Goal: Task Accomplishment & Management: Use online tool/utility

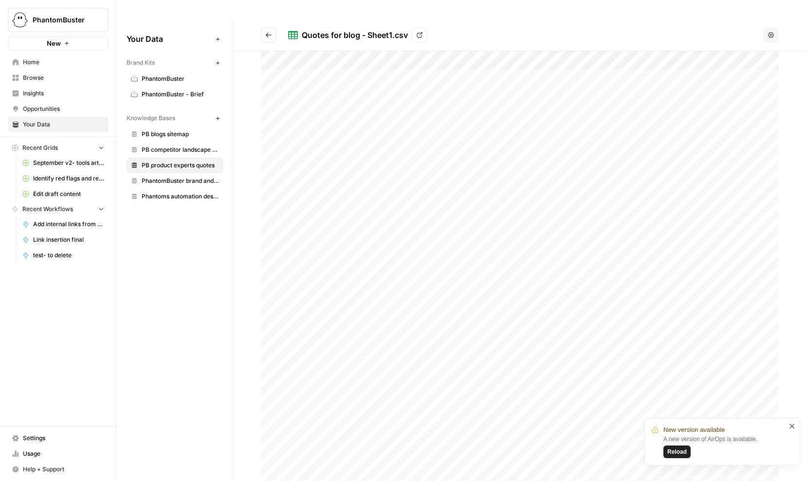
click at [33, 61] on span "Home" at bounding box center [63, 62] width 81 height 9
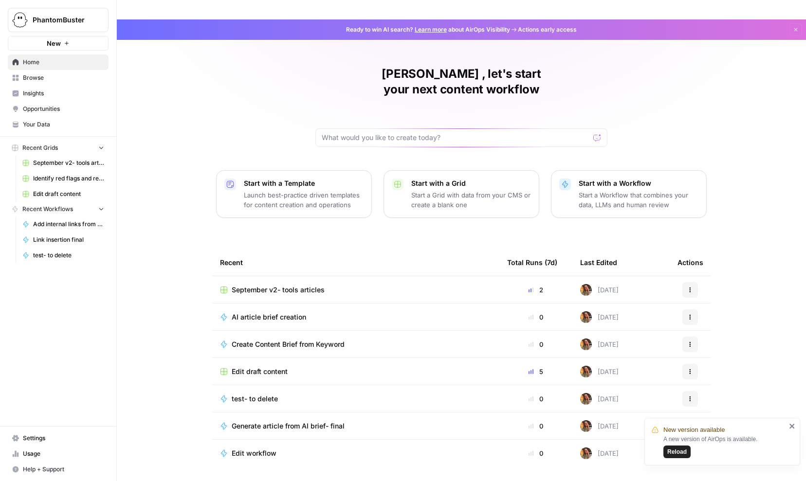
click at [31, 91] on span "Insights" at bounding box center [63, 93] width 81 height 9
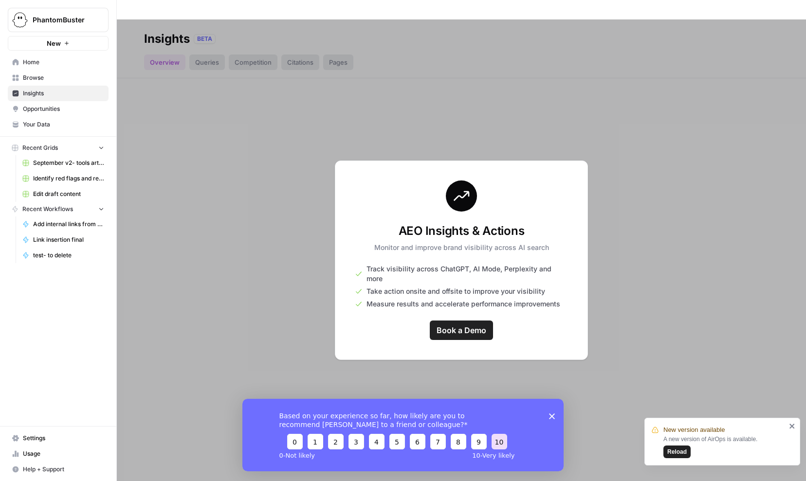
click at [496, 443] on button "10" at bounding box center [500, 442] width 16 height 16
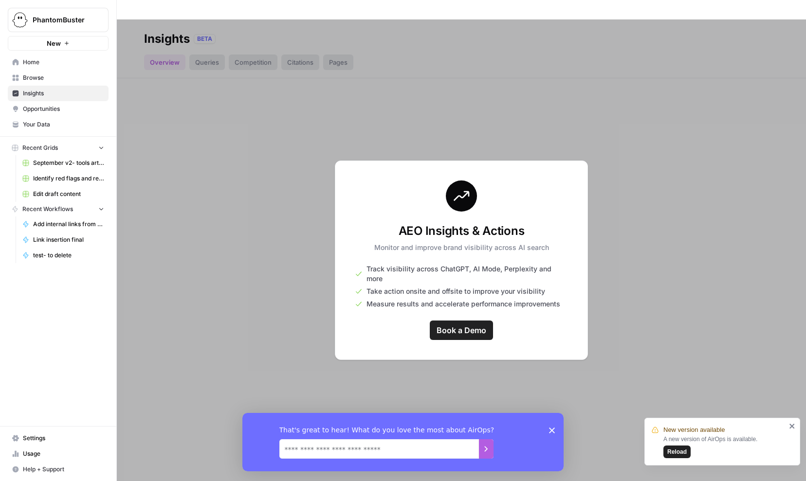
click at [548, 431] on div "That's great to hear! What do you love the most about AirOps?" at bounding box center [402, 442] width 321 height 58
click at [551, 430] on icon "Close survey" at bounding box center [552, 430] width 6 height 6
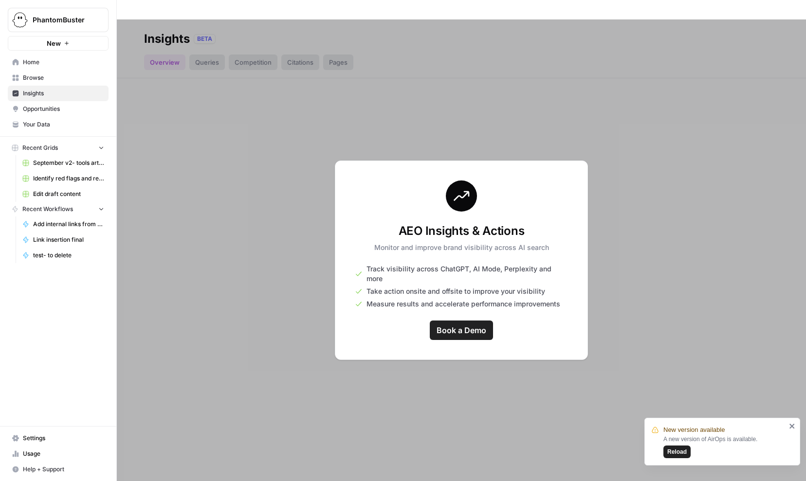
click at [678, 450] on span "Reload" at bounding box center [676, 452] width 19 height 9
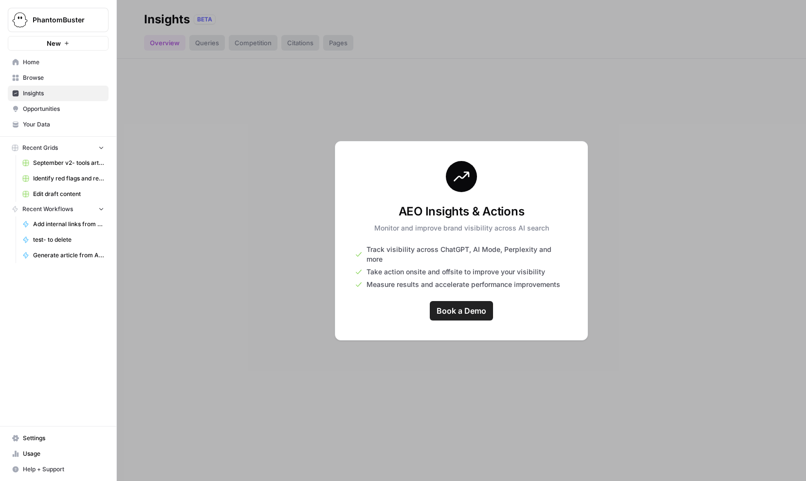
click at [31, 79] on span "Browse" at bounding box center [63, 78] width 81 height 9
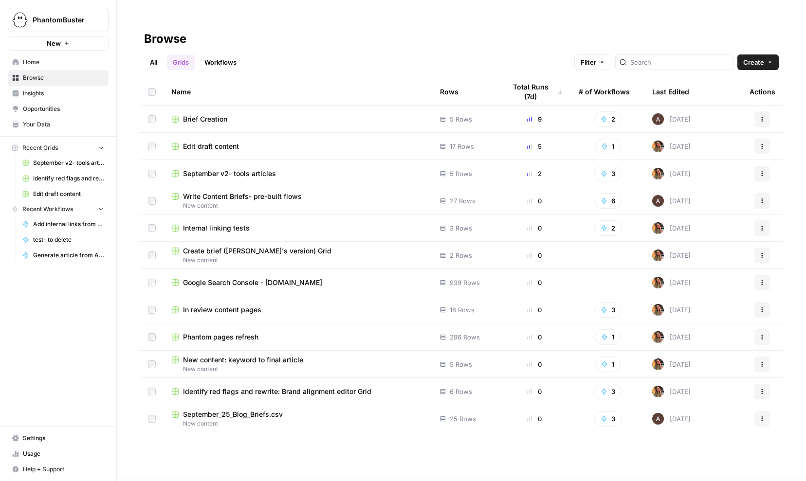
click at [198, 114] on span "Brief Creation" at bounding box center [205, 119] width 44 height 10
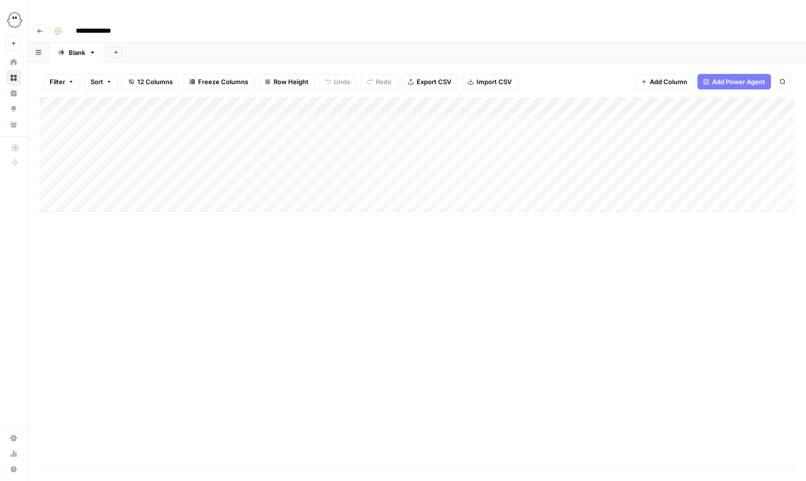
click at [318, 103] on div "Add Column" at bounding box center [416, 154] width 755 height 115
click at [294, 102] on div "Add Column" at bounding box center [416, 154] width 755 height 115
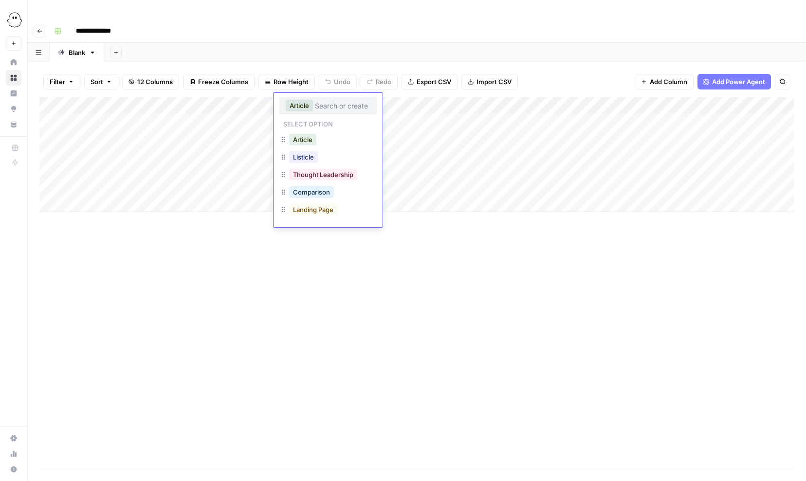
click at [405, 259] on div "Add Column" at bounding box center [416, 283] width 755 height 372
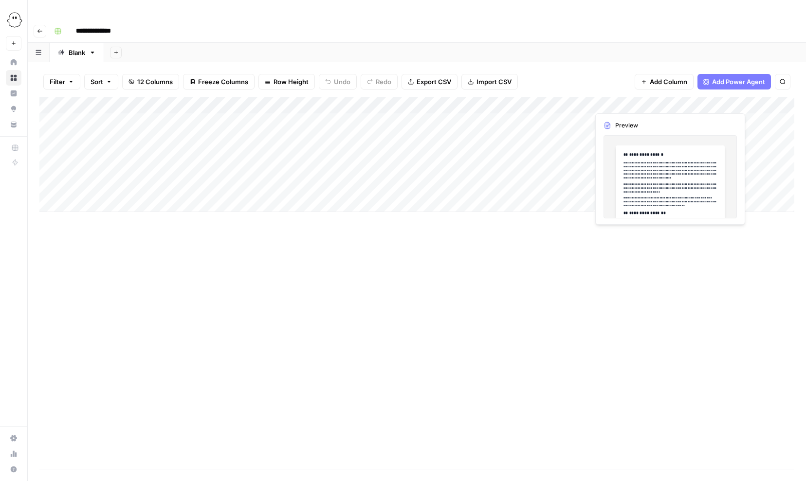
click at [623, 102] on div "Add Column" at bounding box center [416, 154] width 755 height 115
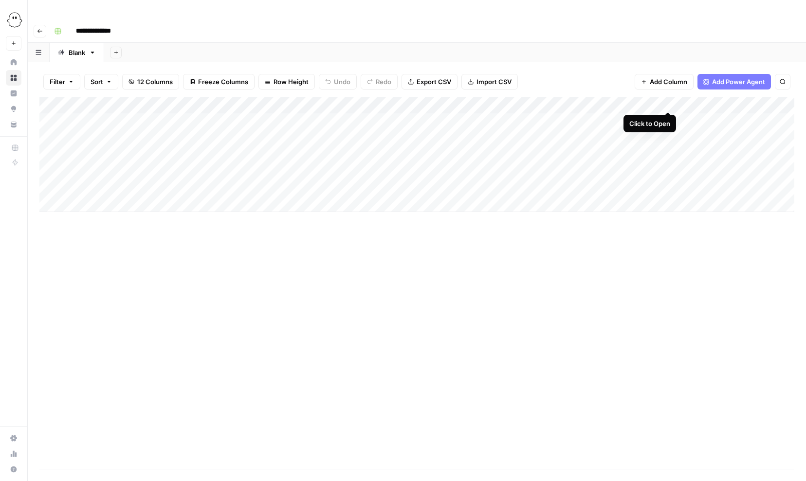
click at [671, 102] on div "Add Column" at bounding box center [416, 154] width 755 height 115
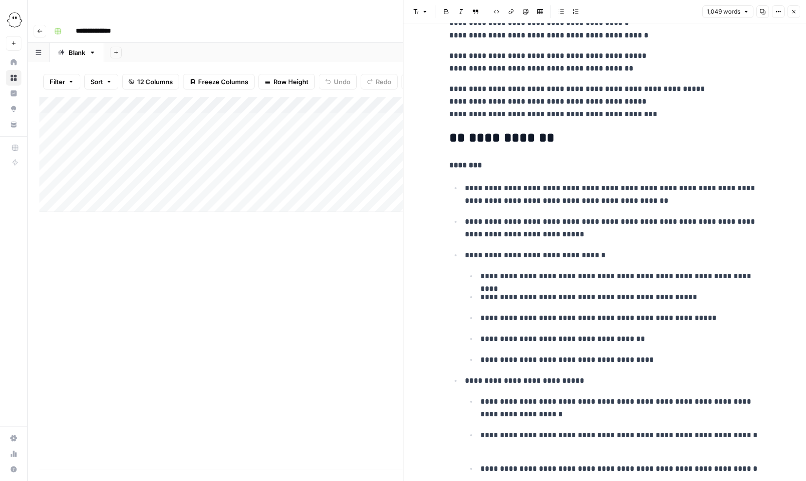
scroll to position [1307, 0]
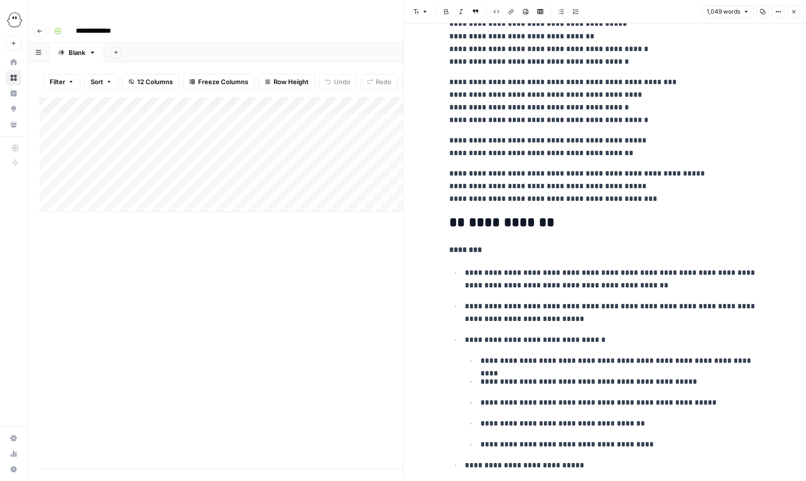
click at [794, 11] on icon "button" at bounding box center [794, 12] width 6 height 6
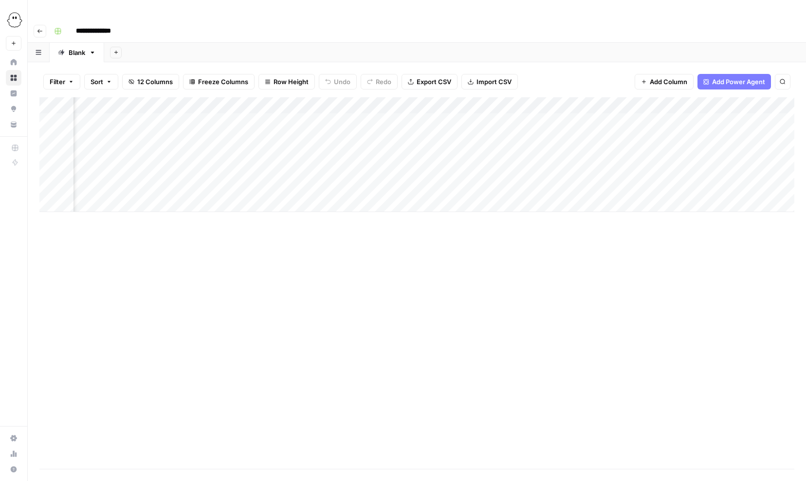
scroll to position [0, 149]
click at [558, 102] on div "Add Column" at bounding box center [416, 154] width 755 height 115
click at [595, 66] on div "Filter Sort 12 Columns Freeze Columns Row Height Undo Redo Export CSV Import CS…" at bounding box center [416, 81] width 755 height 31
click at [646, 99] on div "Add Column" at bounding box center [416, 154] width 755 height 115
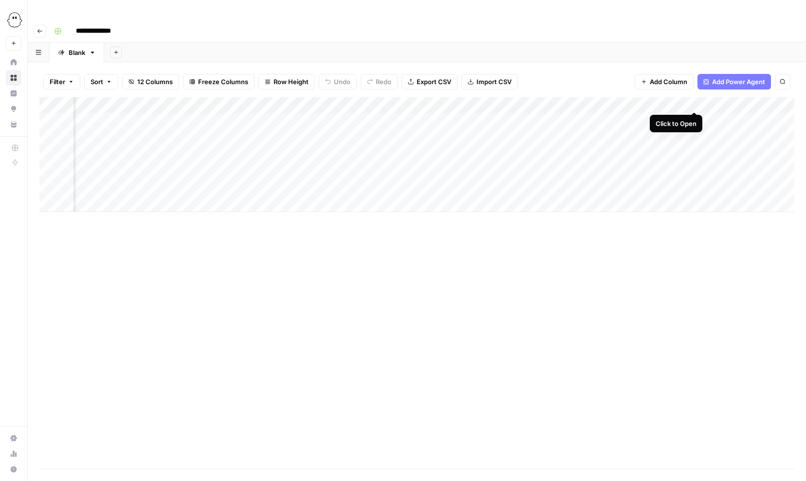
click at [695, 101] on div "Add Column" at bounding box center [416, 154] width 755 height 115
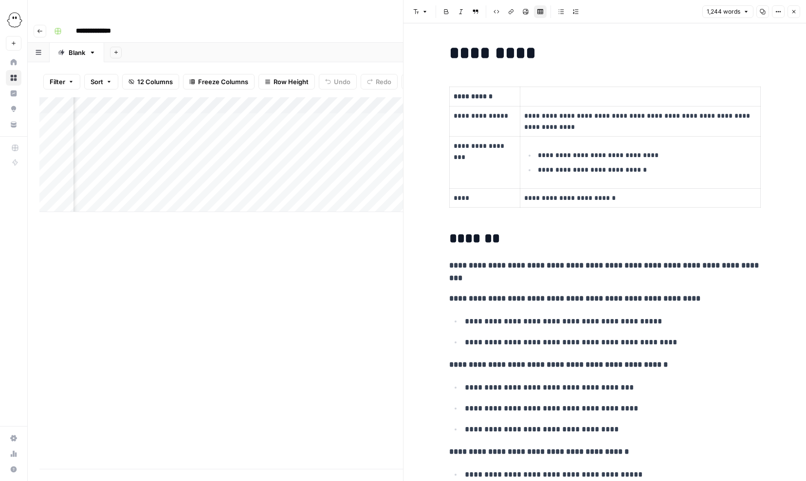
click at [793, 8] on button "Close" at bounding box center [794, 11] width 13 height 13
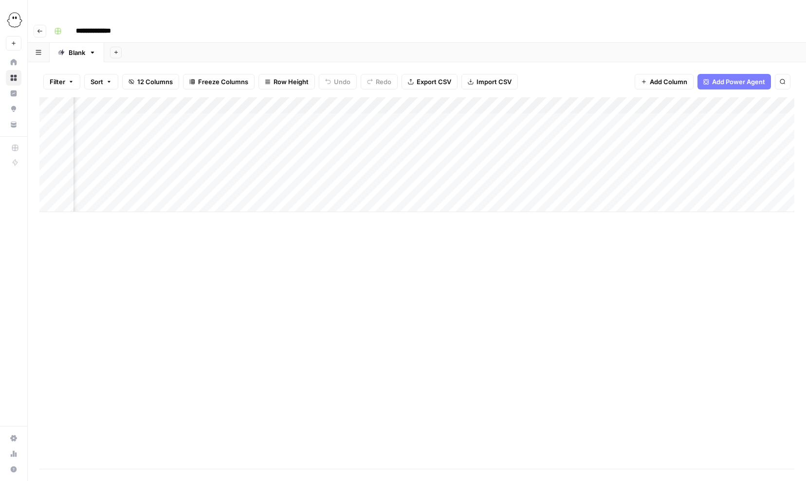
scroll to position [0, 409]
click at [568, 103] on div "Add Column" at bounding box center [416, 154] width 755 height 115
click at [699, 99] on div "Add Column" at bounding box center [416, 154] width 755 height 115
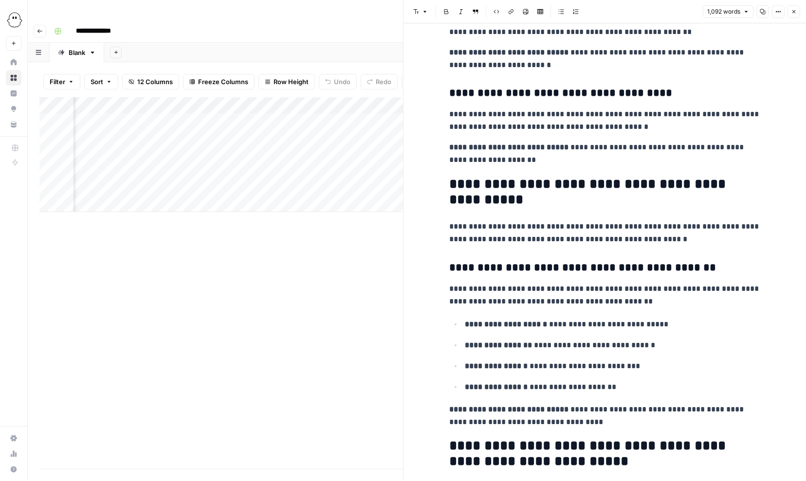
scroll to position [1851, 0]
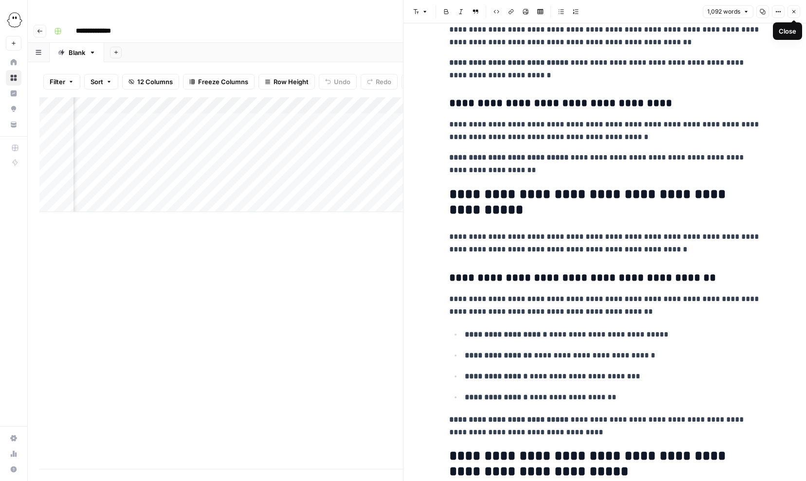
click at [793, 10] on icon "button" at bounding box center [794, 12] width 6 height 6
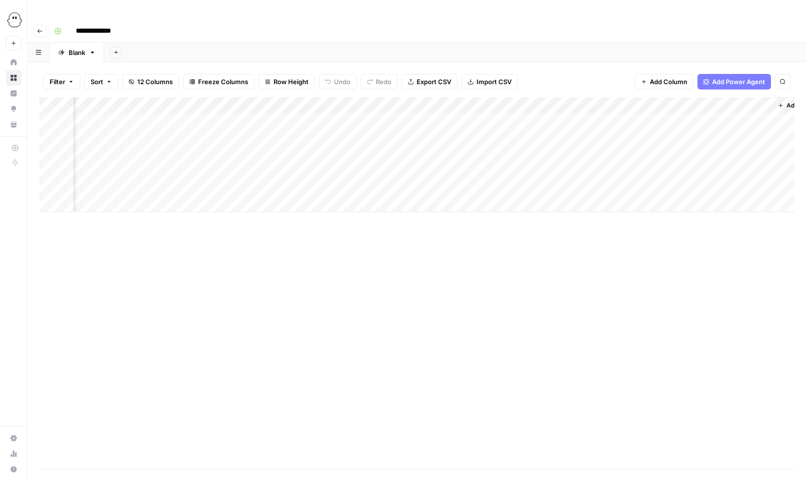
scroll to position [0, 467]
click at [596, 115] on div "Add Column" at bounding box center [416, 154] width 755 height 115
click at [642, 118] on div "Add Column" at bounding box center [416, 154] width 755 height 115
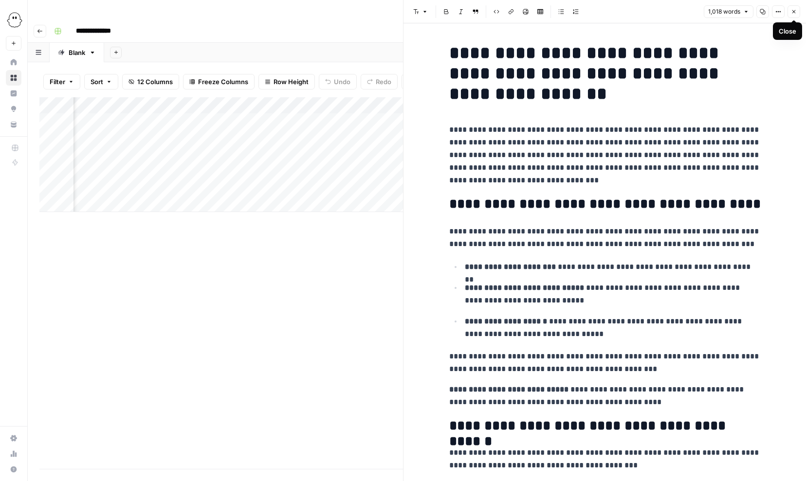
click at [795, 10] on icon "button" at bounding box center [793, 11] width 3 height 3
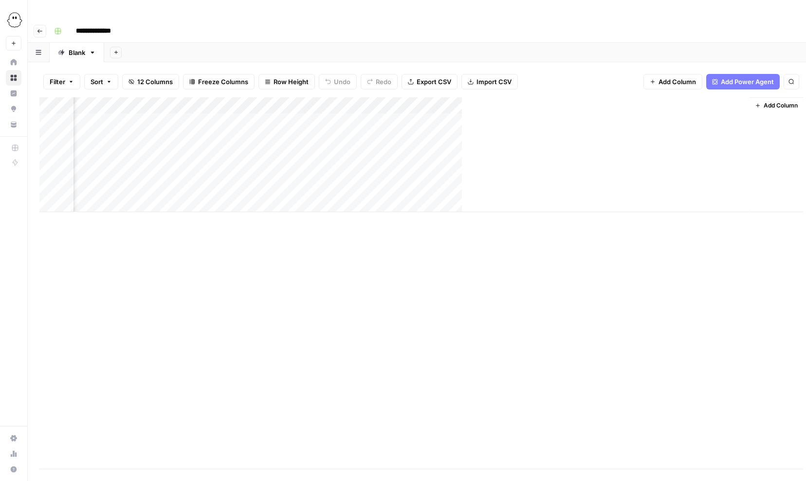
scroll to position [0, 455]
click at [651, 132] on div "Add Column" at bounding box center [416, 154] width 755 height 115
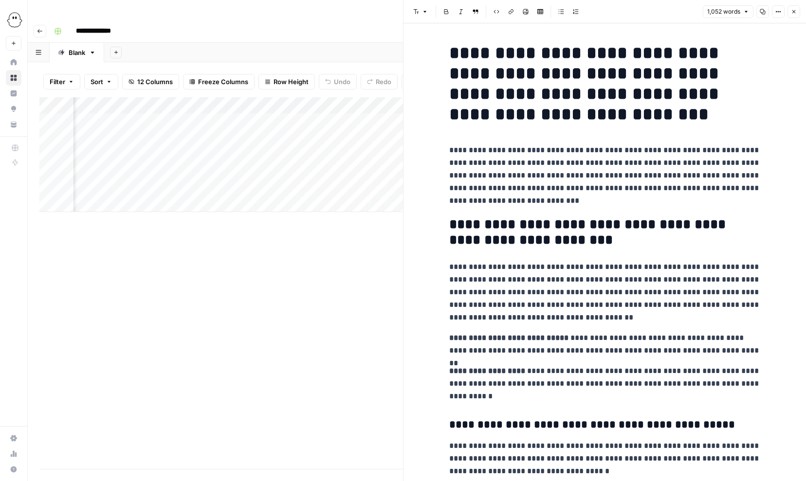
click at [792, 12] on icon "button" at bounding box center [794, 12] width 6 height 6
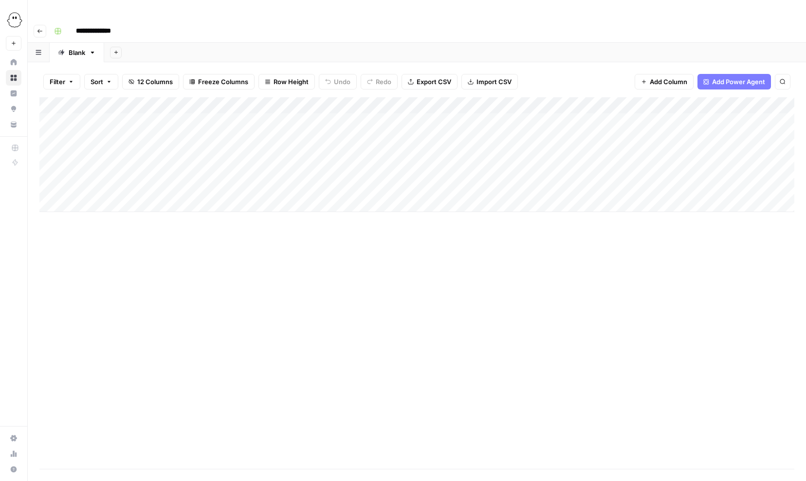
click at [569, 97] on div "Add Column" at bounding box center [416, 154] width 755 height 115
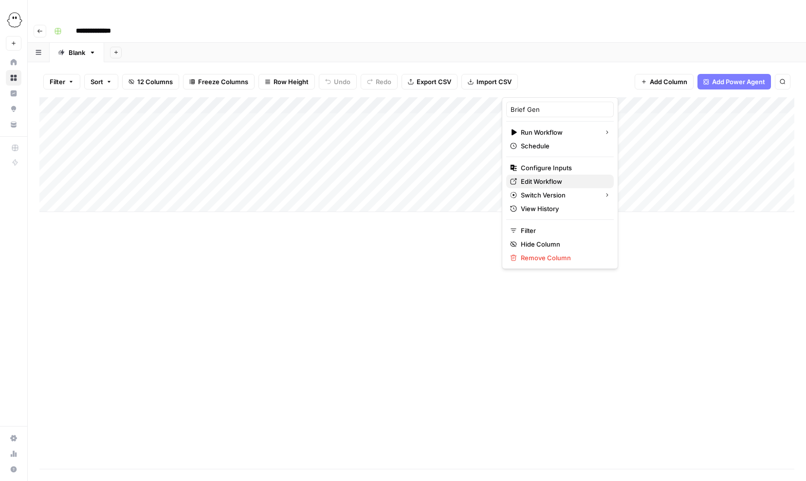
click at [541, 183] on span "Edit Workflow" at bounding box center [563, 182] width 85 height 10
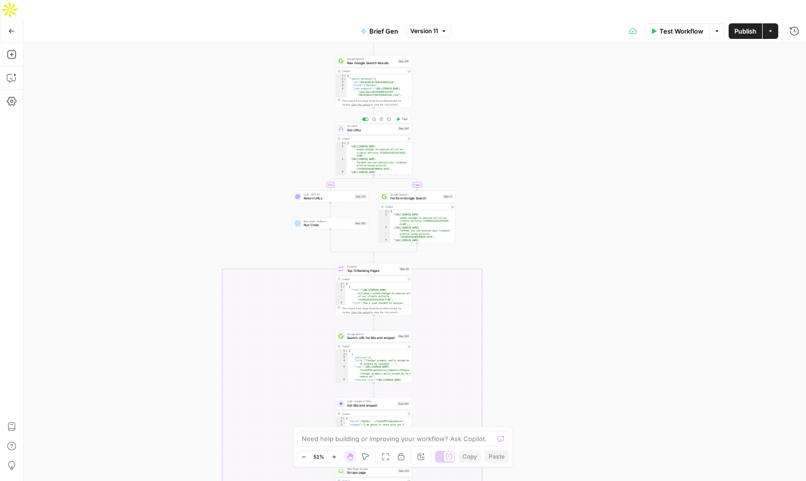
click at [372, 128] on span "Get URLs" at bounding box center [371, 130] width 49 height 5
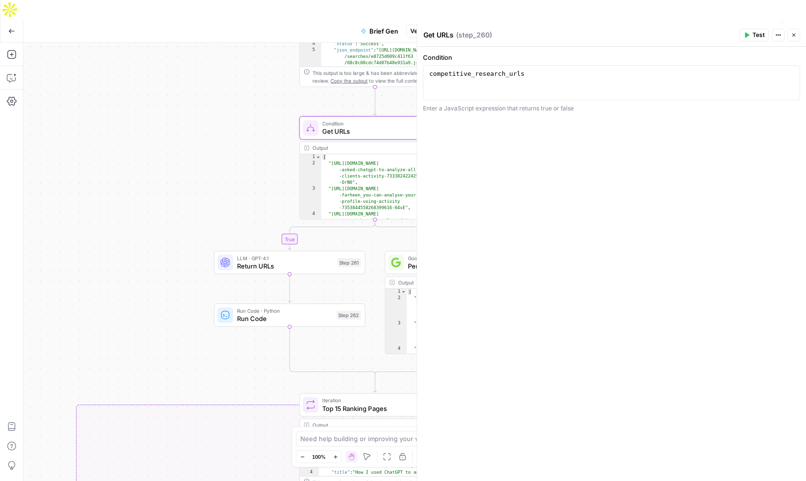
click at [212, 140] on div "true false false true false true false true false true Workflow Set Inputs Inpu…" at bounding box center [414, 272] width 783 height 458
click at [797, 34] on button "Close" at bounding box center [794, 35] width 13 height 13
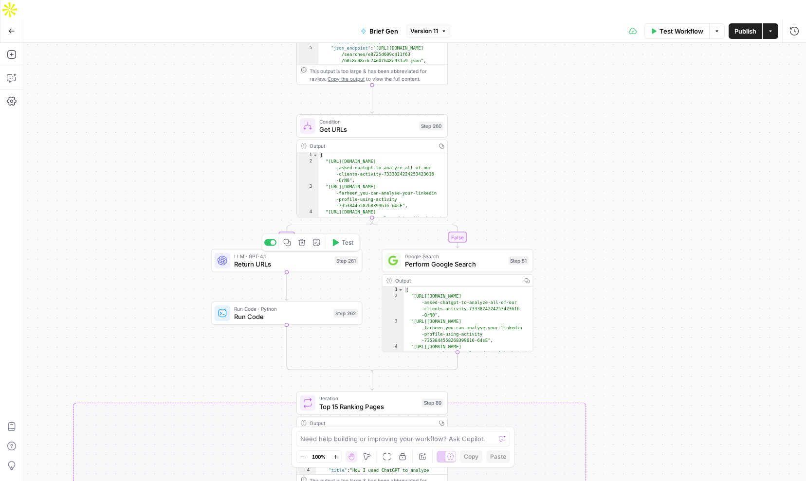
click at [300, 259] on span "Return URLs" at bounding box center [282, 264] width 97 height 10
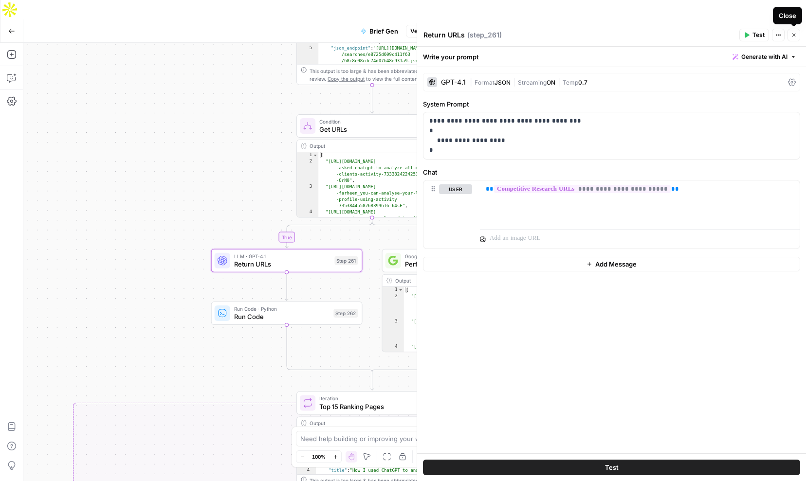
click at [794, 37] on icon "button" at bounding box center [794, 35] width 6 height 6
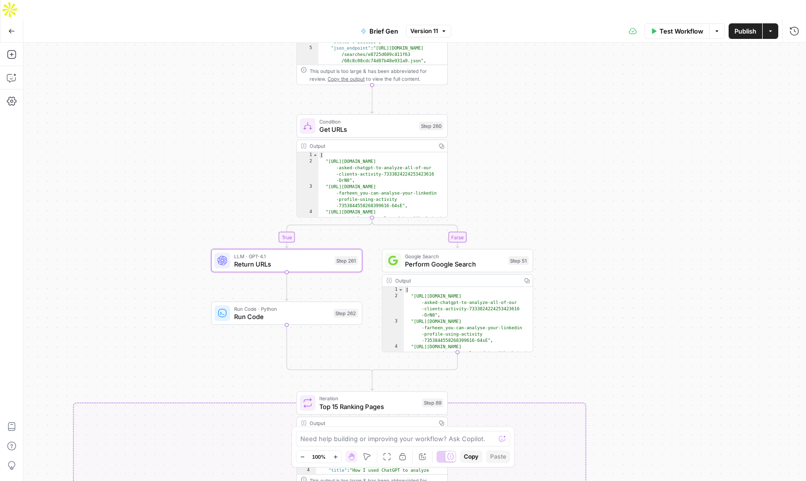
click at [281, 312] on span "Run Code" at bounding box center [282, 317] width 96 height 10
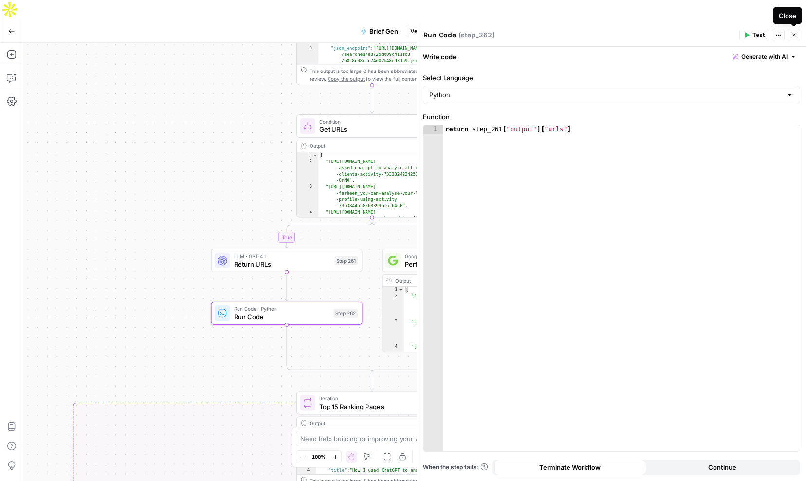
click at [796, 37] on icon "button" at bounding box center [794, 35] width 6 height 6
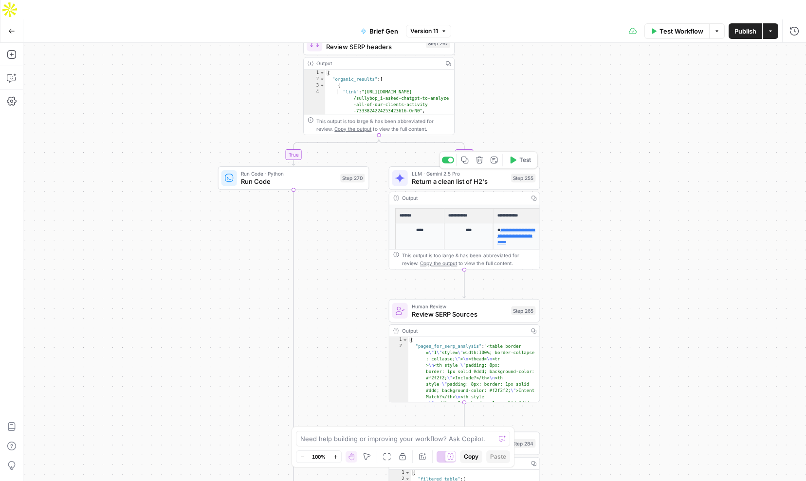
click at [460, 177] on span "Return a clean list of H2's" at bounding box center [460, 182] width 96 height 10
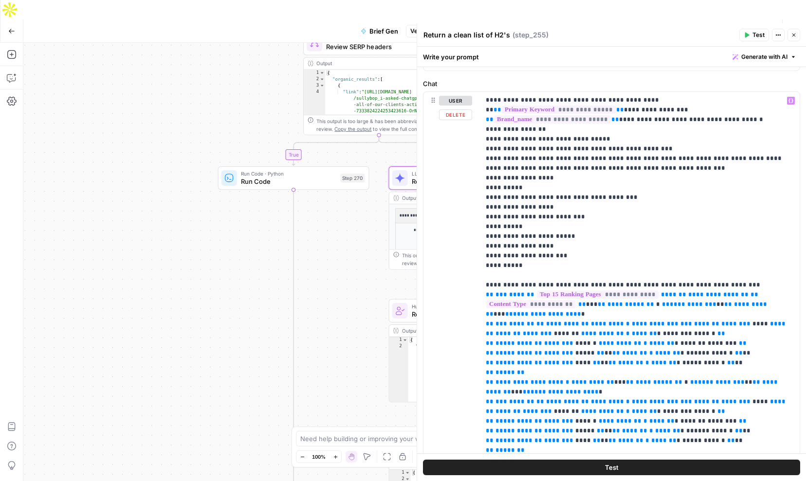
scroll to position [150, 0]
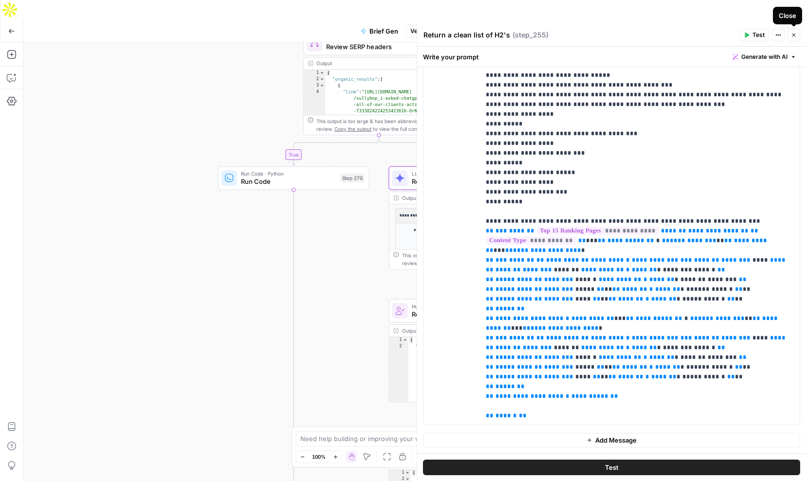
click at [792, 38] on button "Close" at bounding box center [794, 35] width 13 height 13
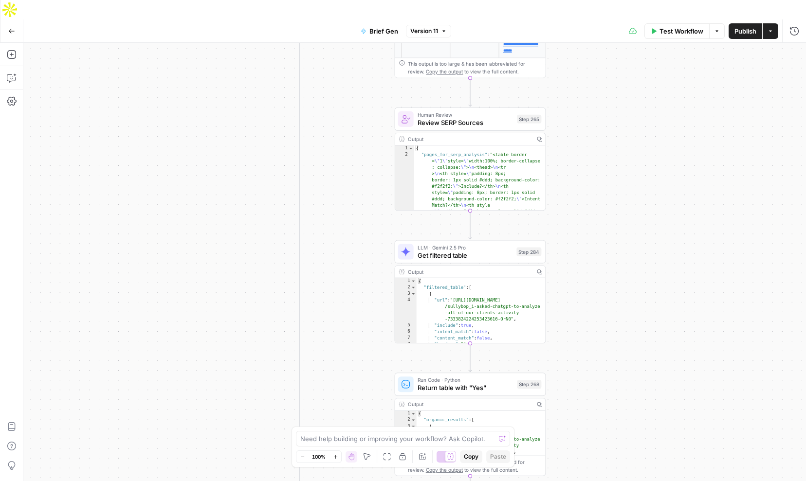
click at [466, 118] on span "Review SERP Sources" at bounding box center [466, 123] width 96 height 10
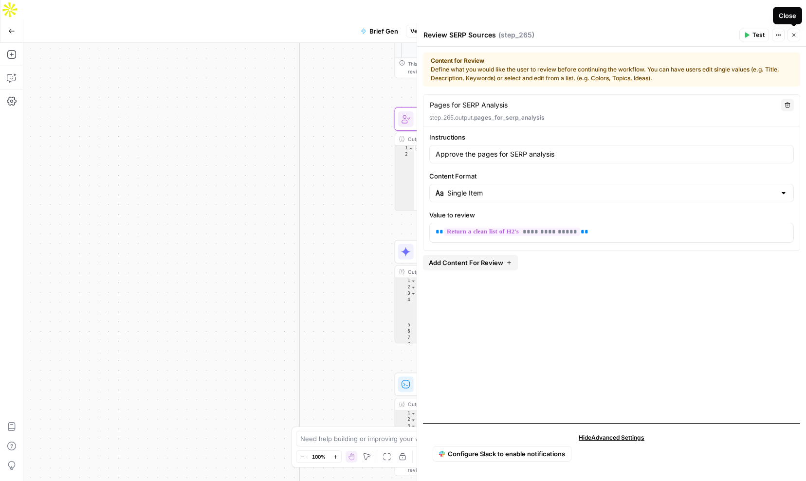
click at [795, 34] on icon "button" at bounding box center [794, 35] width 6 height 6
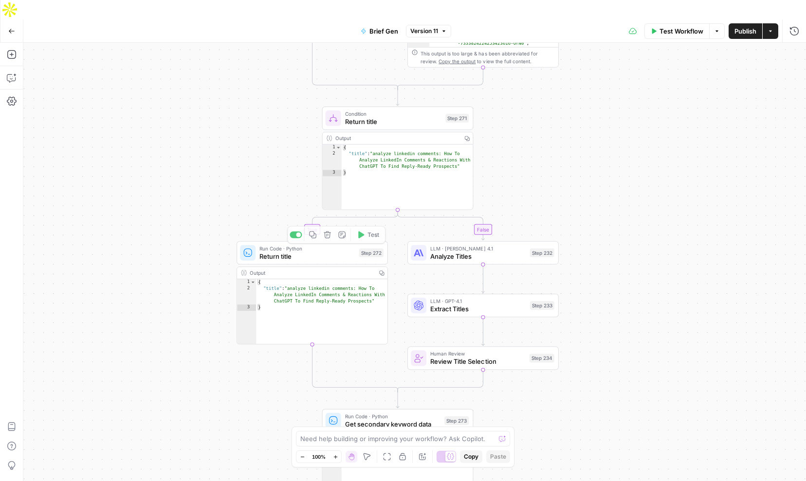
click at [301, 252] on span "Return title" at bounding box center [307, 257] width 96 height 10
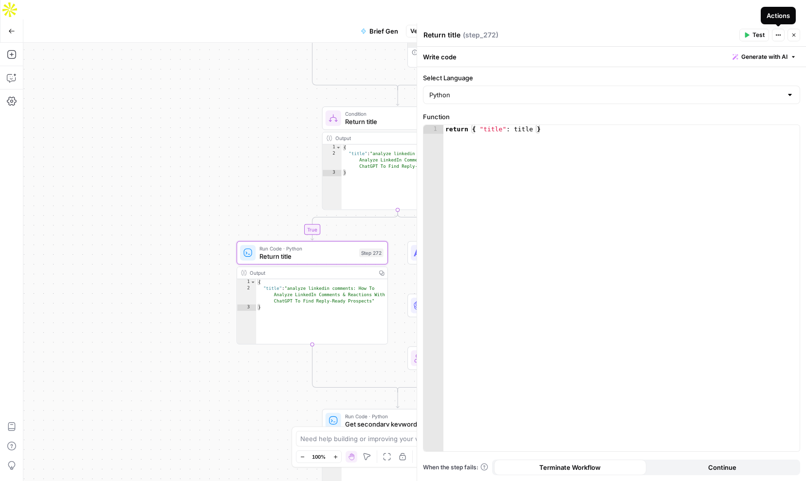
click at [798, 34] on button "Close" at bounding box center [794, 35] width 13 height 13
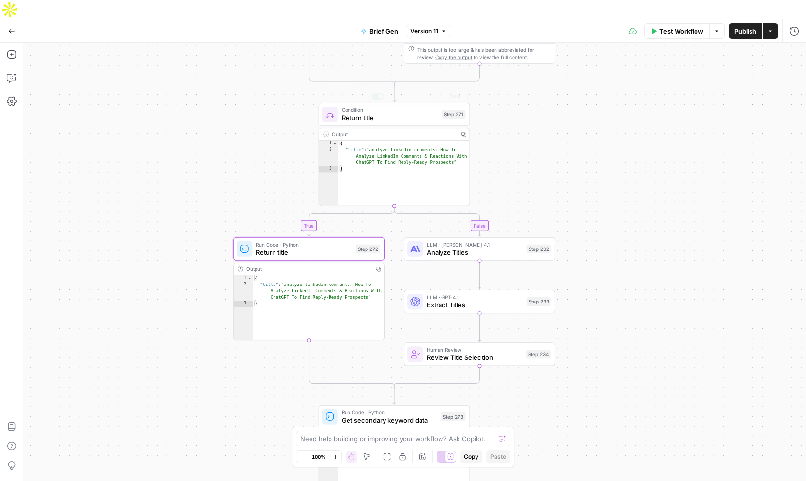
click at [393, 106] on span "Condition" at bounding box center [390, 110] width 97 height 8
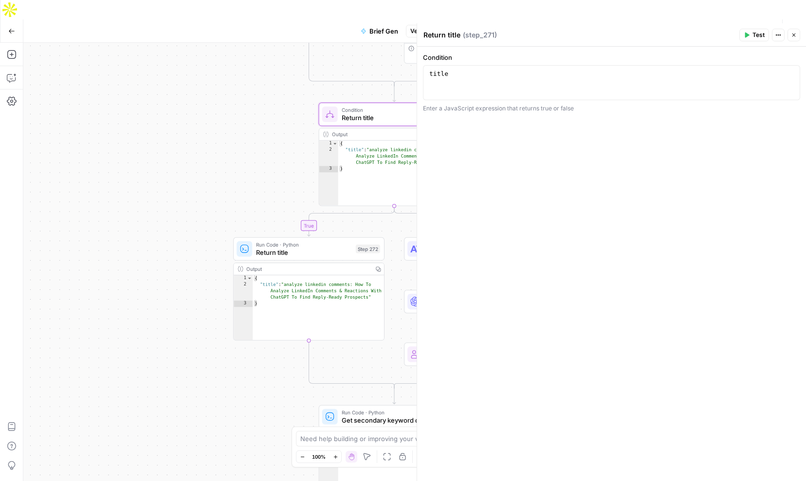
click at [792, 36] on icon "button" at bounding box center [793, 35] width 3 height 3
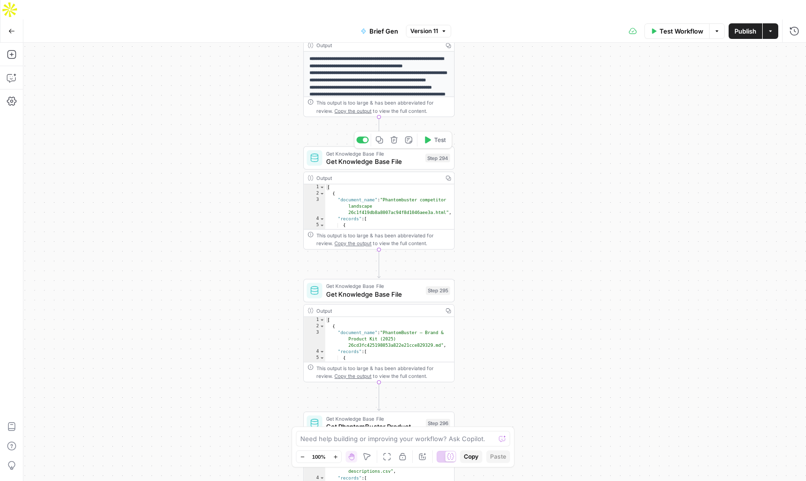
click at [390, 157] on span "Get Knowledge Base File" at bounding box center [373, 162] width 95 height 10
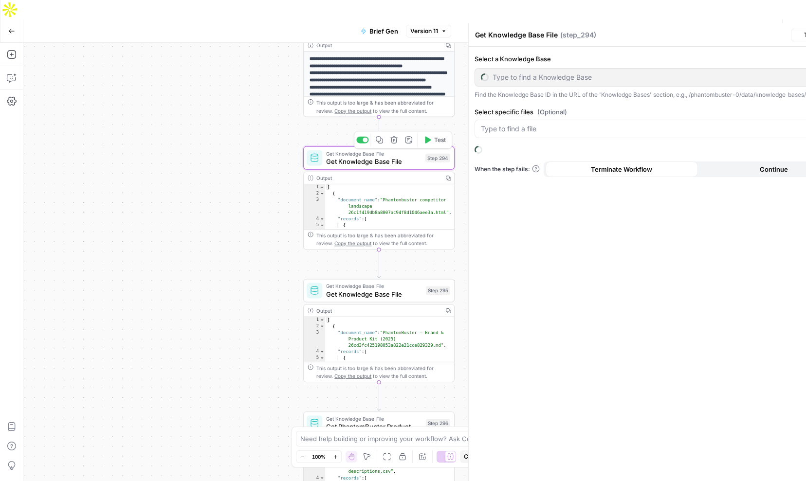
type input "PB competitor landscape (needs updating)"
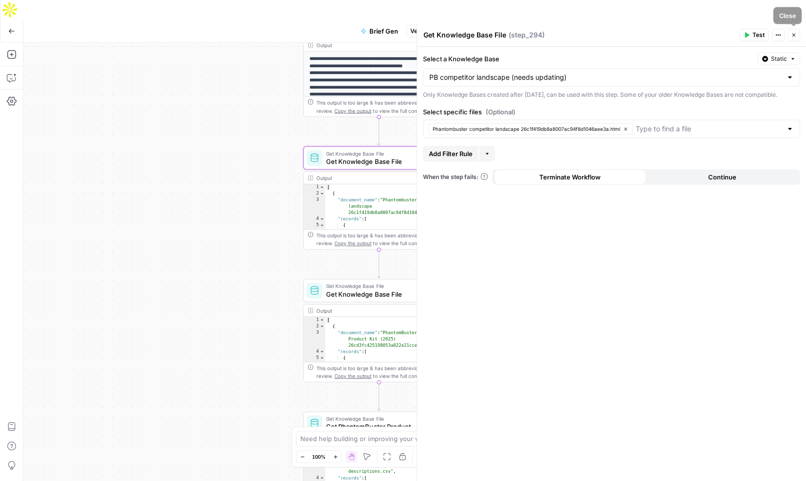
click at [793, 35] on icon "button" at bounding box center [794, 35] width 6 height 6
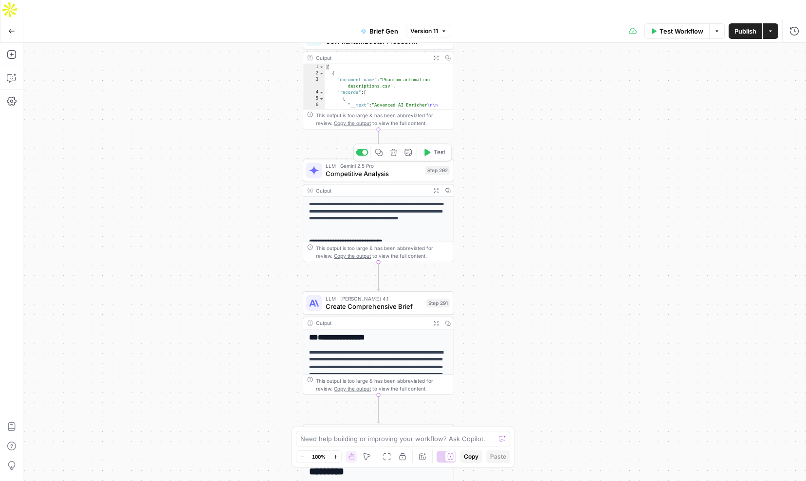
click at [380, 162] on span "LLM · Gemini 2.5 Pro" at bounding box center [374, 166] width 96 height 8
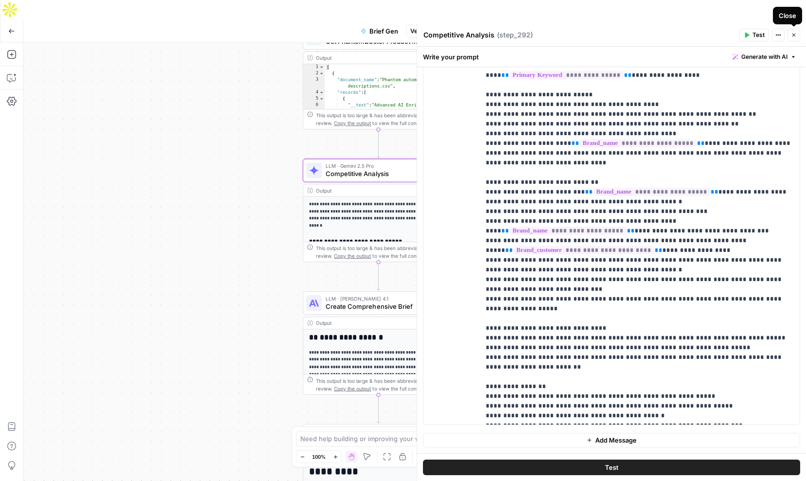
click at [795, 33] on icon "button" at bounding box center [794, 35] width 6 height 6
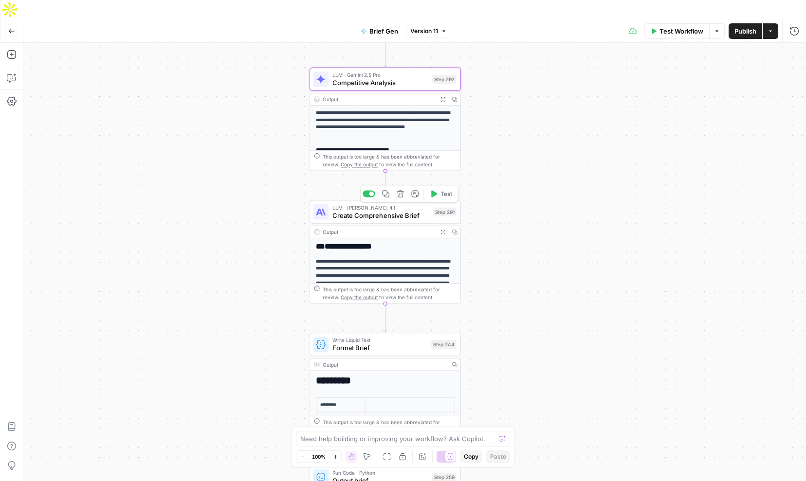
click at [377, 211] on span "Create Comprehensive Brief" at bounding box center [380, 216] width 97 height 10
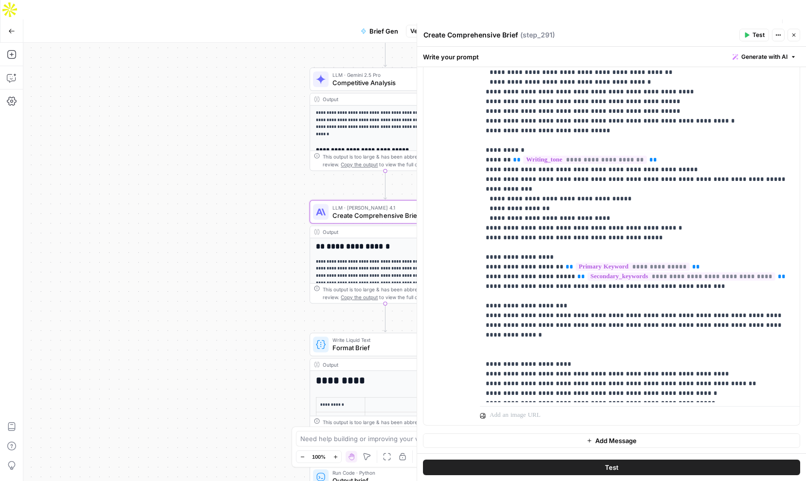
scroll to position [185, 0]
click at [793, 42] on header "Create Comprehensive Brief Create Comprehensive Brief ( step_291 ) Test Actions…" at bounding box center [611, 34] width 389 height 23
click at [793, 33] on icon "button" at bounding box center [794, 35] width 6 height 6
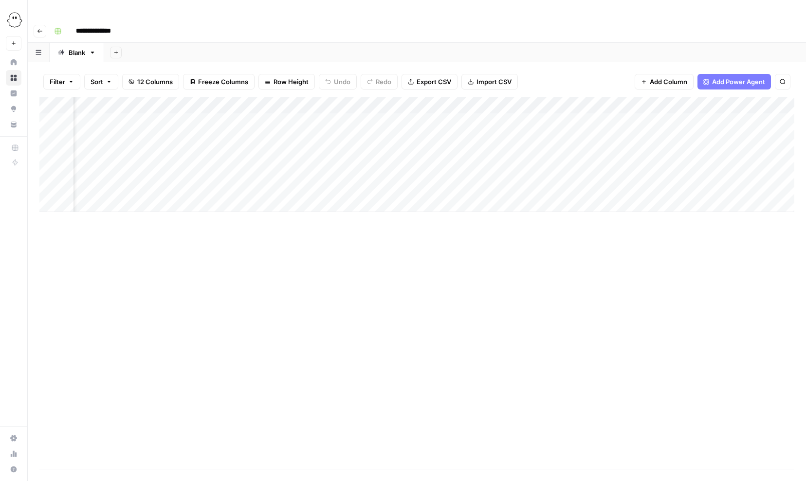
scroll to position [0, 467]
click at [767, 101] on span "Add Column" at bounding box center [772, 105] width 34 height 9
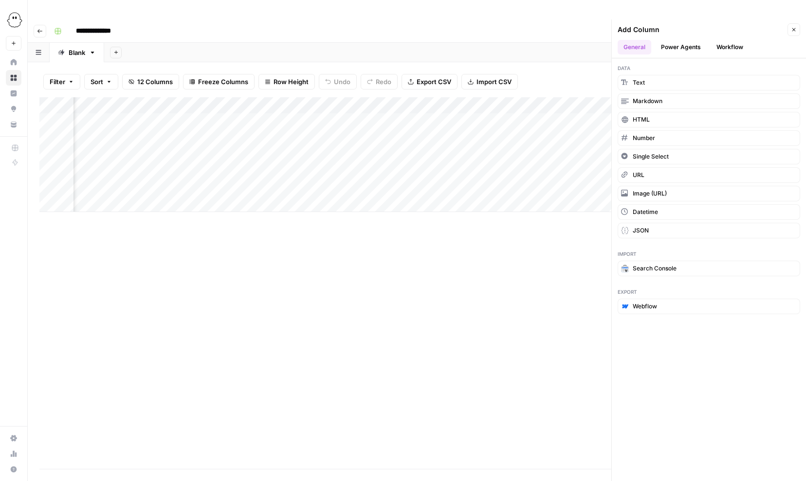
click at [739, 40] on button "Workflow" at bounding box center [730, 47] width 38 height 15
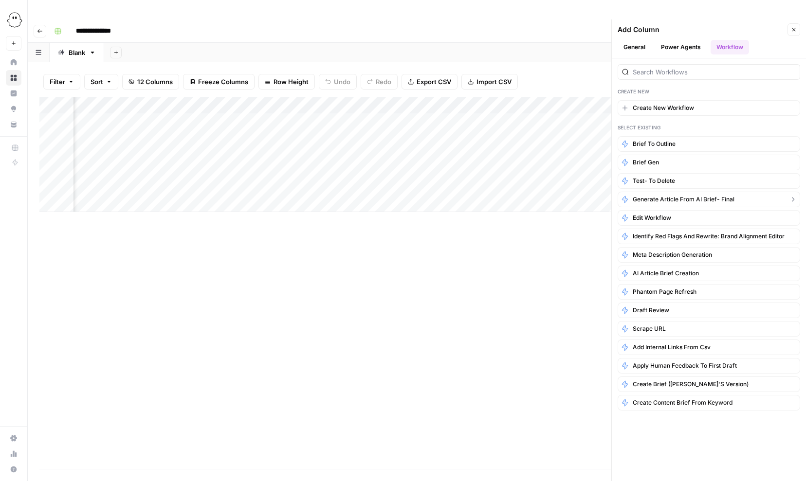
click at [674, 195] on span "Generate article from AI brief- final" at bounding box center [684, 199] width 102 height 9
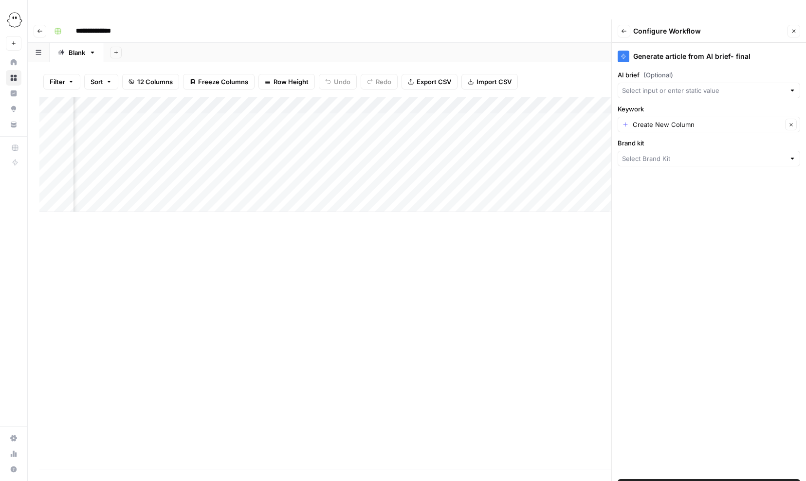
type input "PhantomBuster - Brief"
click at [671, 86] on input "AI brief (Optional)" at bounding box center [703, 91] width 163 height 10
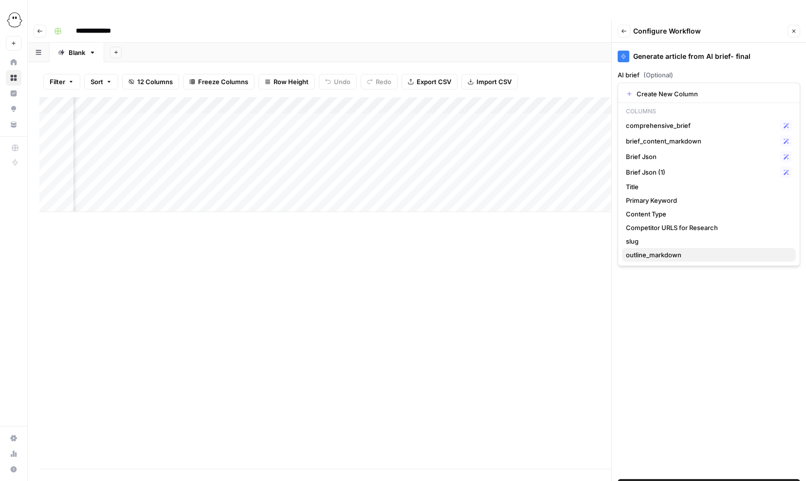
click at [651, 256] on span "outline_markdown" at bounding box center [707, 255] width 162 height 10
type input "outline_markdown"
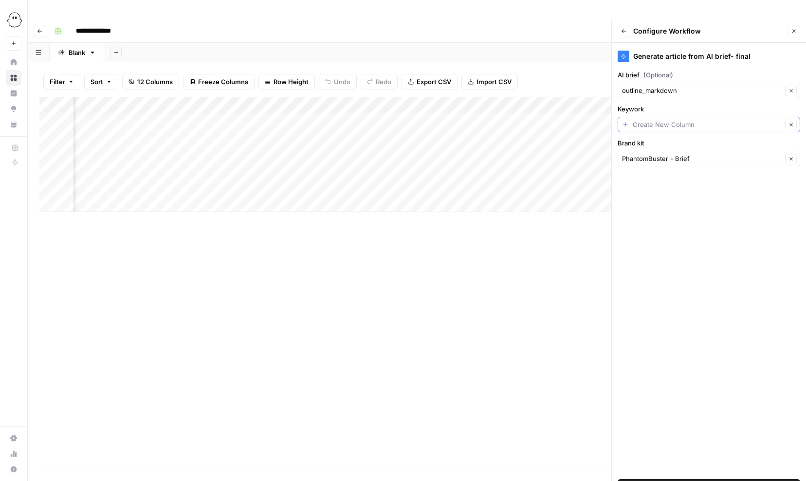
click at [681, 120] on input "Keywork" at bounding box center [707, 125] width 149 height 10
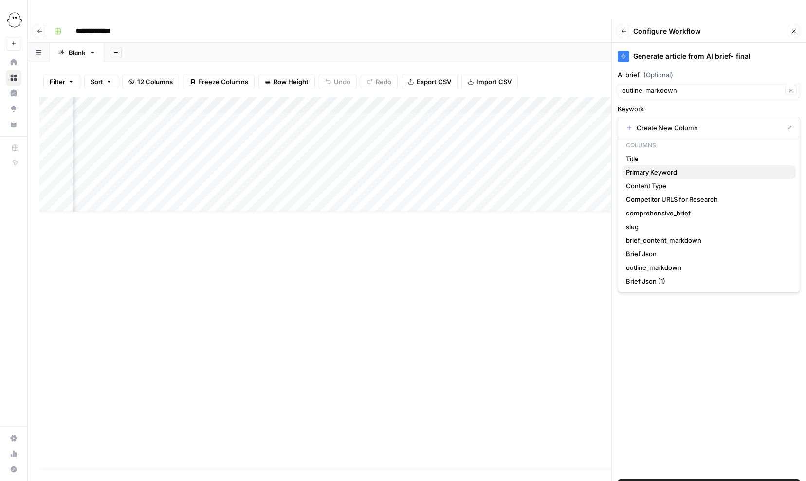
click at [635, 169] on span "Primary Keyword" at bounding box center [707, 172] width 162 height 10
type input "Primary Keyword"
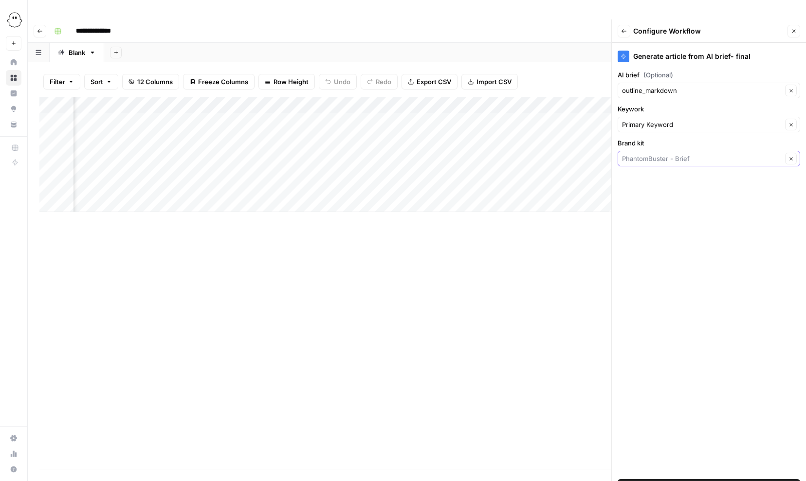
click at [689, 154] on input "Brand kit" at bounding box center [702, 159] width 160 height 10
click at [648, 162] on span "PhantomBuster" at bounding box center [707, 162] width 162 height 10
type input "PhantomBuster"
click at [707, 481] on span "Add Workflow" at bounding box center [709, 487] width 42 height 10
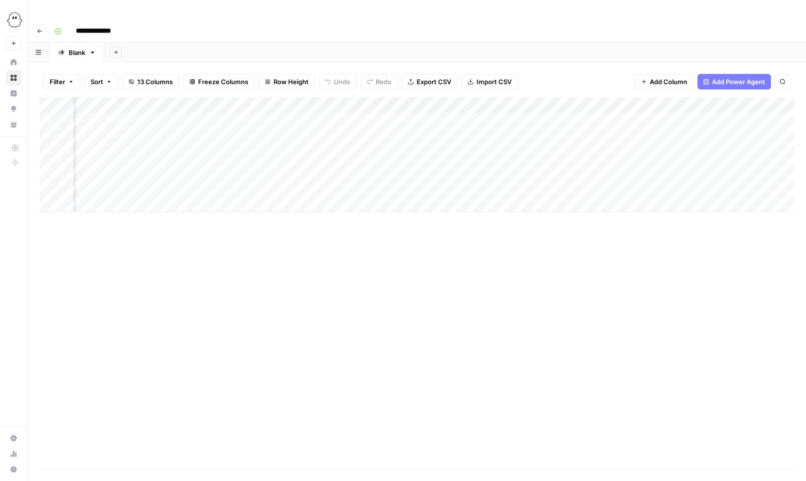
scroll to position [0, 618]
click at [668, 99] on div "Add Column" at bounding box center [416, 154] width 755 height 115
click at [673, 221] on div "Add Column" at bounding box center [416, 283] width 755 height 372
click at [392, 102] on div "Add Column" at bounding box center [416, 154] width 755 height 115
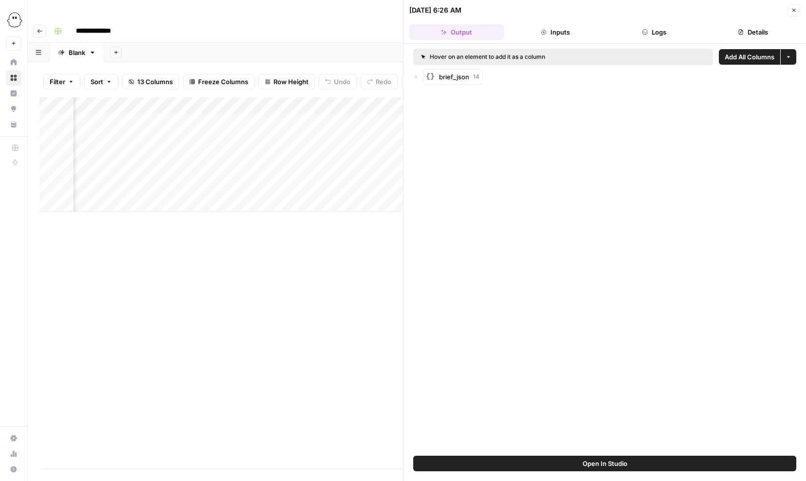
click at [656, 29] on button "Logs" at bounding box center [654, 32] width 95 height 16
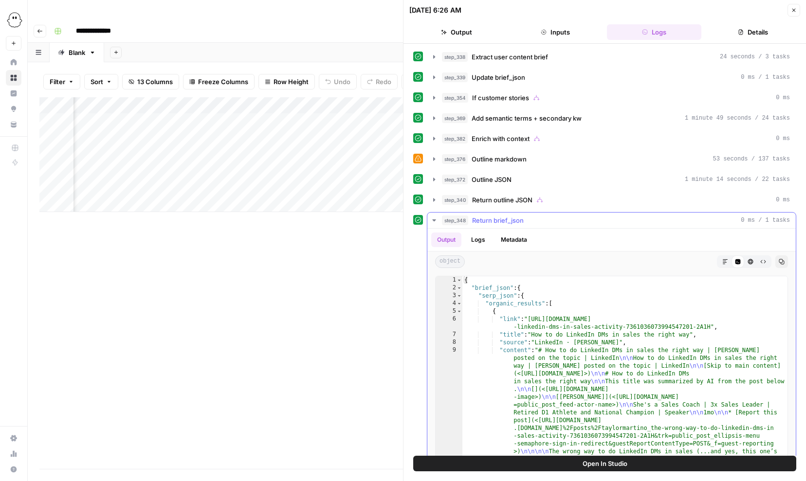
click at [435, 220] on icon "button" at bounding box center [433, 221] width 3 height 2
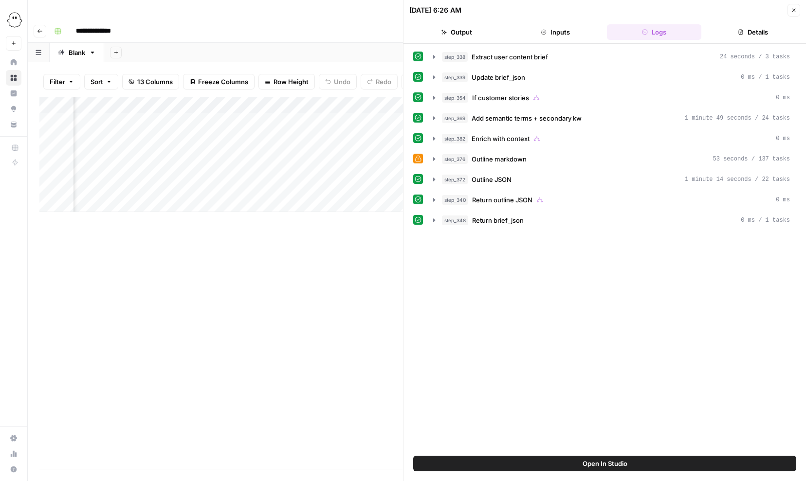
click at [794, 11] on icon "button" at bounding box center [794, 10] width 6 height 6
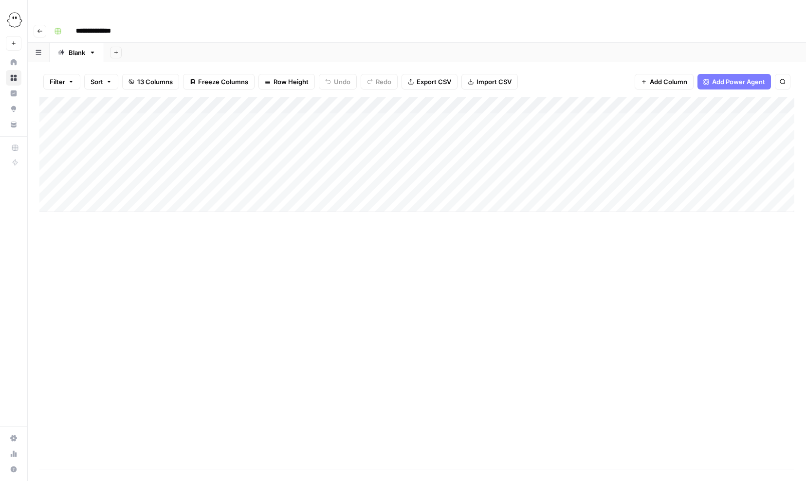
click at [233, 102] on div "Add Column" at bounding box center [416, 154] width 755 height 115
click at [228, 100] on div "Add Column" at bounding box center [416, 154] width 755 height 115
click at [250, 264] on div "Add Column" at bounding box center [416, 283] width 755 height 372
click at [149, 101] on div "Add Column" at bounding box center [416, 154] width 755 height 115
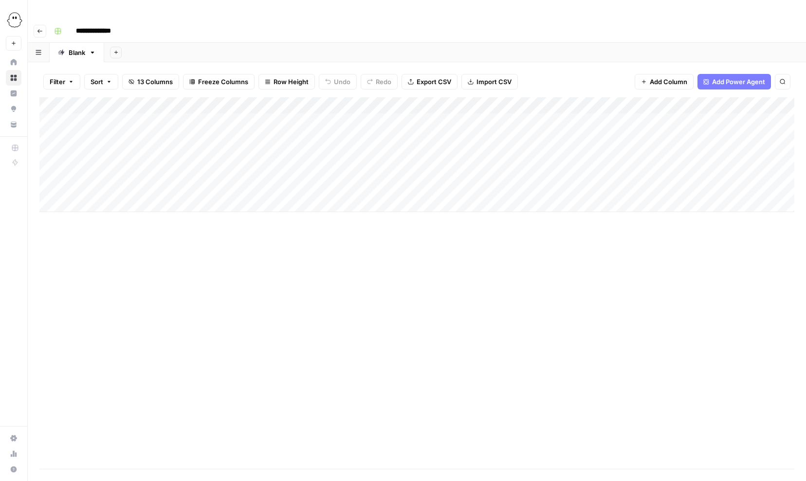
click at [149, 101] on div "Add Column" at bounding box center [416, 154] width 755 height 115
click at [154, 105] on textarea "**********" at bounding box center [170, 107] width 195 height 23
click at [331, 225] on div "Add Column" at bounding box center [416, 283] width 755 height 372
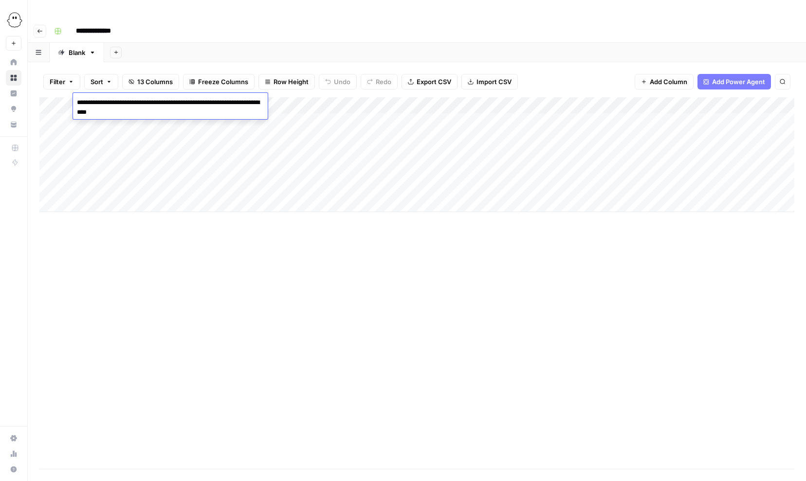
click at [331, 225] on div "Add Column" at bounding box center [416, 283] width 755 height 372
click at [290, 102] on div "Add Column" at bounding box center [416, 154] width 755 height 115
click at [501, 266] on div "Add Column" at bounding box center [416, 283] width 755 height 372
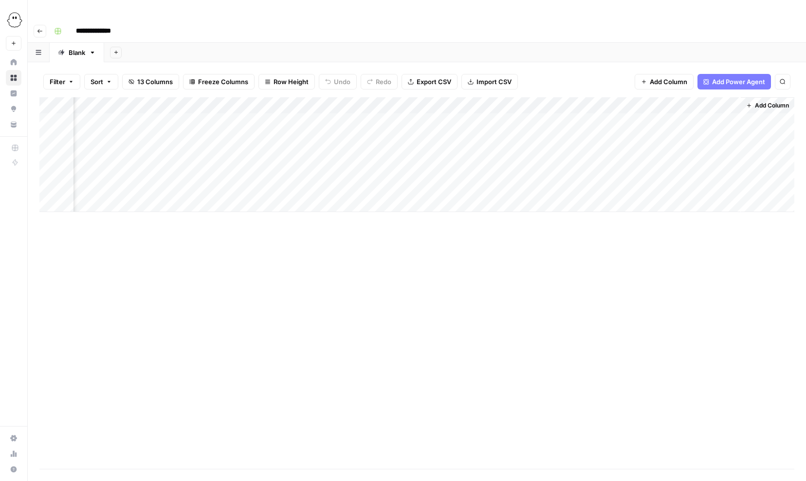
click at [638, 102] on div "Add Column" at bounding box center [416, 154] width 755 height 115
click at [731, 101] on div "Add Column" at bounding box center [416, 154] width 755 height 115
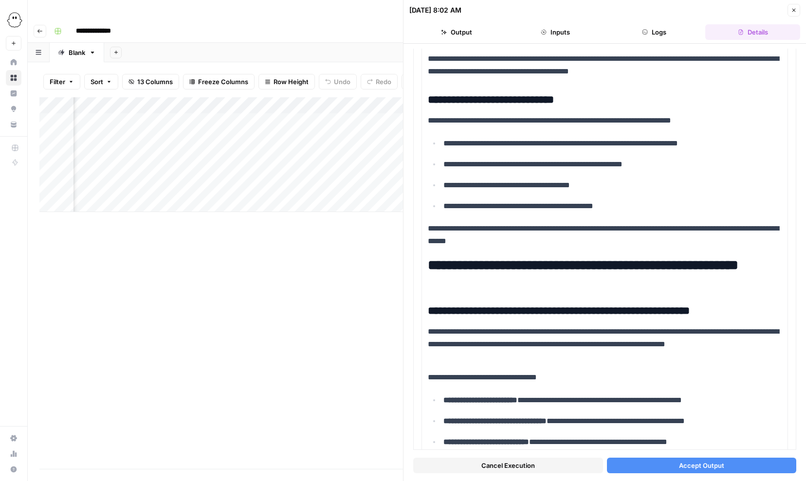
scroll to position [0, 912]
click at [198, 101] on div "Add Column" at bounding box center [221, 154] width 364 height 115
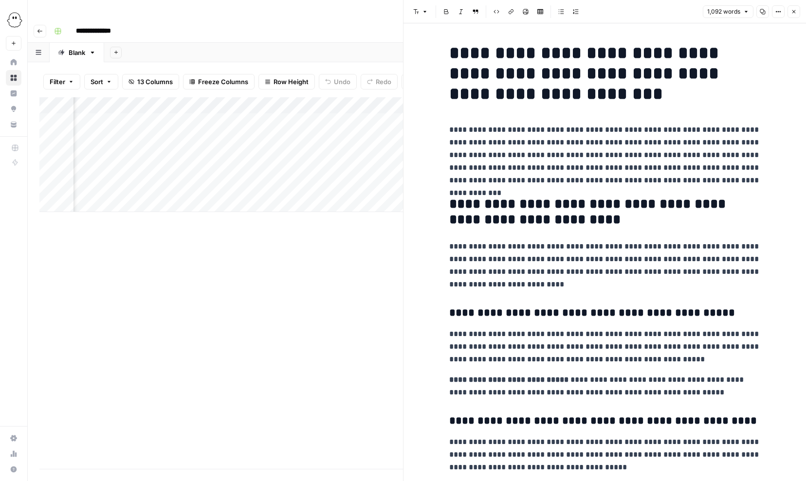
click at [793, 12] on icon "button" at bounding box center [793, 11] width 3 height 3
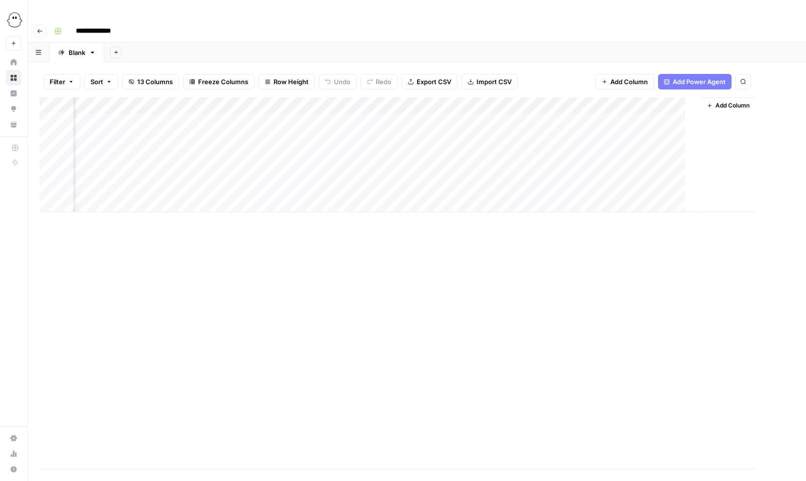
scroll to position [0, 607]
click at [742, 102] on div "Add Column" at bounding box center [416, 154] width 755 height 115
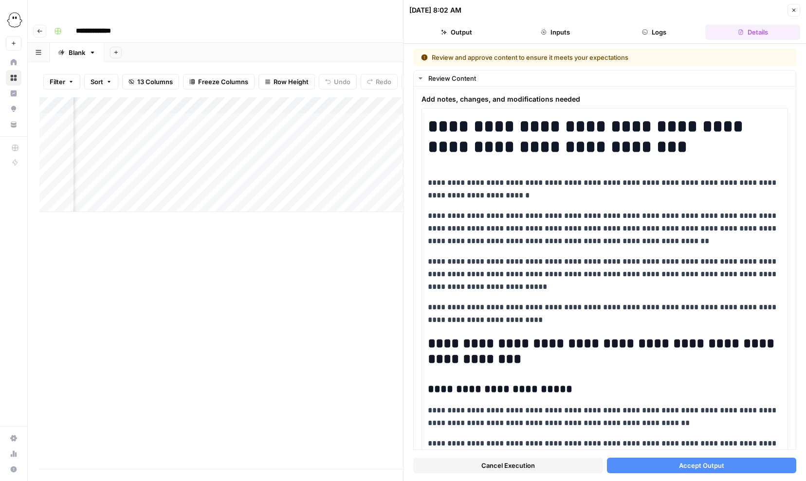
click at [573, 470] on button "Cancel Execution" at bounding box center [508, 466] width 190 height 16
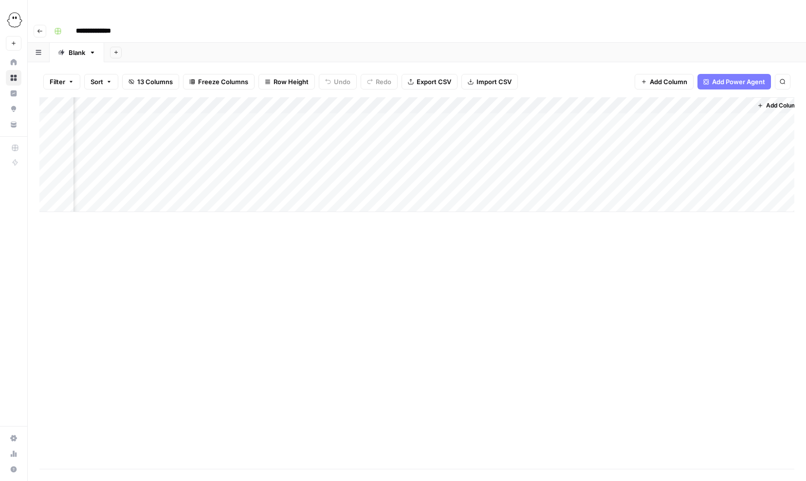
click at [731, 97] on div "Add Column" at bounding box center [416, 154] width 755 height 115
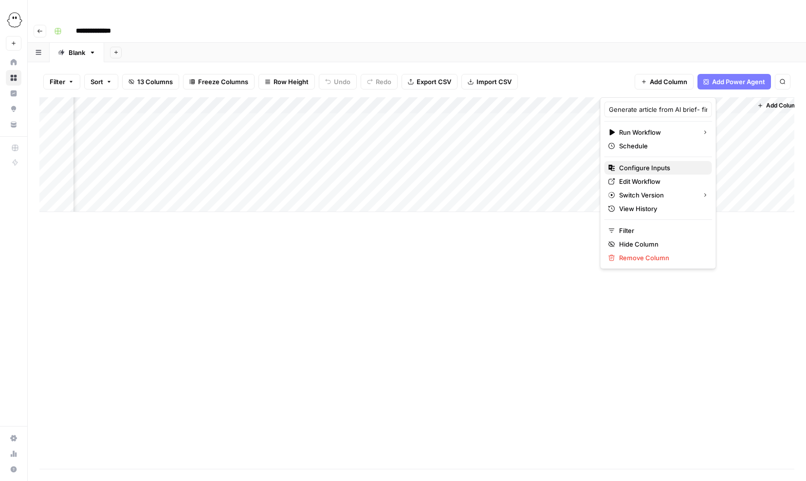
click at [639, 167] on span "Configure Inputs" at bounding box center [661, 168] width 85 height 10
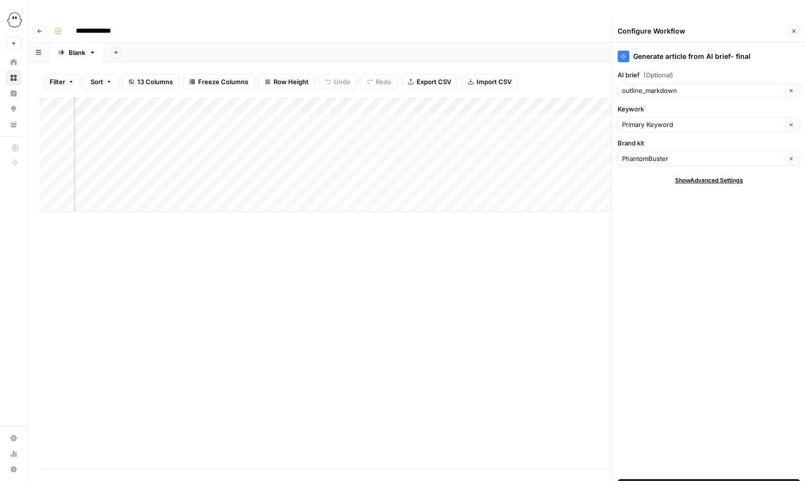
click at [710, 481] on span "Save Workflow" at bounding box center [708, 487] width 45 height 10
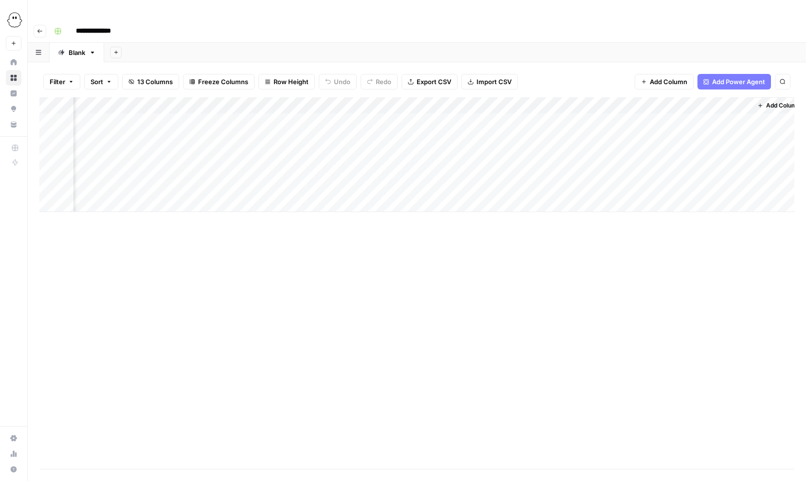
click at [732, 97] on div "Add Column" at bounding box center [416, 154] width 755 height 115
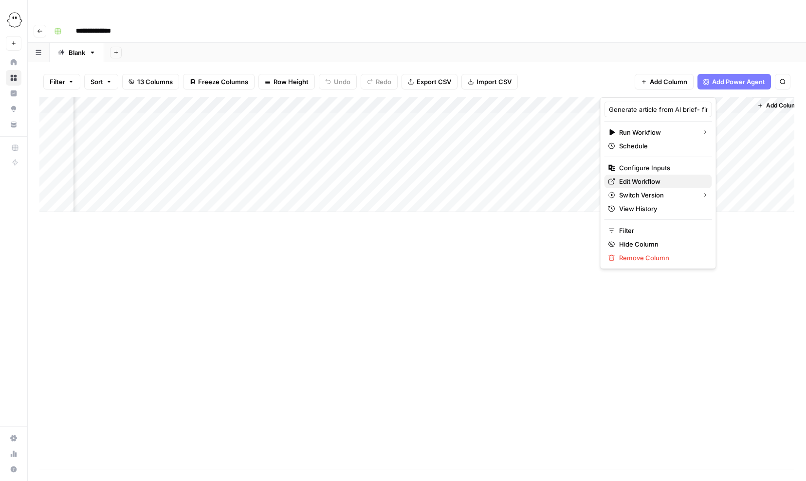
click at [640, 183] on span "Edit Workflow" at bounding box center [661, 182] width 85 height 10
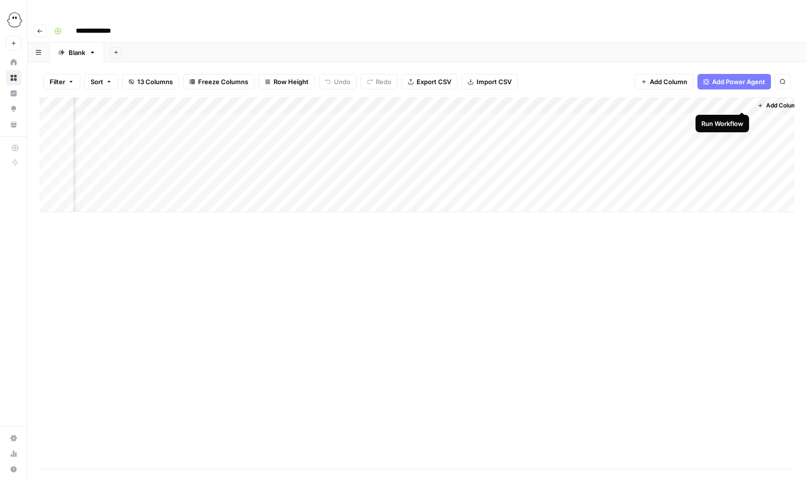
click at [743, 102] on div "Add Column" at bounding box center [416, 154] width 755 height 115
click at [729, 101] on div "Add Column" at bounding box center [416, 154] width 755 height 115
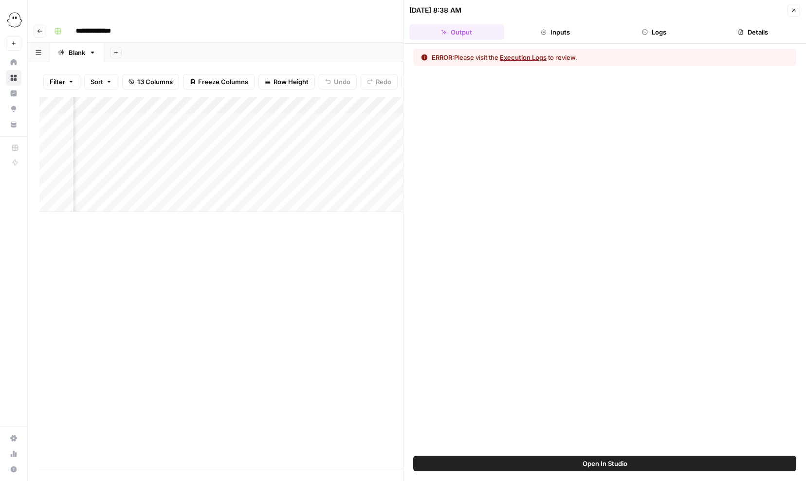
click at [527, 57] on button "Execution Logs" at bounding box center [523, 58] width 47 height 10
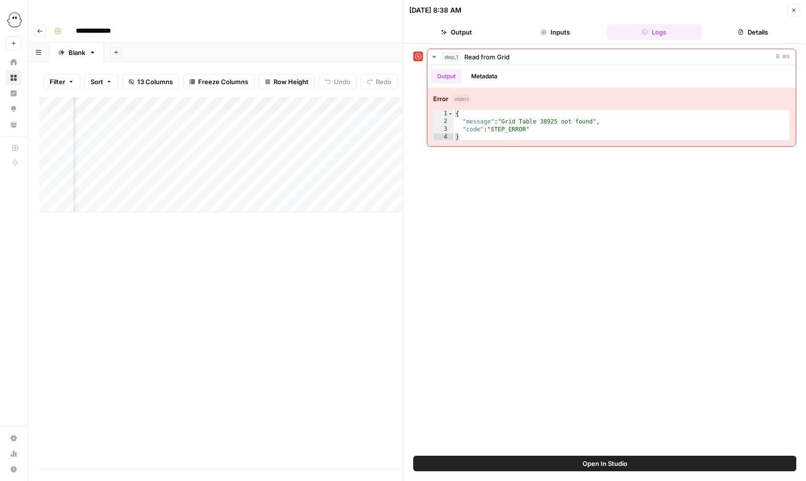
click at [793, 13] on icon "button" at bounding box center [794, 10] width 6 height 6
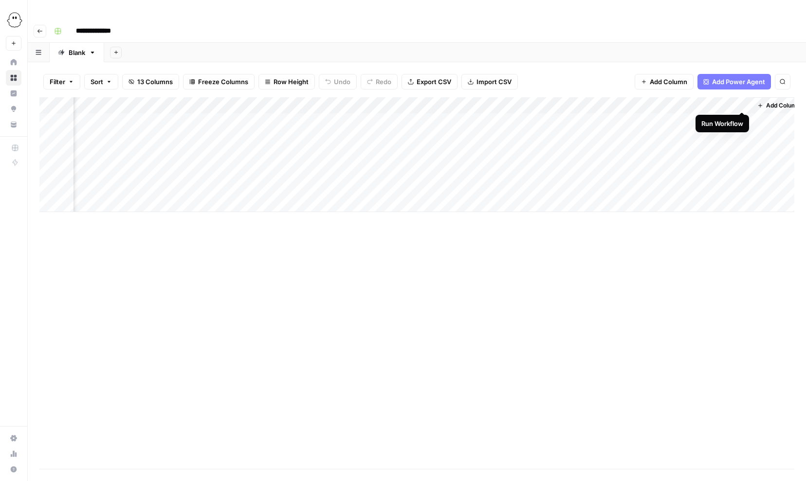
click at [743, 100] on div "Add Column" at bounding box center [416, 154] width 755 height 115
click at [645, 97] on div "Add Column" at bounding box center [416, 154] width 755 height 115
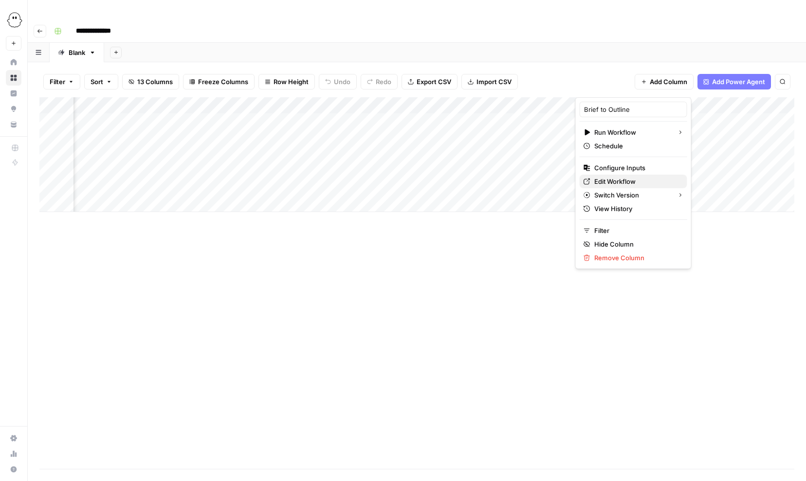
click at [618, 181] on span "Edit Workflow" at bounding box center [636, 182] width 85 height 10
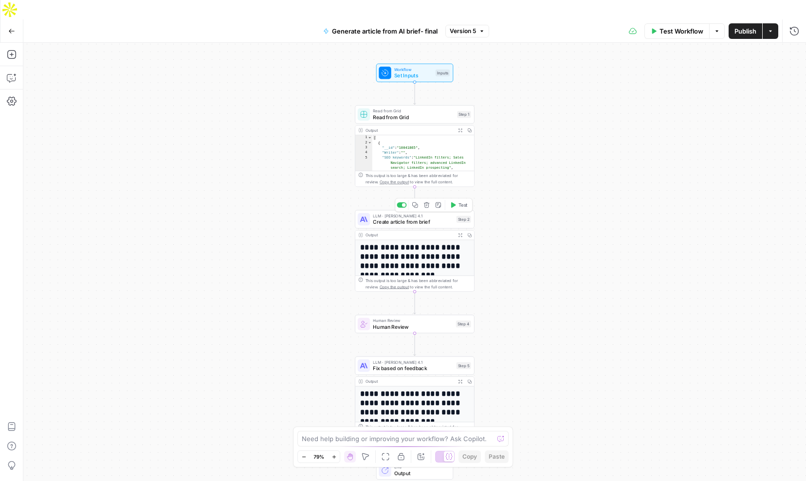
click at [409, 218] on span "Create article from brief" at bounding box center [413, 222] width 80 height 8
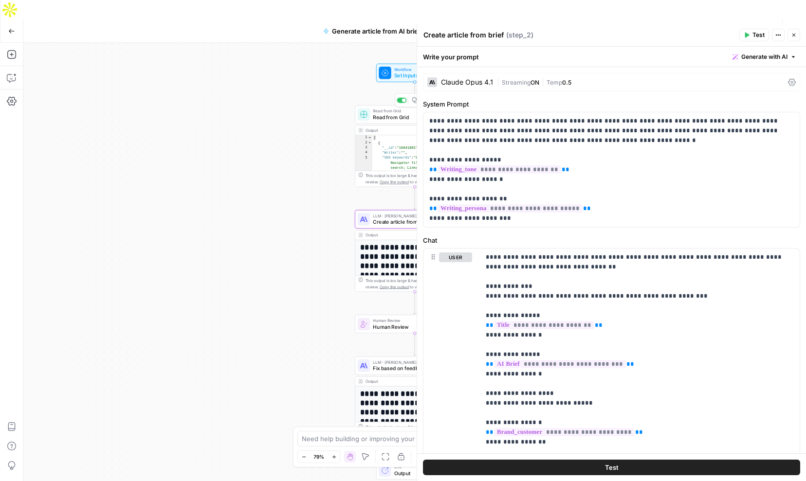
click at [386, 108] on span "Read from Grid" at bounding box center [413, 111] width 81 height 6
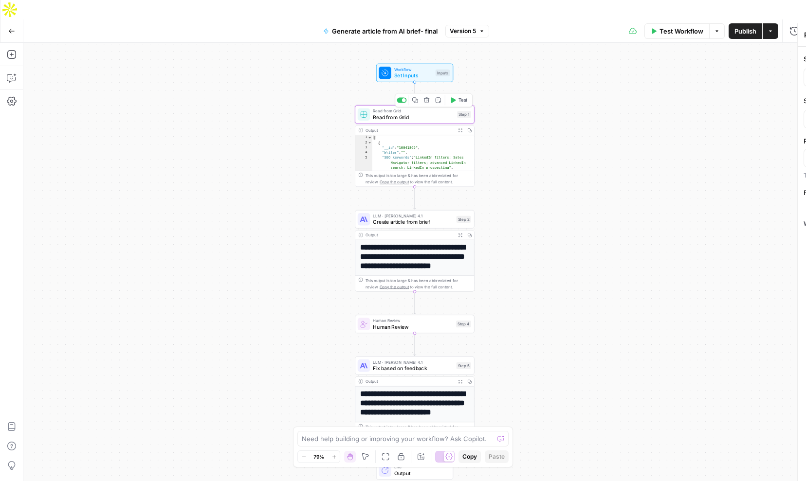
type input "September_25_Blog_Briefs.csv"
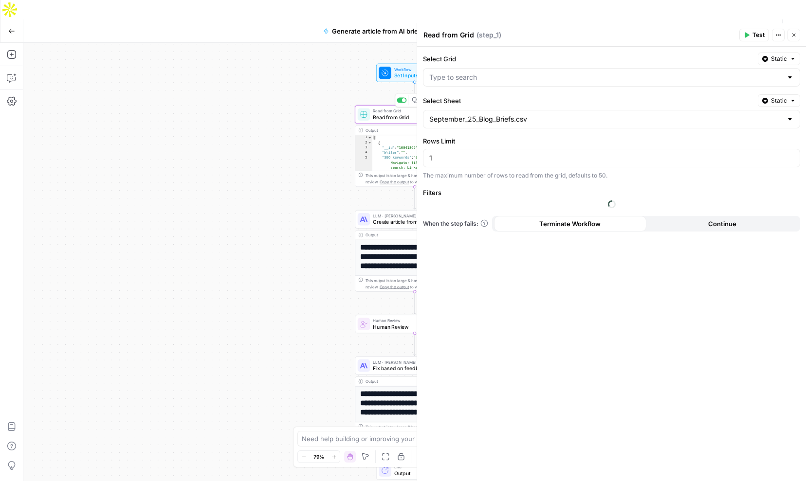
type input "September_25_Blog_Briefs.csv"
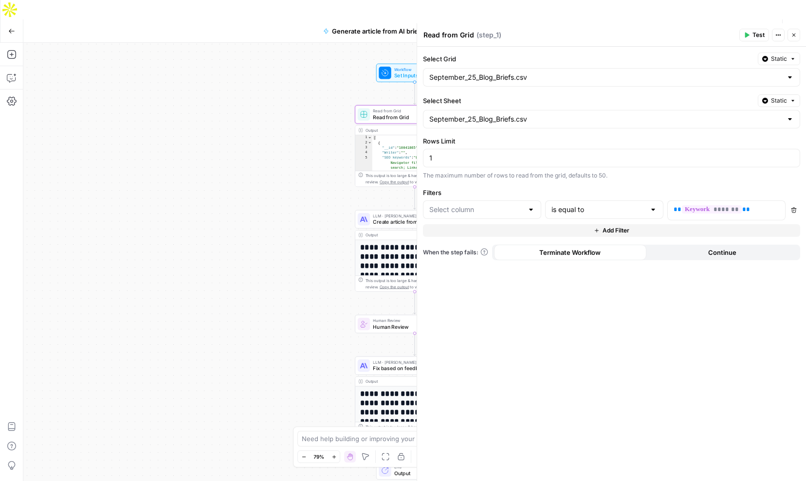
type input "SEO keywords"
click at [790, 78] on div at bounding box center [790, 78] width 8 height 10
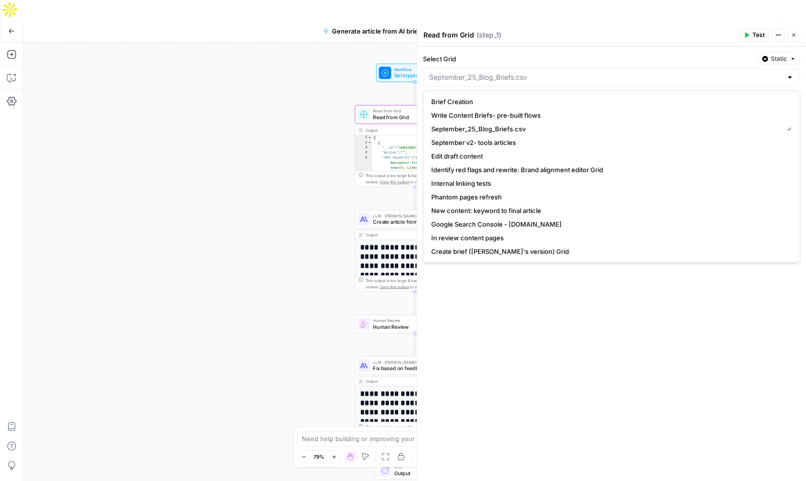
type input "September_25_Blog_Briefs.csv"
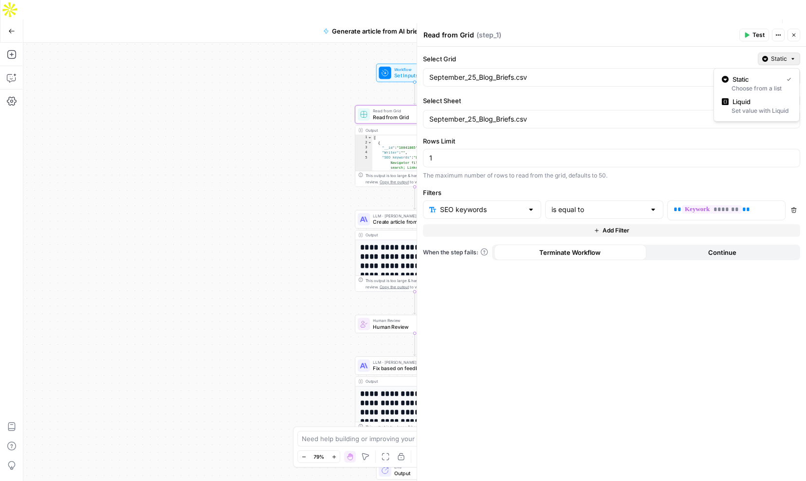
click at [783, 61] on span "Static" at bounding box center [779, 59] width 16 height 9
click at [642, 56] on label "Select Grid" at bounding box center [588, 59] width 331 height 10
click at [642, 73] on input "September_25_Blog_Briefs.csv" at bounding box center [605, 78] width 353 height 10
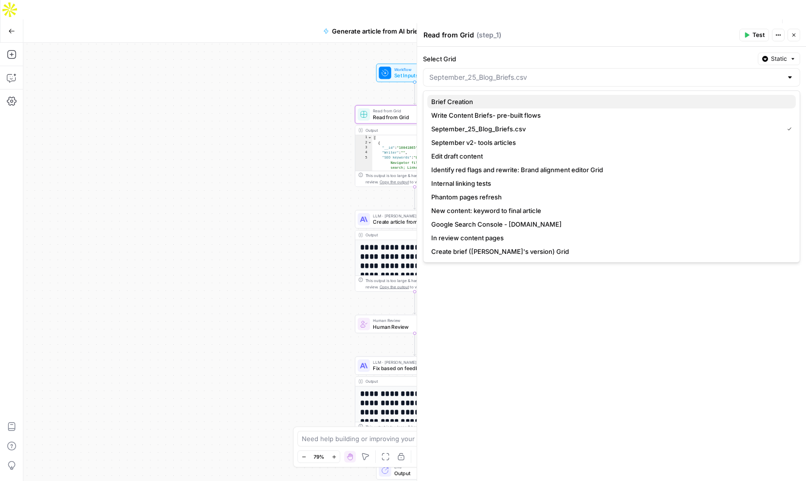
click at [450, 101] on span "Brief Creation" at bounding box center [609, 102] width 357 height 10
type input "Brief Creation"
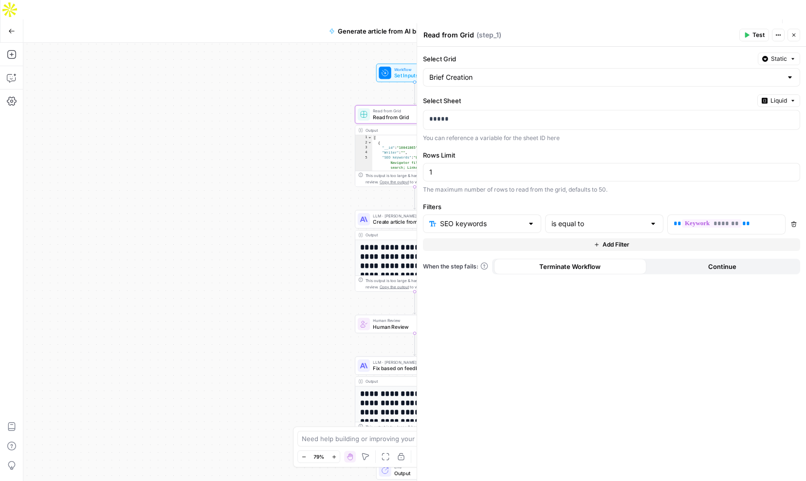
click at [745, 26] on span "Publish" at bounding box center [746, 31] width 22 height 10
click at [441, 119] on p "*****" at bounding box center [603, 119] width 349 height 10
click at [457, 77] on input "Select Grid" at bounding box center [605, 78] width 353 height 10
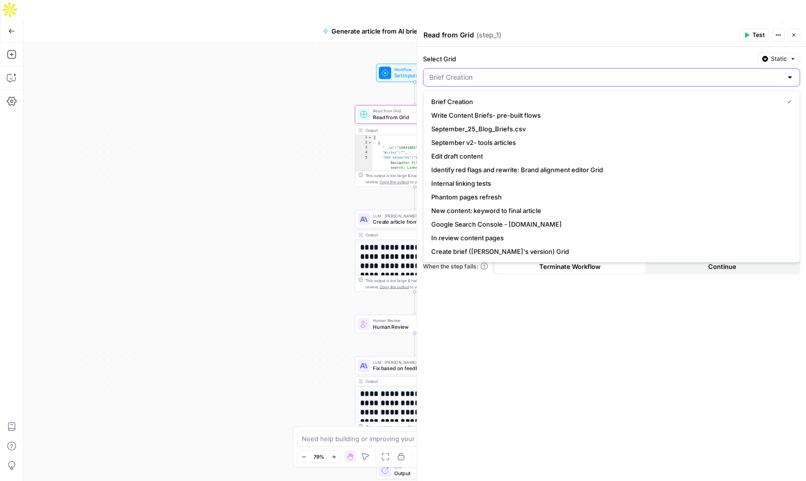
click at [457, 77] on input "Select Grid" at bounding box center [605, 78] width 353 height 10
click at [455, 98] on span "Brief Creation" at bounding box center [605, 102] width 348 height 10
type input "Brief Creation"
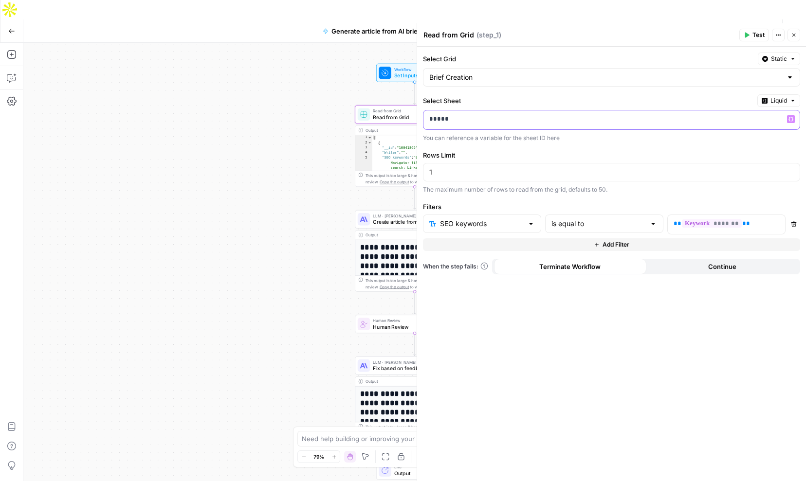
click at [455, 123] on p "*****" at bounding box center [611, 119] width 365 height 10
click at [436, 119] on p "*****" at bounding box center [603, 119] width 349 height 10
click at [471, 225] on input "text" at bounding box center [476, 224] width 94 height 10
click at [489, 253] on div "No results" at bounding box center [482, 252] width 110 height 10
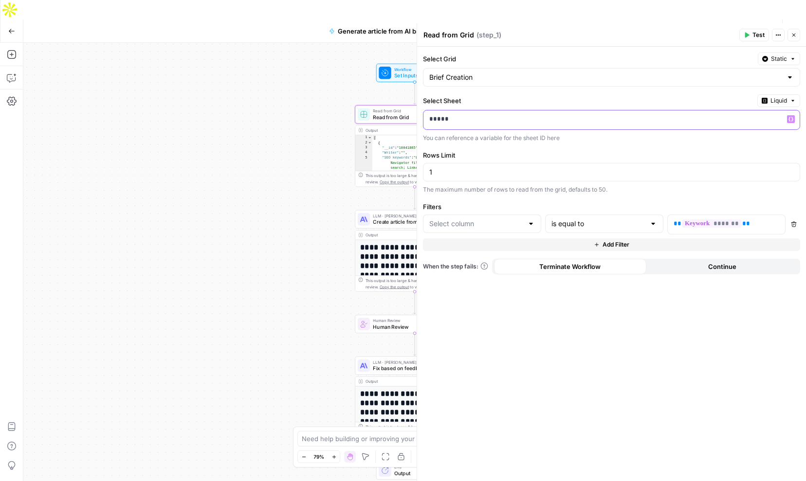
click at [473, 115] on p "*****" at bounding box center [603, 119] width 349 height 10
click at [442, 119] on p "*****" at bounding box center [603, 119] width 349 height 10
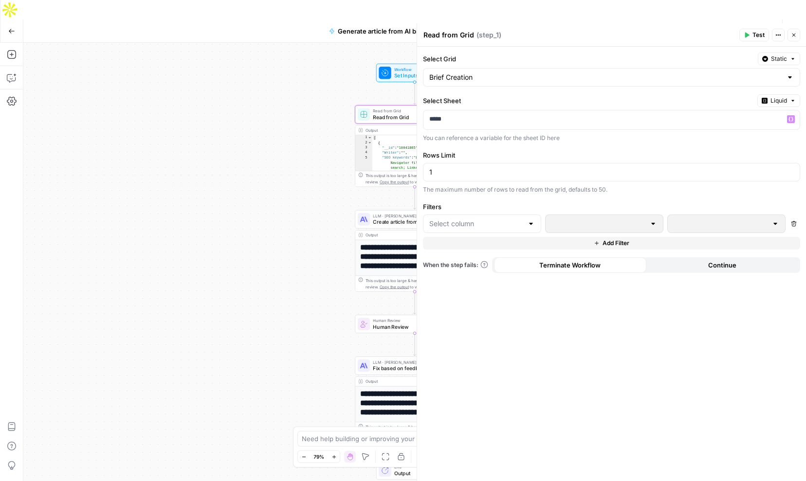
click at [526, 226] on div at bounding box center [482, 224] width 118 height 18
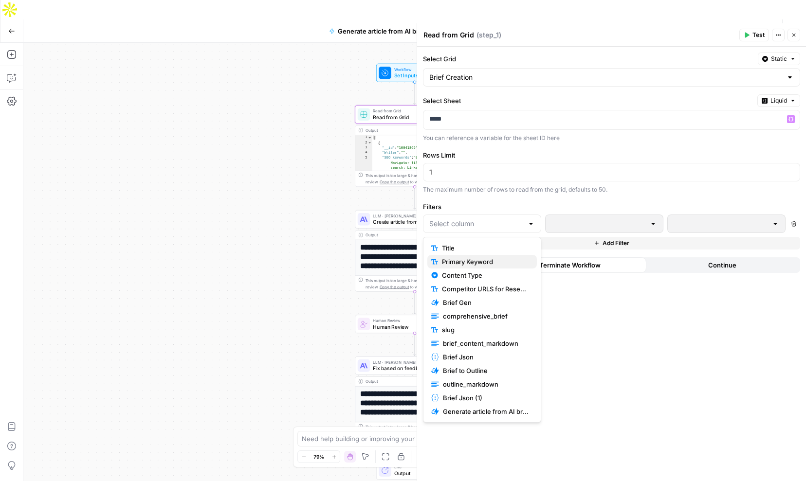
click at [461, 262] on span "Primary Keyword" at bounding box center [485, 262] width 87 height 10
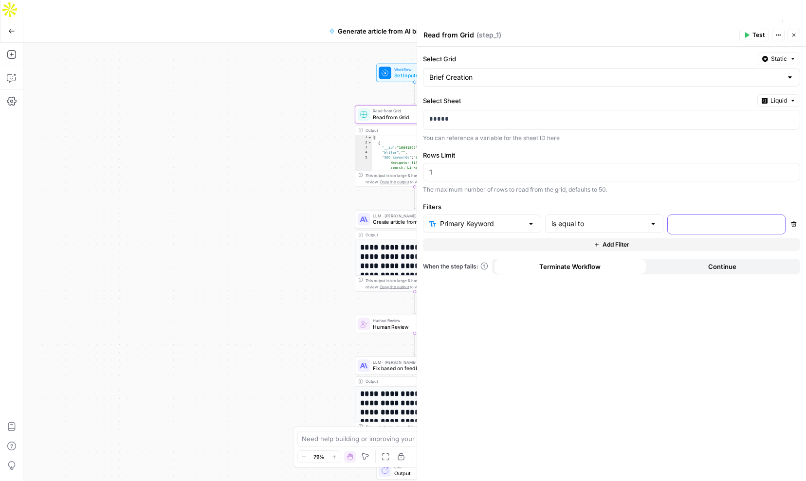
click at [685, 225] on p at bounding box center [719, 224] width 90 height 10
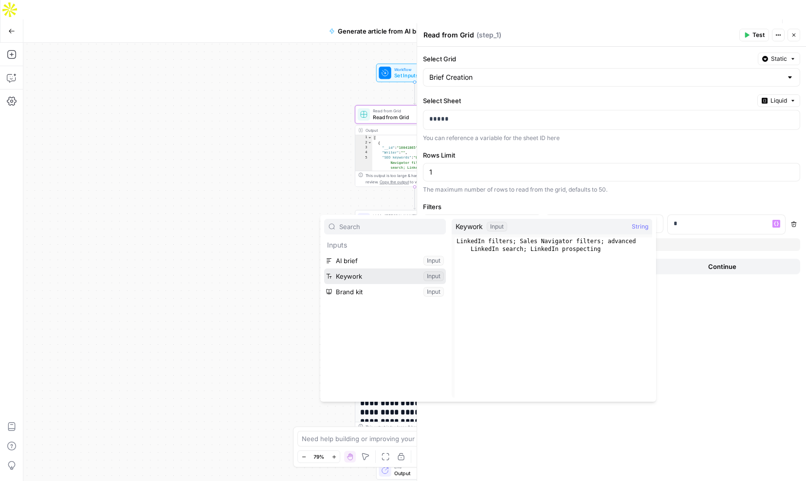
click at [346, 276] on button "Select variable Keywork" at bounding box center [385, 277] width 122 height 16
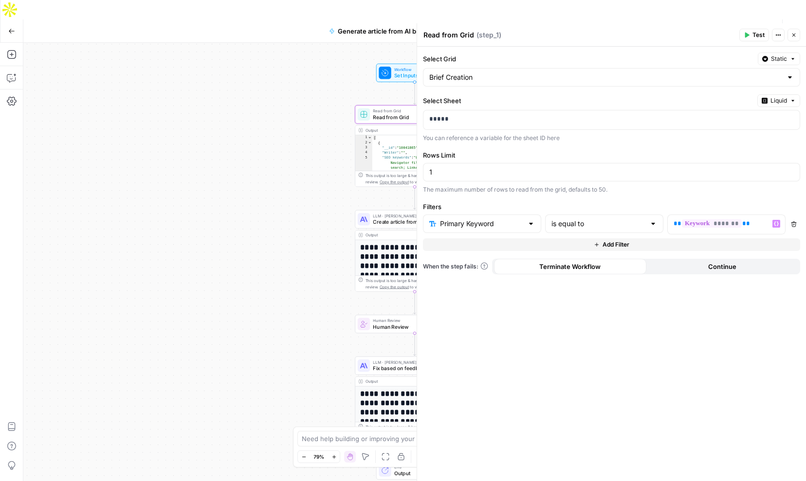
click at [747, 26] on span "Publish" at bounding box center [746, 31] width 22 height 10
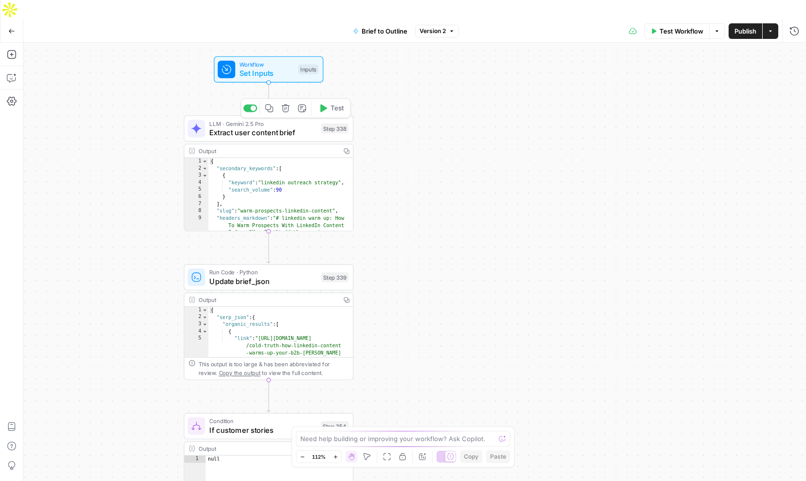
click at [250, 127] on span "Extract user content brief" at bounding box center [262, 132] width 107 height 11
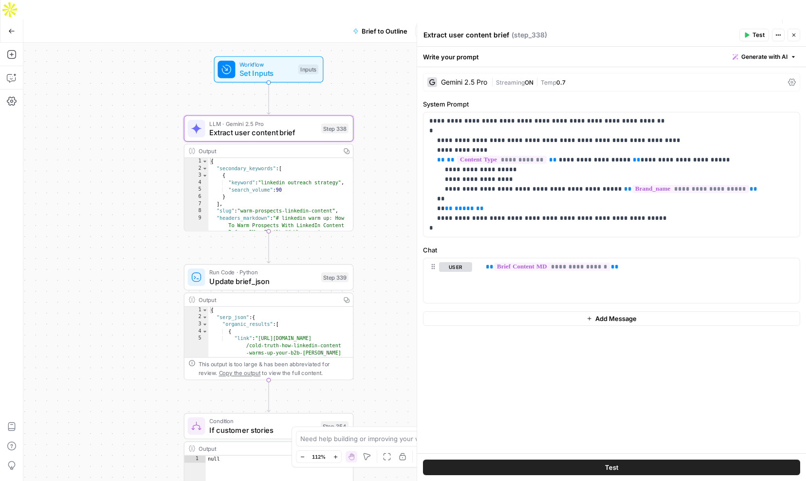
click at [793, 35] on icon "button" at bounding box center [794, 35] width 6 height 6
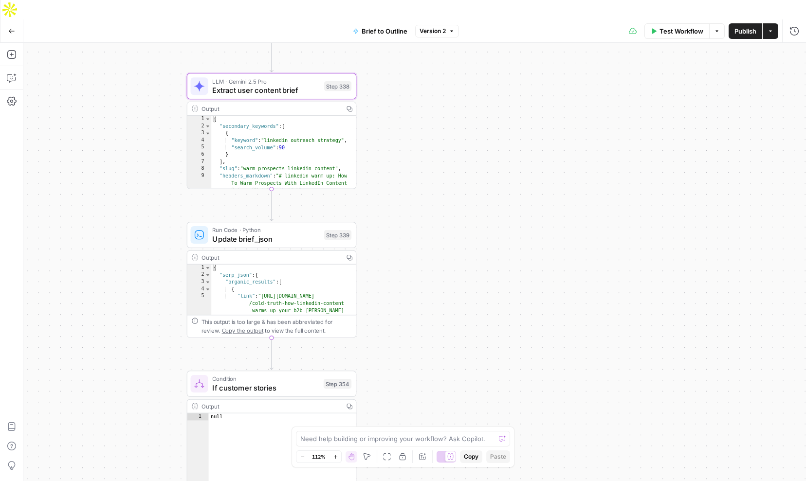
click at [259, 234] on span "Update brief_json" at bounding box center [265, 239] width 107 height 11
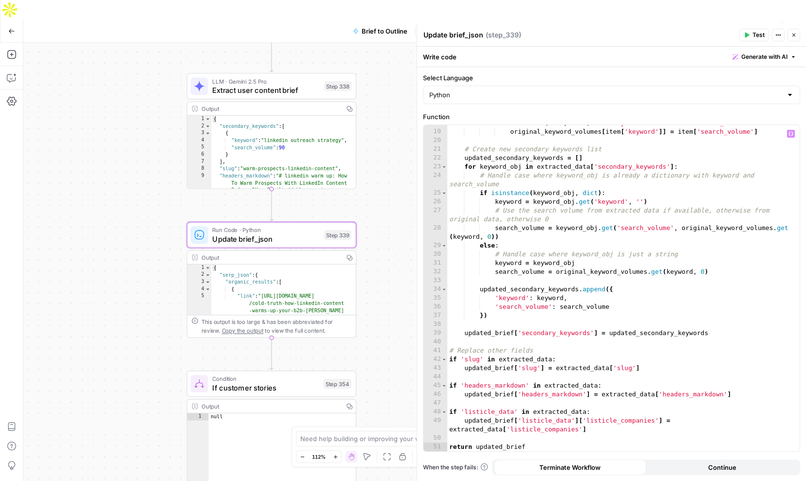
scroll to position [155, 0]
click at [793, 35] on icon "button" at bounding box center [793, 35] width 3 height 3
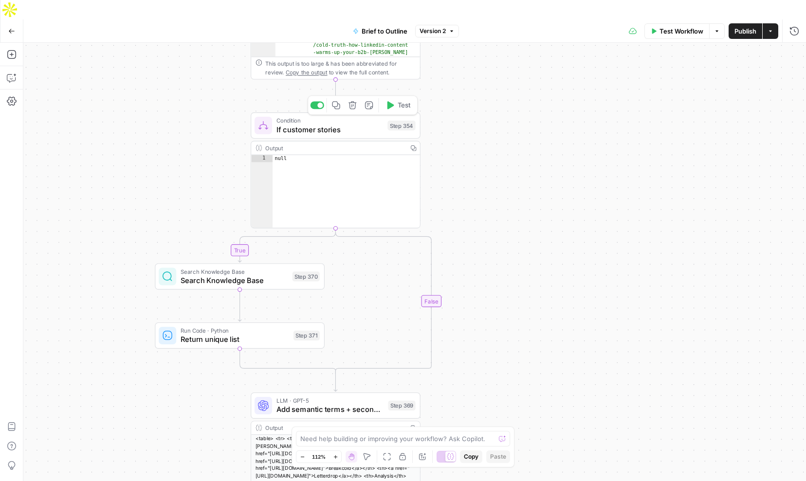
click at [314, 124] on span "If customer stories" at bounding box center [329, 129] width 107 height 11
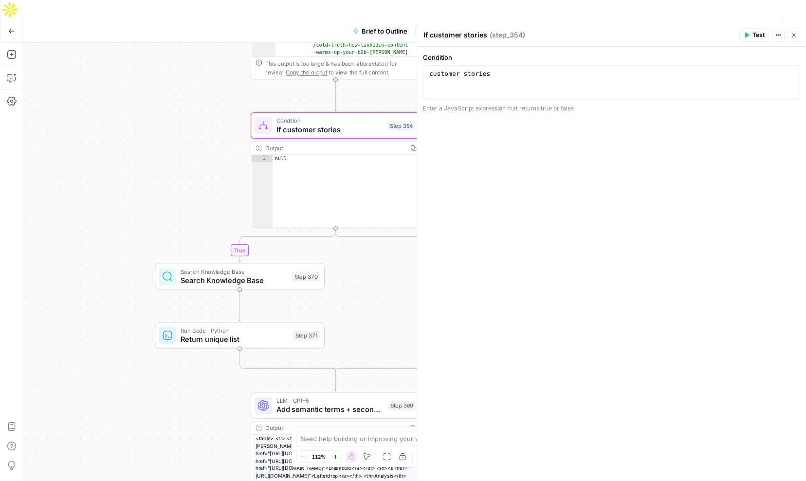
click at [795, 38] on button "Close" at bounding box center [794, 35] width 13 height 13
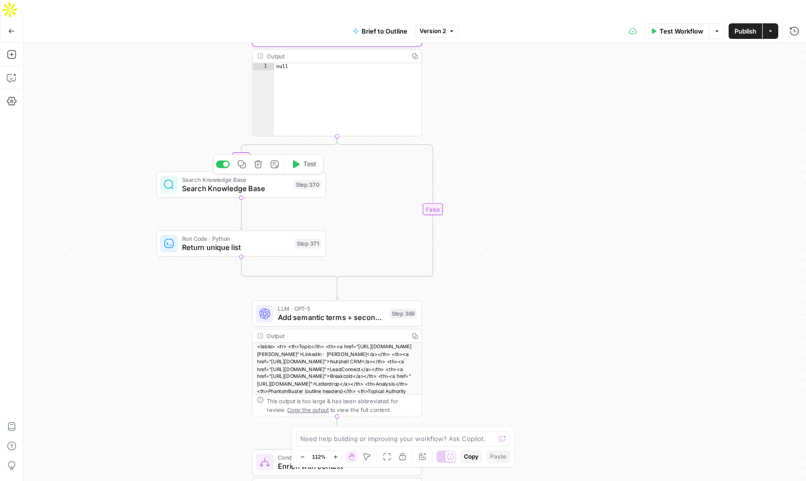
click at [227, 183] on span "Search Knowledge Base" at bounding box center [235, 188] width 107 height 11
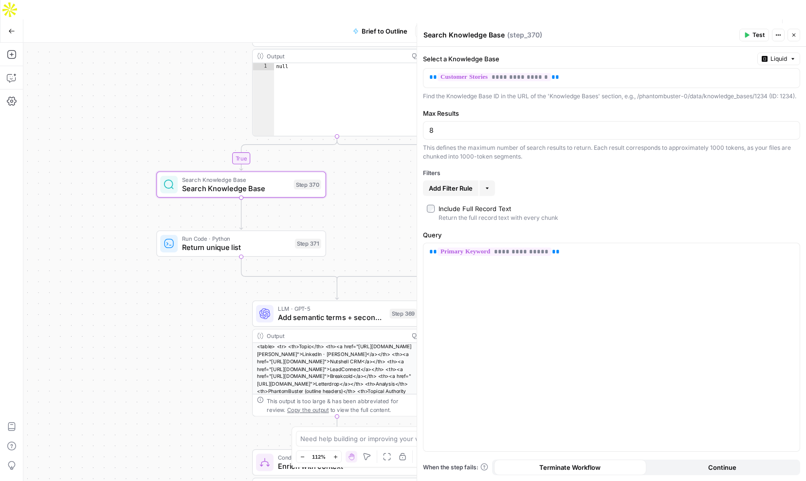
click at [794, 37] on icon "button" at bounding box center [794, 35] width 6 height 6
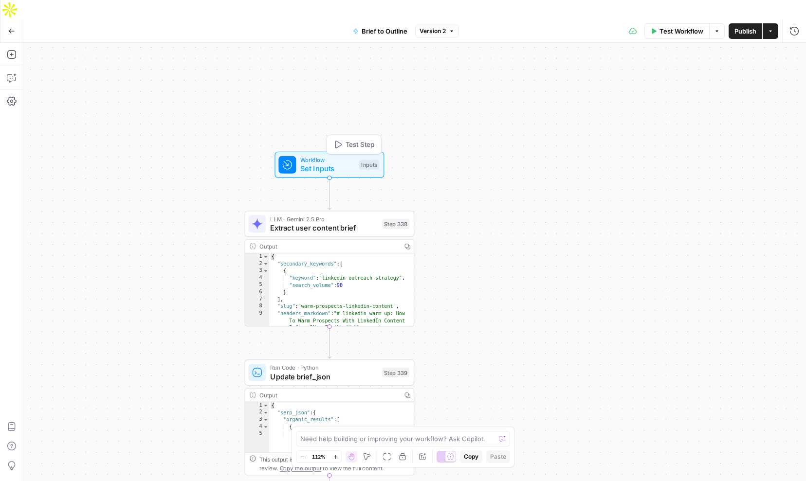
click at [336, 163] on span "Set Inputs" at bounding box center [327, 168] width 54 height 11
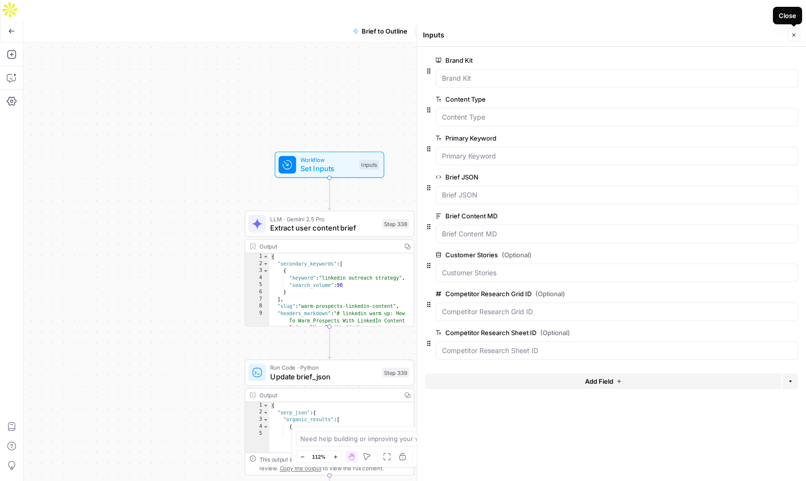
click at [793, 35] on icon "button" at bounding box center [793, 35] width 3 height 3
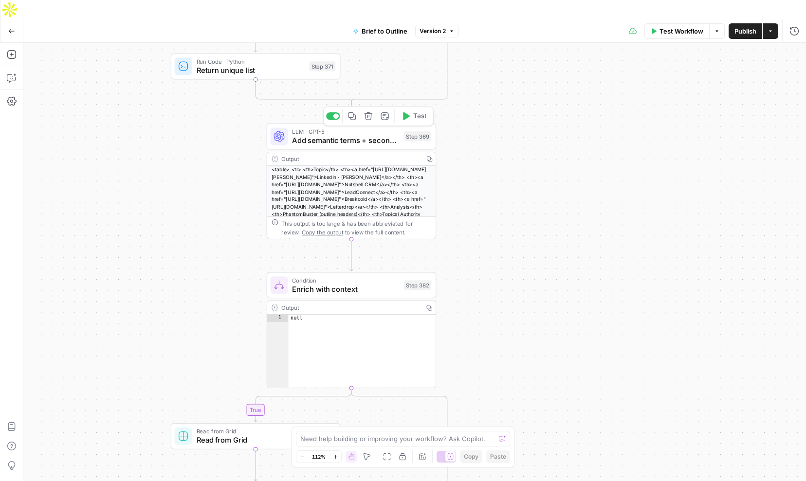
click at [349, 135] on span "Add semantic terms + secondary kw" at bounding box center [345, 140] width 107 height 11
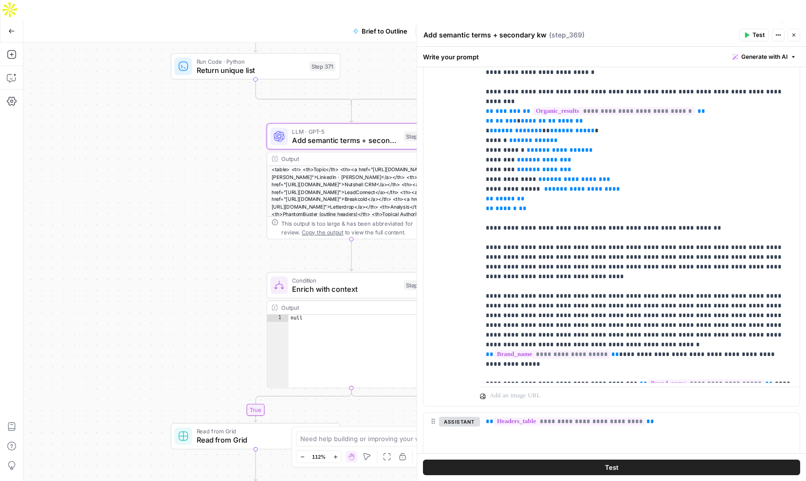
scroll to position [218, 0]
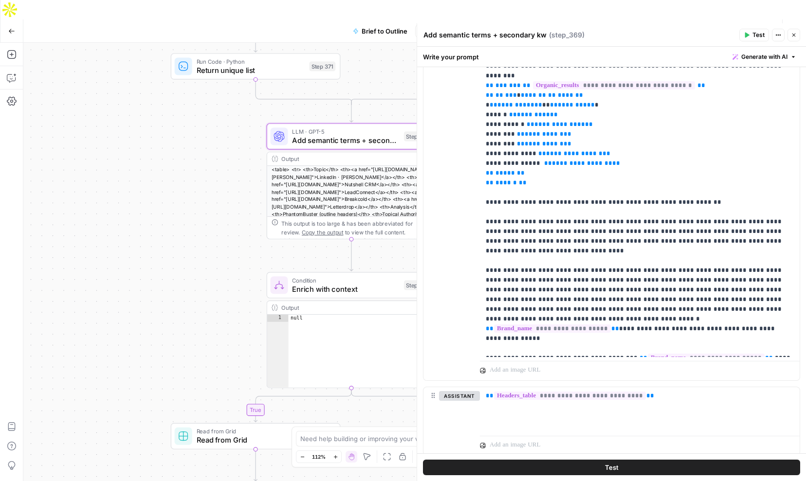
click at [791, 34] on icon "button" at bounding box center [794, 35] width 6 height 6
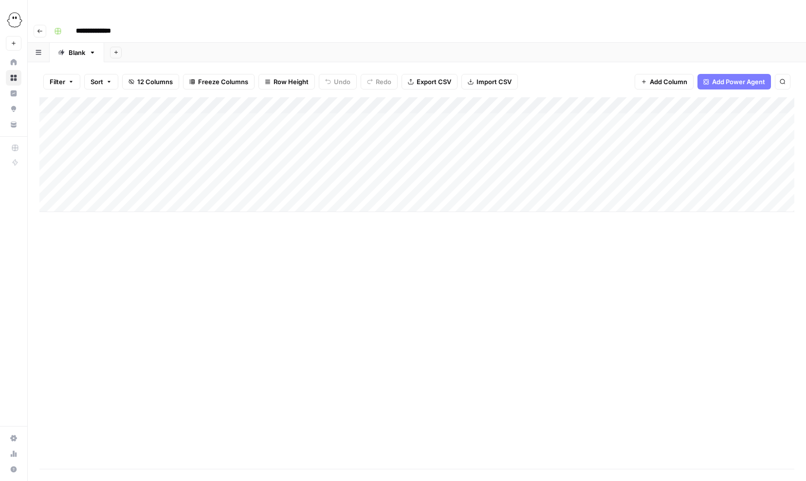
click at [626, 99] on div "Add Column" at bounding box center [416, 154] width 755 height 115
click at [669, 104] on div "Add Column" at bounding box center [416, 154] width 755 height 115
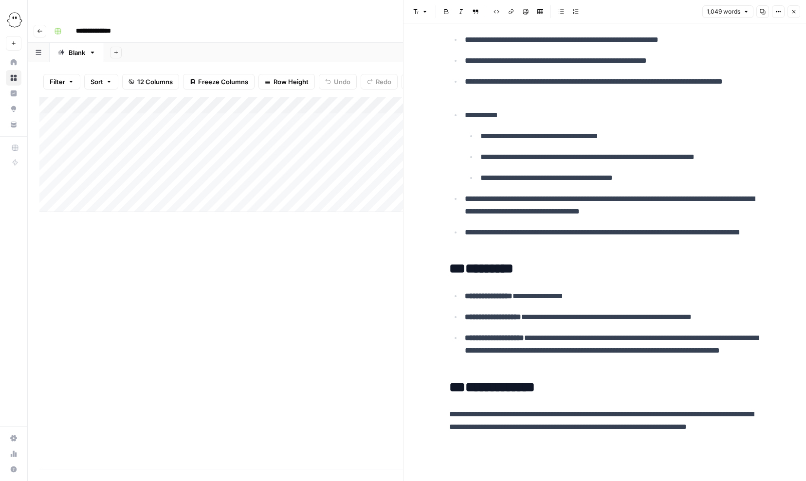
click at [225, 105] on div "Add Column" at bounding box center [221, 154] width 364 height 115
click at [225, 105] on textarea "**********" at bounding box center [285, 107] width 195 height 23
click at [302, 253] on div "Add Column" at bounding box center [221, 283] width 364 height 372
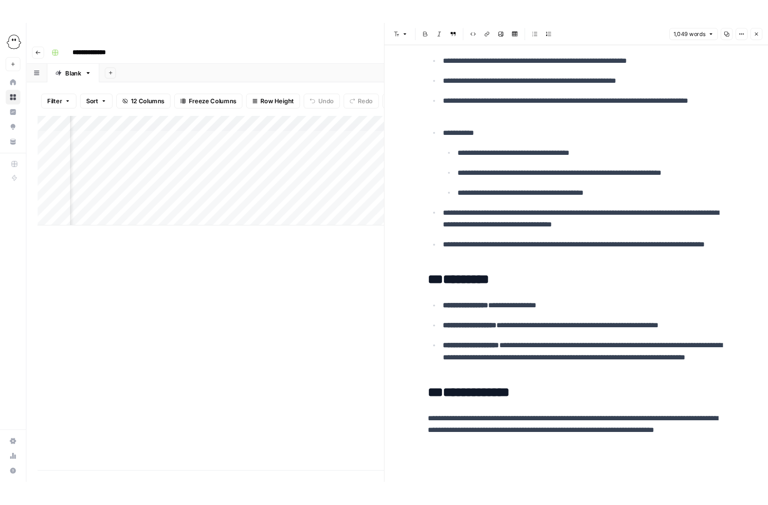
scroll to position [0, 269]
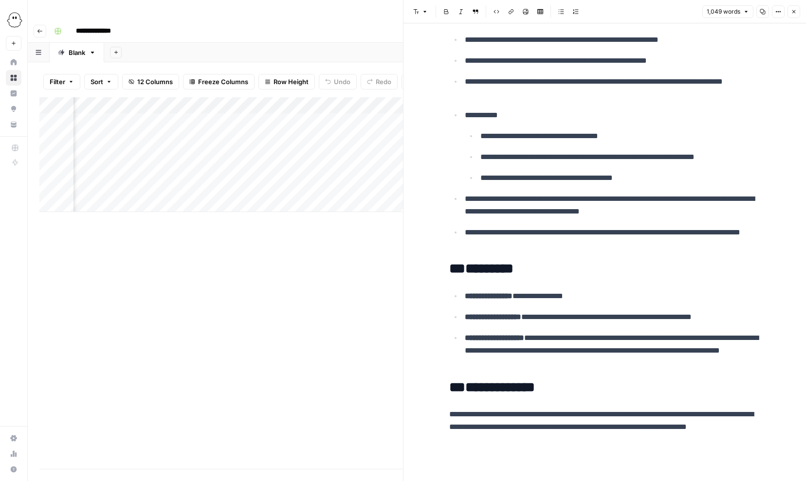
click at [301, 97] on div "Add Column" at bounding box center [221, 154] width 364 height 115
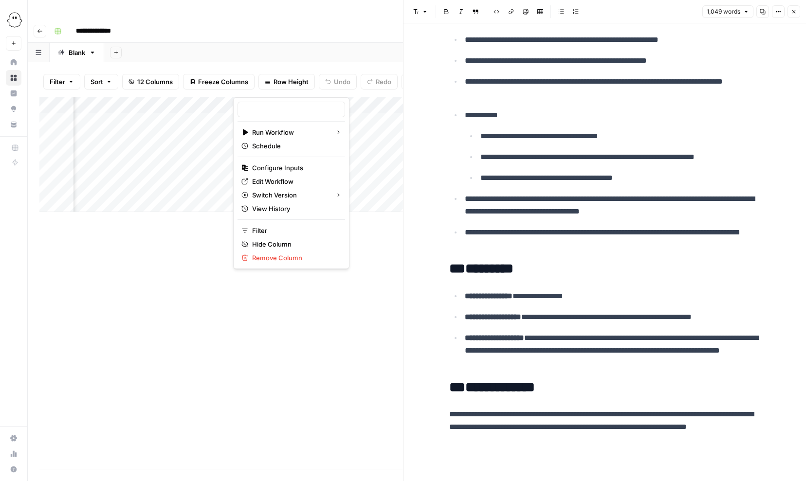
type input "Brief Gen"
click at [285, 168] on span "Configure Inputs" at bounding box center [294, 168] width 85 height 10
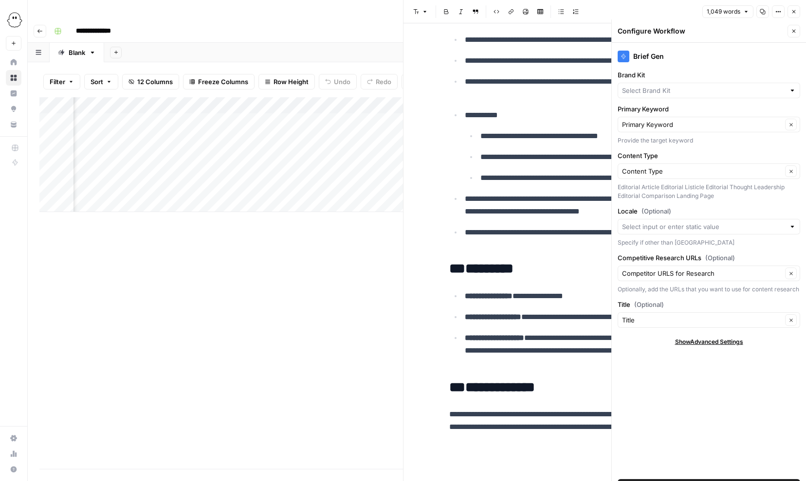
type input "PhantomBuster - Brief"
click at [784, 222] on input "Locale (Optional)" at bounding box center [703, 227] width 163 height 10
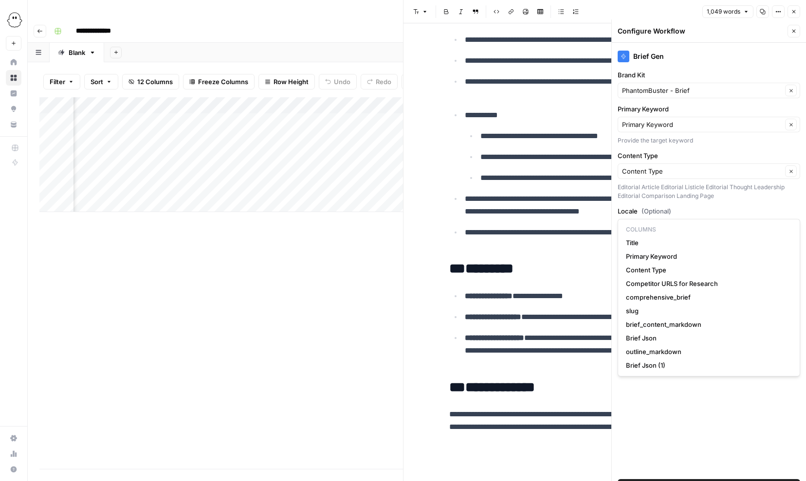
click at [764, 206] on label "Locale (Optional)" at bounding box center [709, 211] width 183 height 10
click at [764, 222] on input "Locale (Optional)" at bounding box center [703, 227] width 163 height 10
click at [723, 397] on div "Brief Gen Brand Kit PhantomBuster - Brief Clear Primary Keyword Primary Keyword…" at bounding box center [709, 272] width 194 height 458
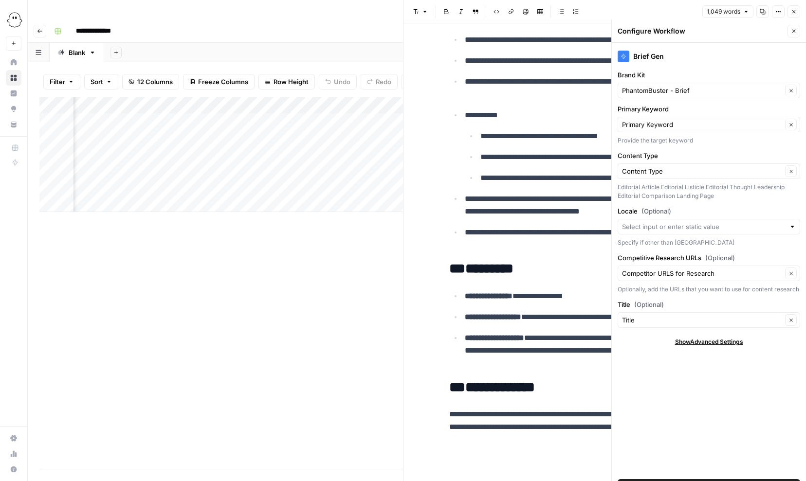
click at [794, 28] on icon "button" at bounding box center [794, 31] width 6 height 6
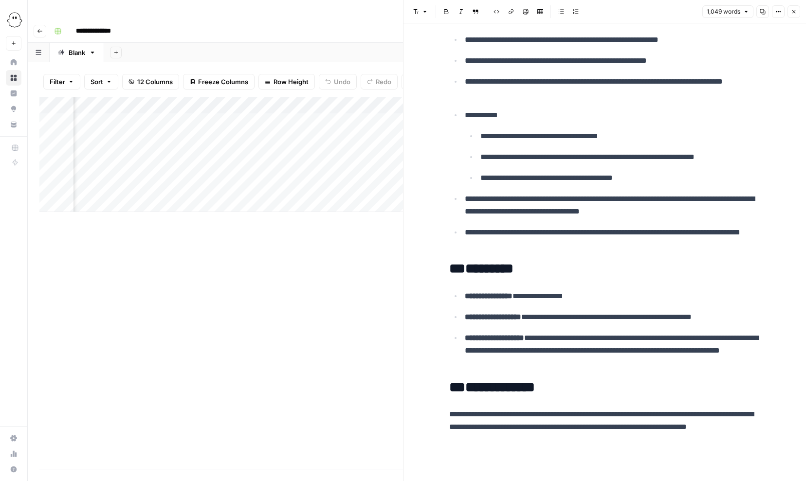
click at [299, 97] on div "Add Column" at bounding box center [221, 154] width 364 height 115
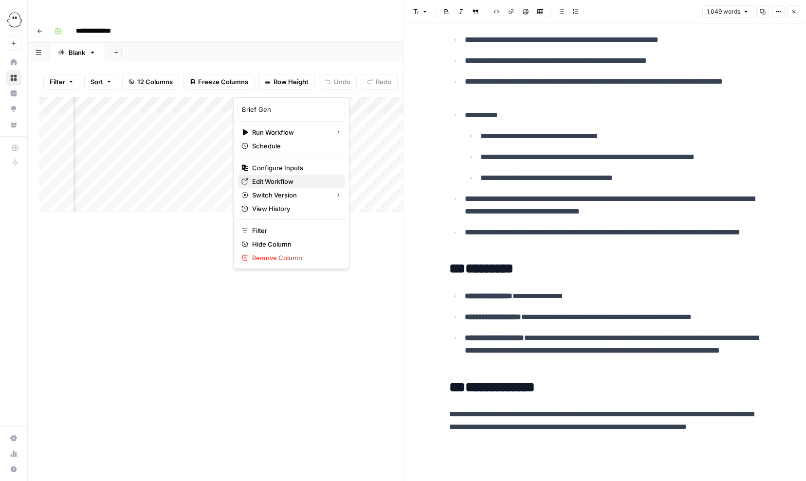
click at [282, 180] on span "Edit Workflow" at bounding box center [294, 182] width 85 height 10
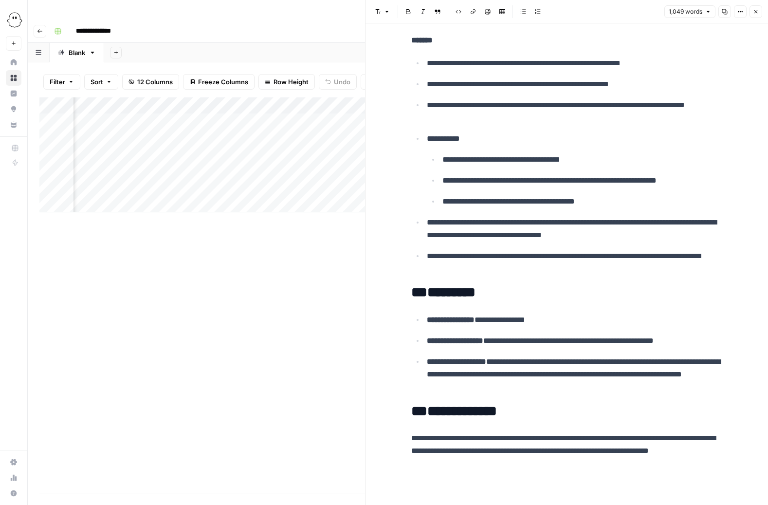
scroll to position [0, 235]
click at [179, 97] on div "Add Column" at bounding box center [202, 154] width 326 height 115
click at [186, 293] on div "Add Column" at bounding box center [202, 294] width 326 height 395
click at [290, 102] on div "Add Column" at bounding box center [202, 154] width 326 height 115
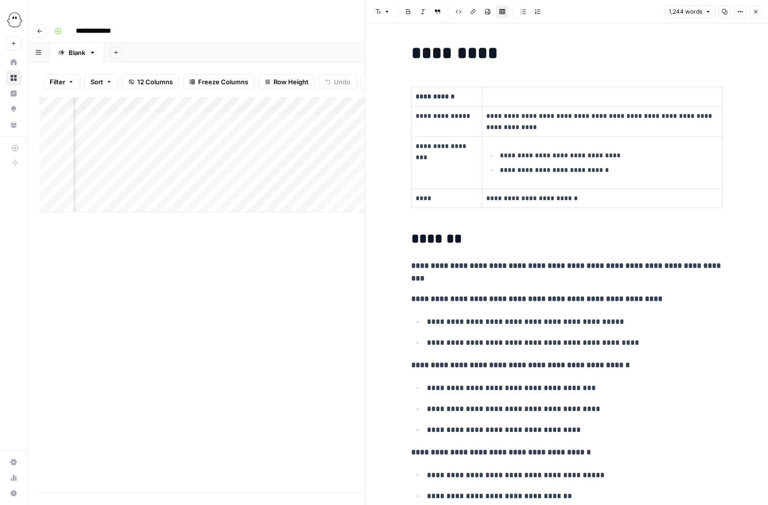
click at [753, 10] on icon "button" at bounding box center [756, 12] width 6 height 6
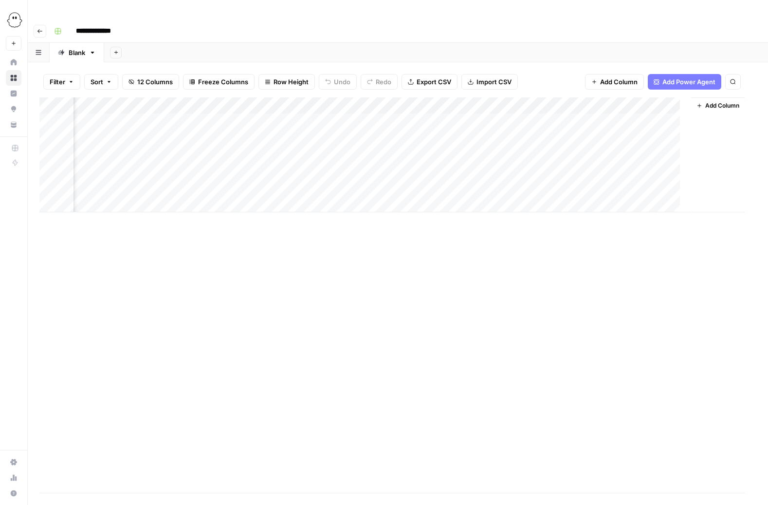
scroll to position [0, 493]
click at [173, 101] on div "Add Column" at bounding box center [397, 154] width 717 height 115
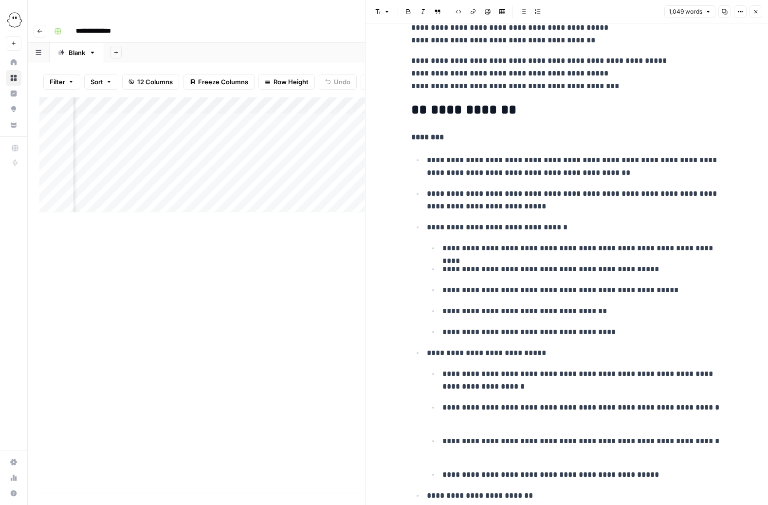
scroll to position [1442, 0]
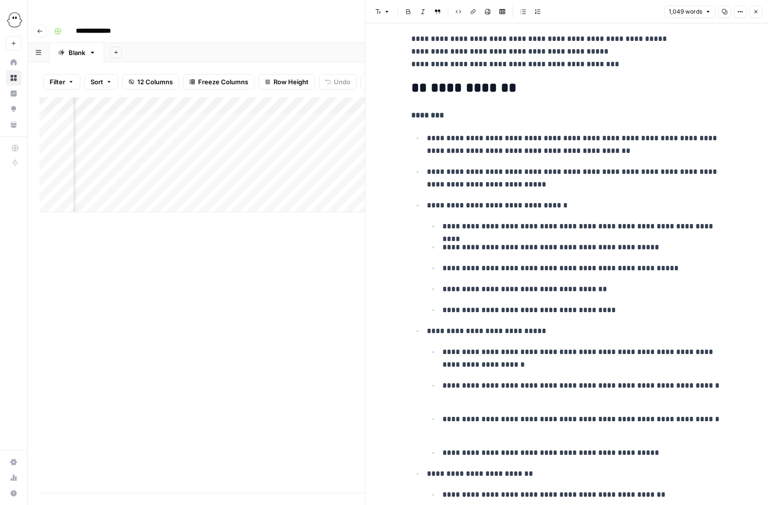
click at [758, 10] on icon "button" at bounding box center [756, 12] width 6 height 6
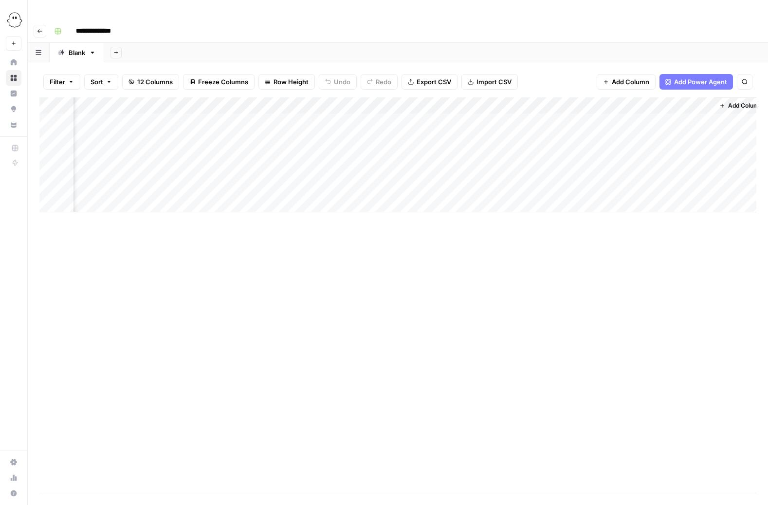
click at [518, 97] on div "Add Column" at bounding box center [397, 154] width 717 height 115
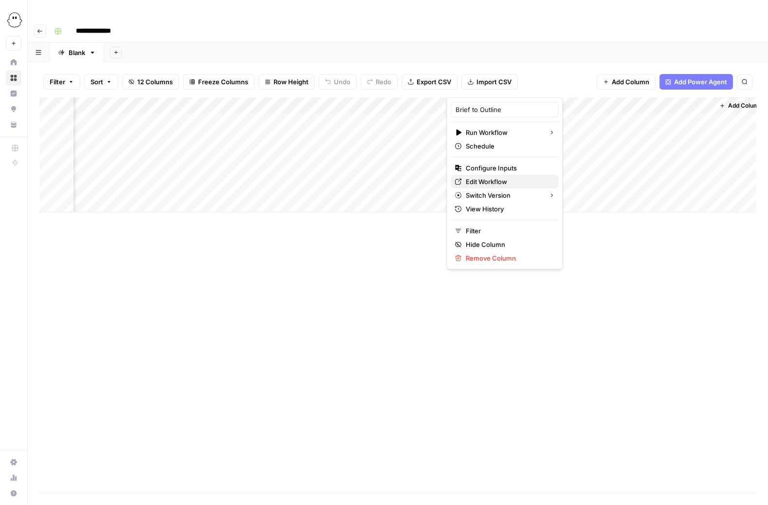
click at [490, 182] on span "Edit Workflow" at bounding box center [508, 182] width 85 height 10
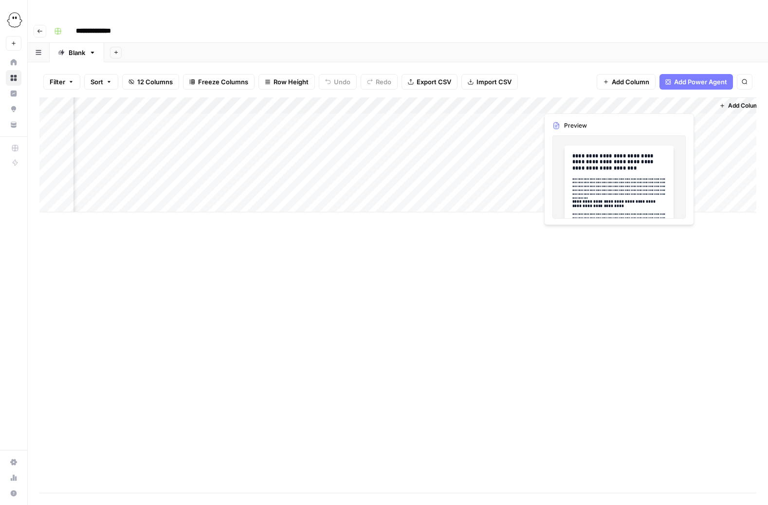
scroll to position [0, 500]
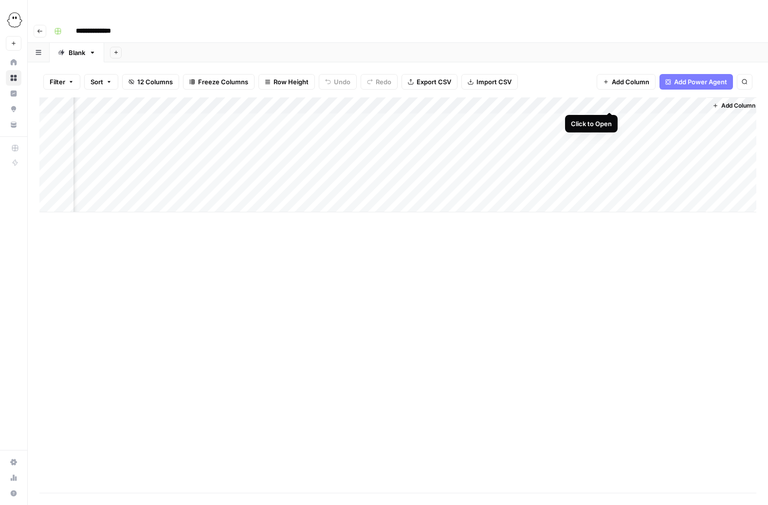
click at [608, 101] on div "Add Column" at bounding box center [397, 154] width 717 height 115
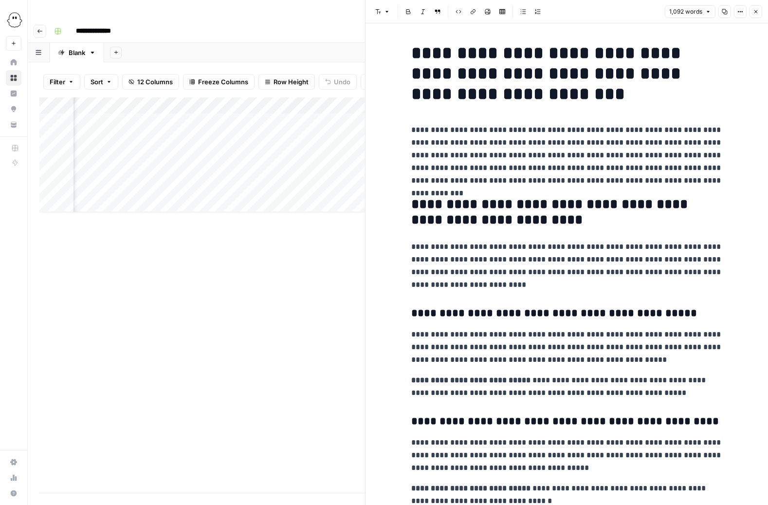
click at [758, 7] on button "Close" at bounding box center [756, 11] width 13 height 13
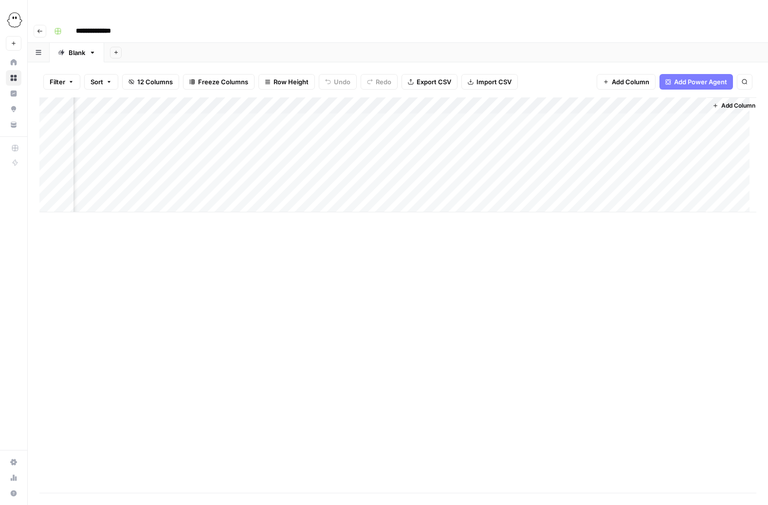
scroll to position [0, 493]
click at [581, 100] on div "Add Column" at bounding box center [397, 154] width 717 height 115
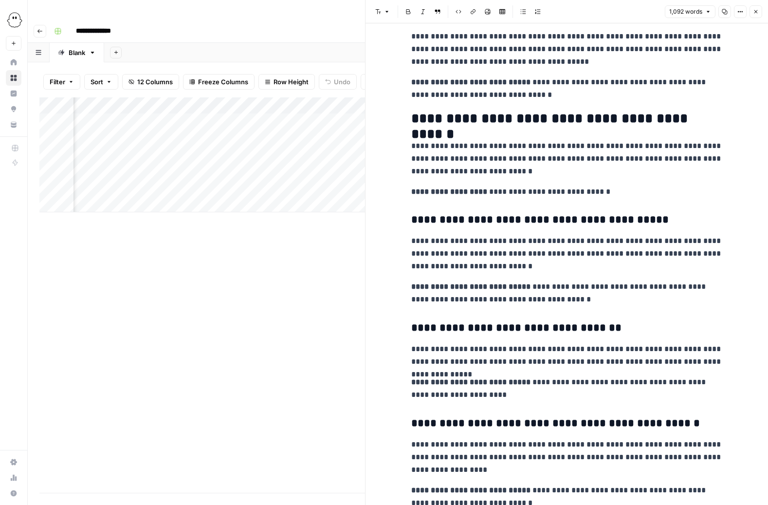
scroll to position [421, 0]
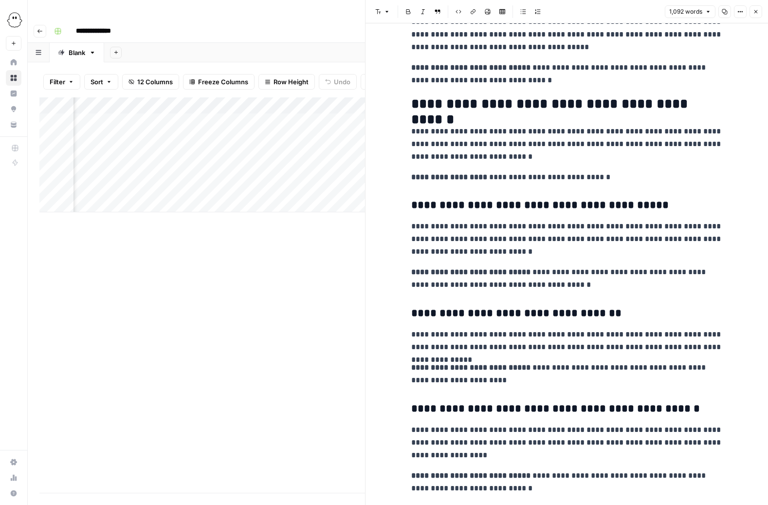
click at [756, 12] on icon "button" at bounding box center [756, 11] width 3 height 3
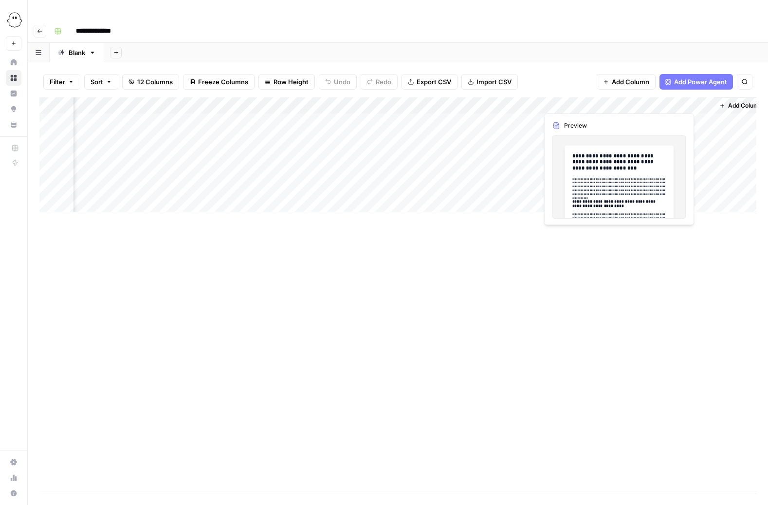
scroll to position [0, 505]
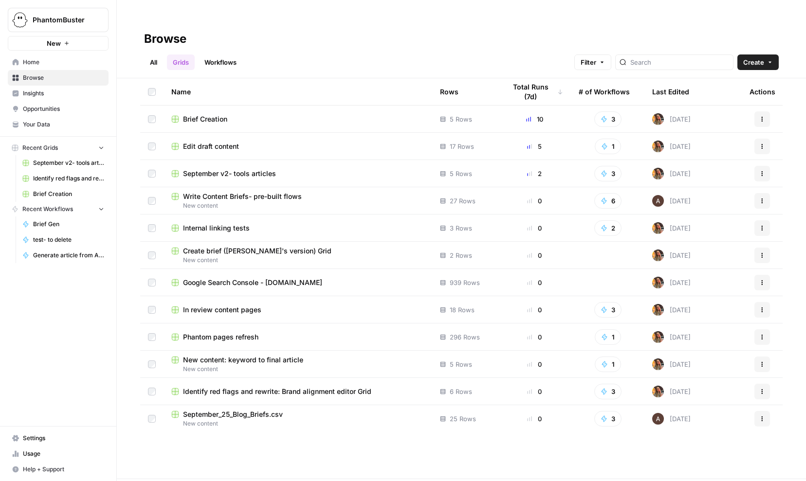
click at [38, 125] on span "Your Data" at bounding box center [63, 124] width 81 height 9
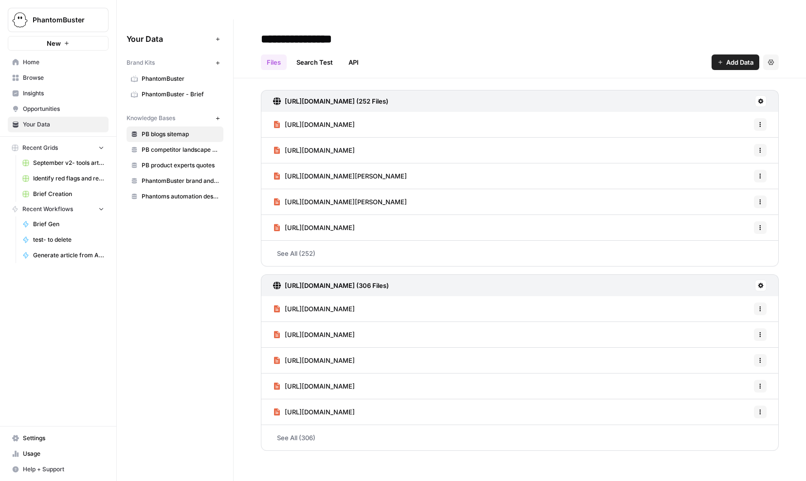
click at [174, 90] on span "PhantomBuster - Brief" at bounding box center [180, 94] width 77 height 9
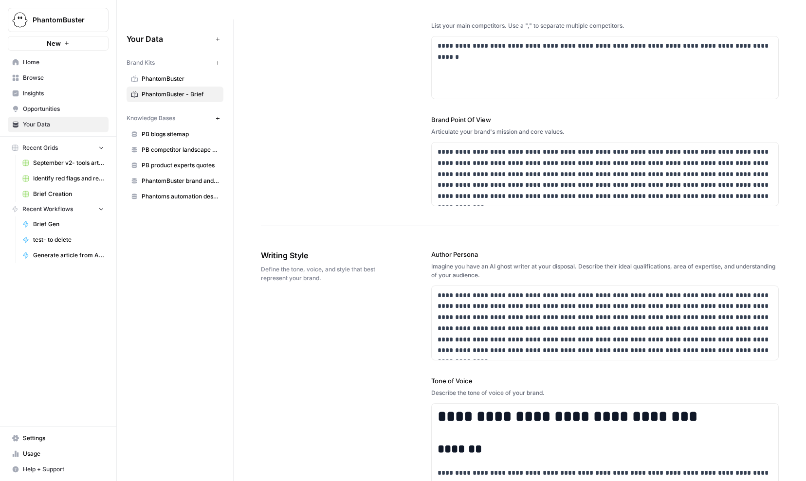
scroll to position [492, 0]
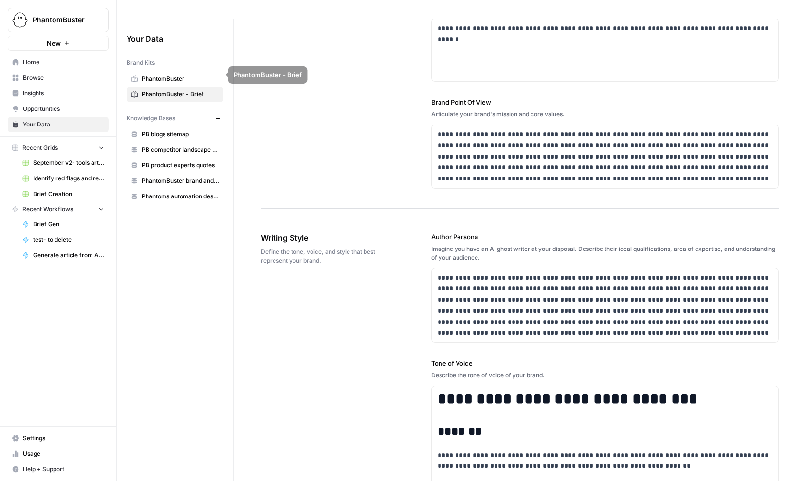
click at [168, 74] on span "PhantomBuster" at bounding box center [180, 78] width 77 height 9
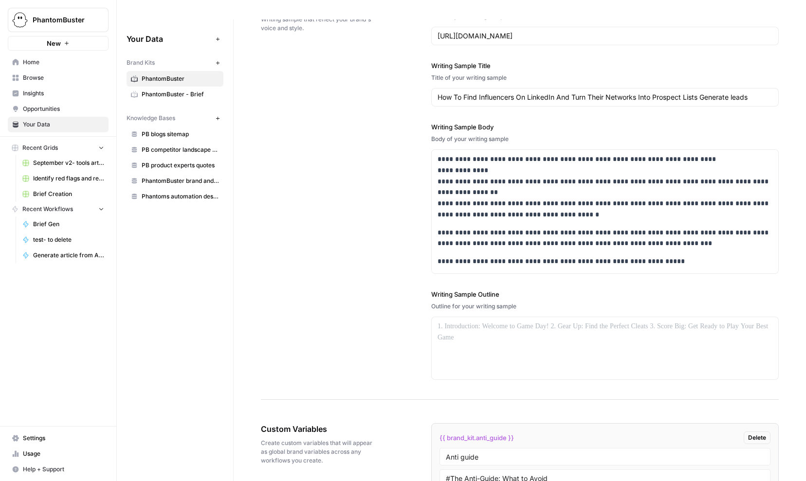
scroll to position [1394, 0]
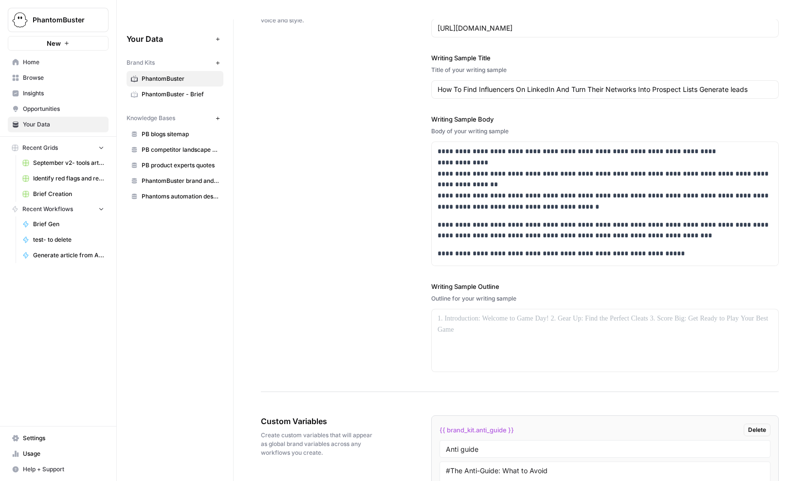
click at [168, 90] on span "PhantomBuster - Brief" at bounding box center [180, 94] width 77 height 9
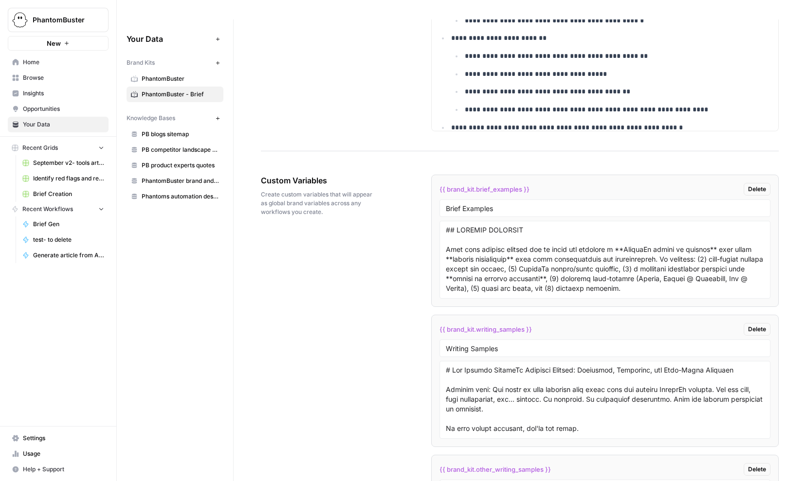
scroll to position [1702, 0]
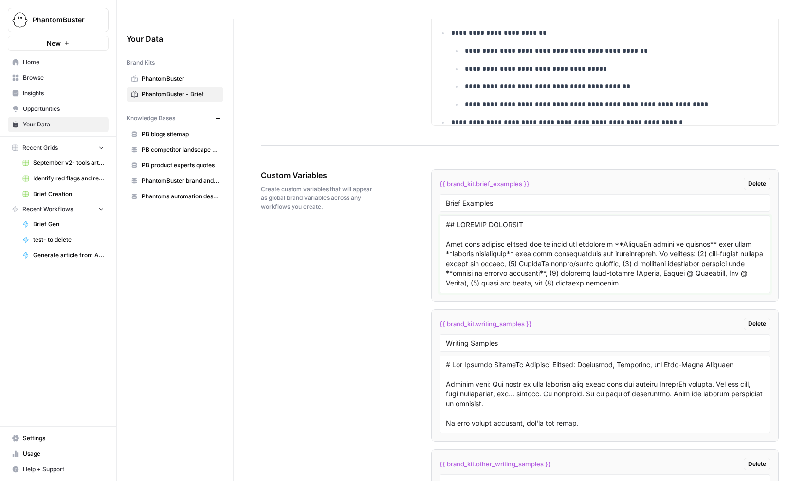
click at [619, 244] on textarea at bounding box center [605, 254] width 318 height 69
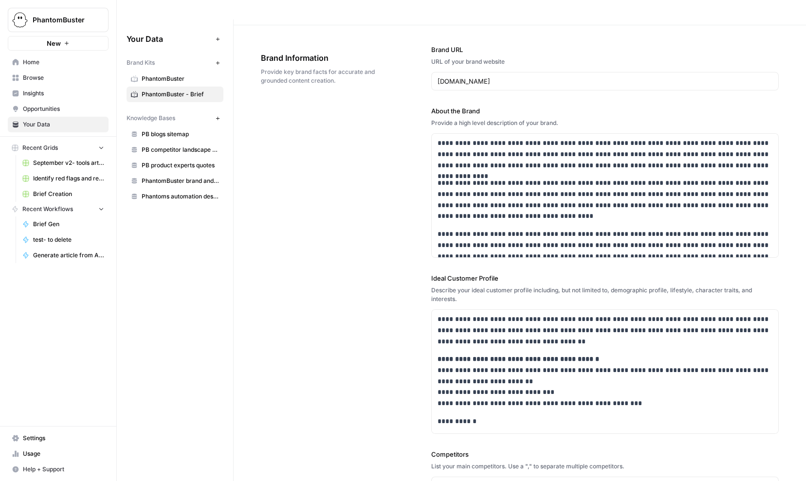
scroll to position [0, 0]
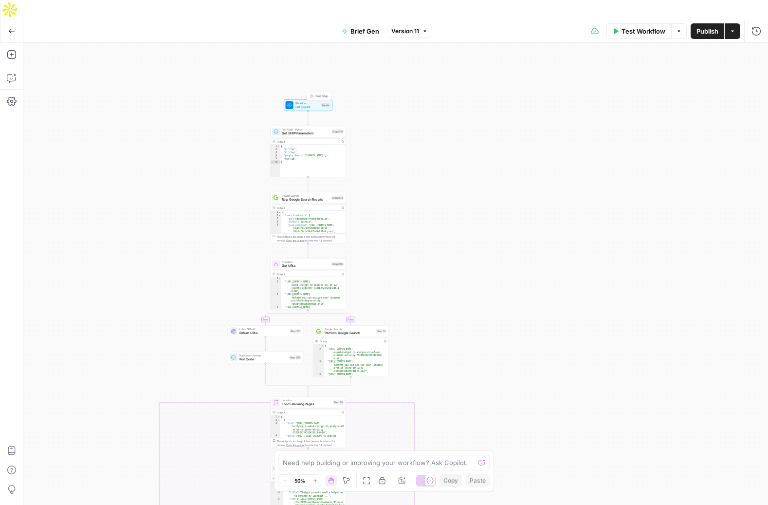
click at [298, 101] on span "Workflow" at bounding box center [307, 103] width 24 height 4
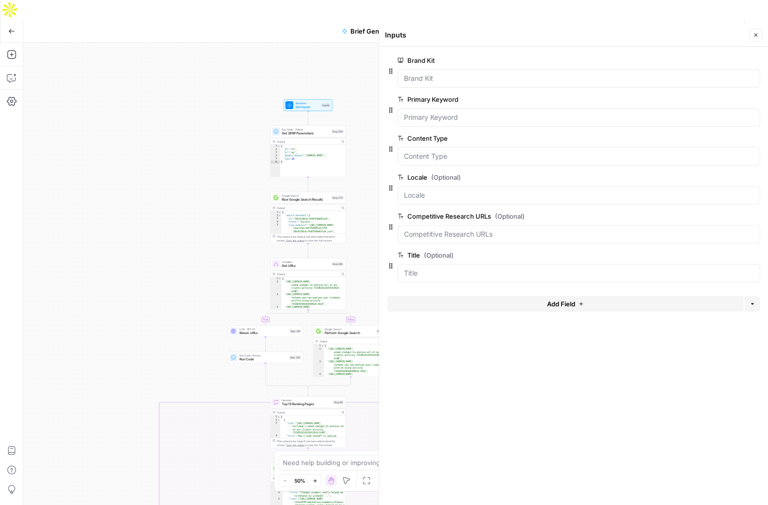
click at [758, 36] on icon "button" at bounding box center [756, 35] width 6 height 6
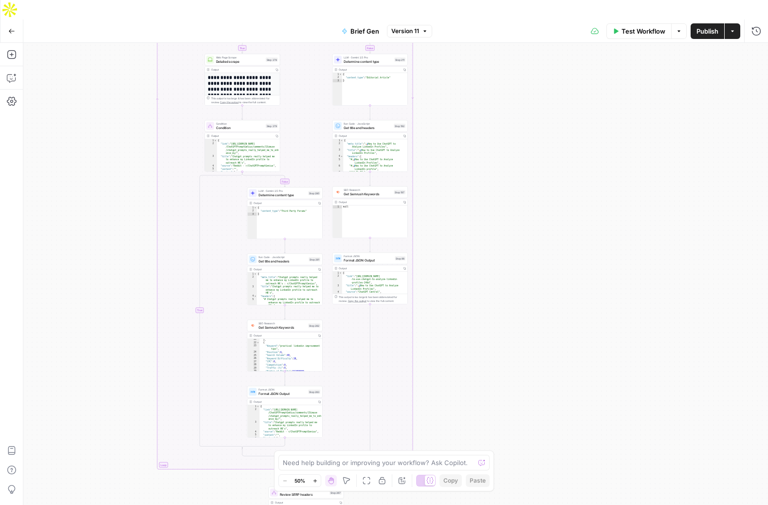
scroll to position [159, 0]
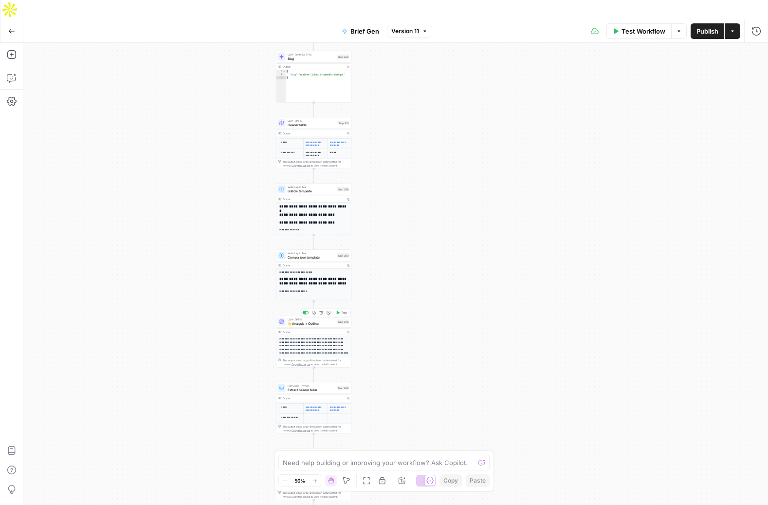
click at [311, 321] on span "⭐️ Analysis + Outline" at bounding box center [312, 323] width 48 height 5
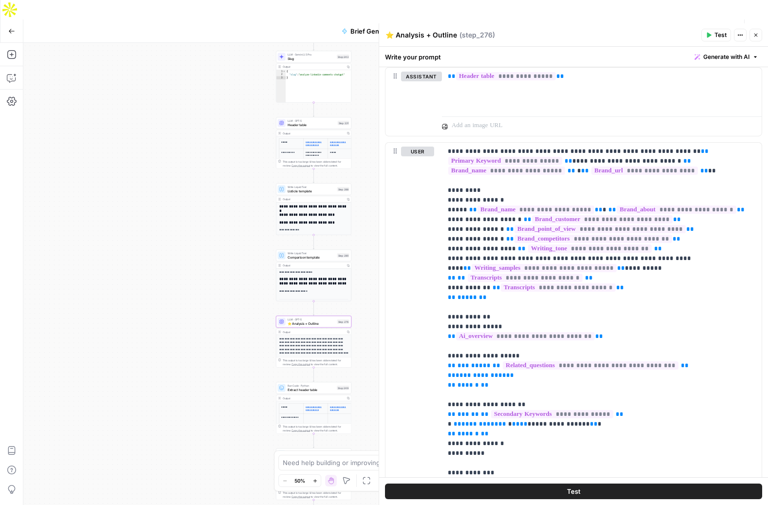
scroll to position [492, 0]
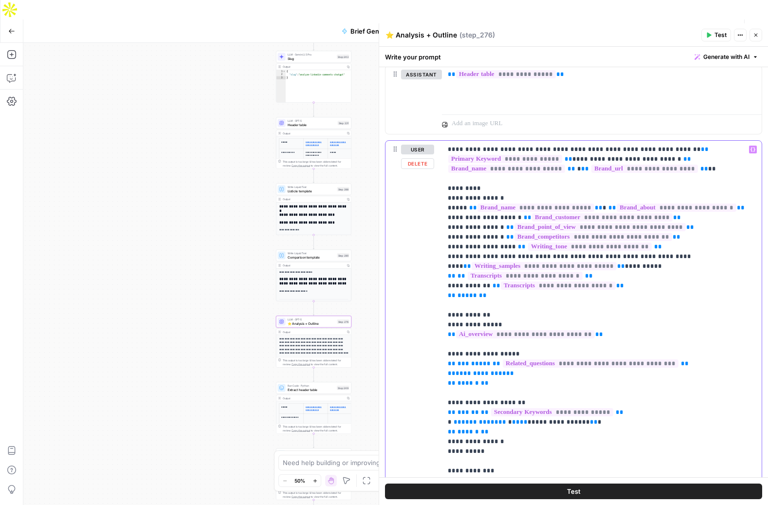
click at [549, 266] on span "**********" at bounding box center [544, 266] width 145 height 8
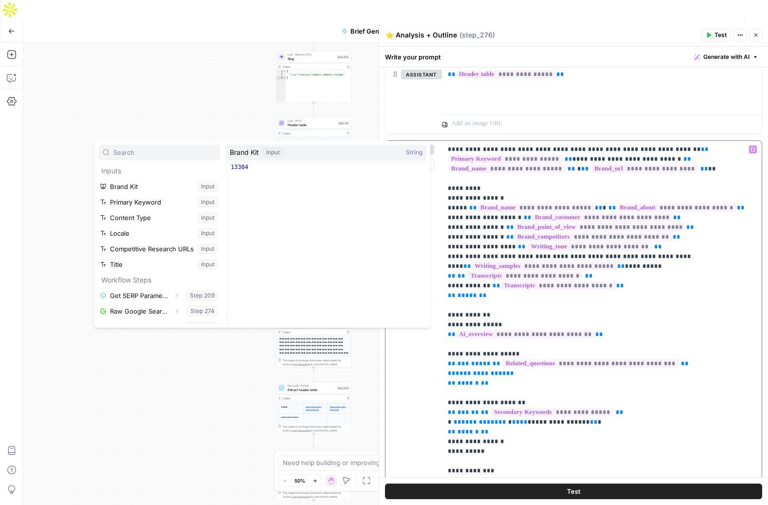
click at [547, 288] on span "**********" at bounding box center [558, 285] width 115 height 8
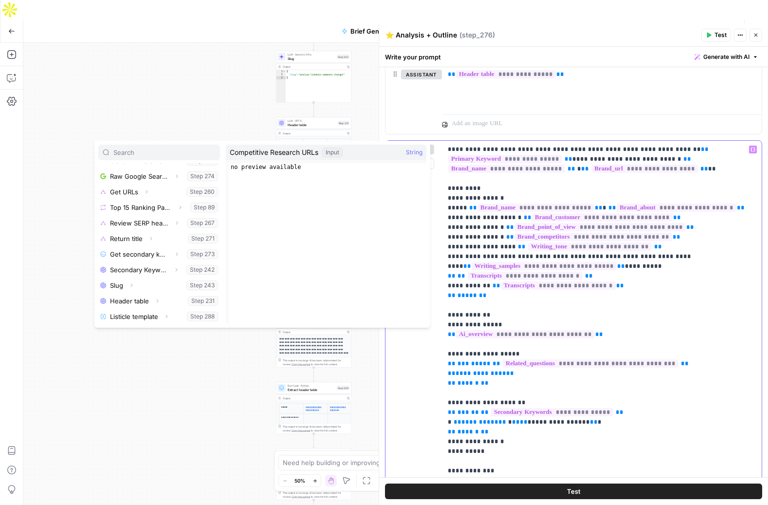
scroll to position [151, 0]
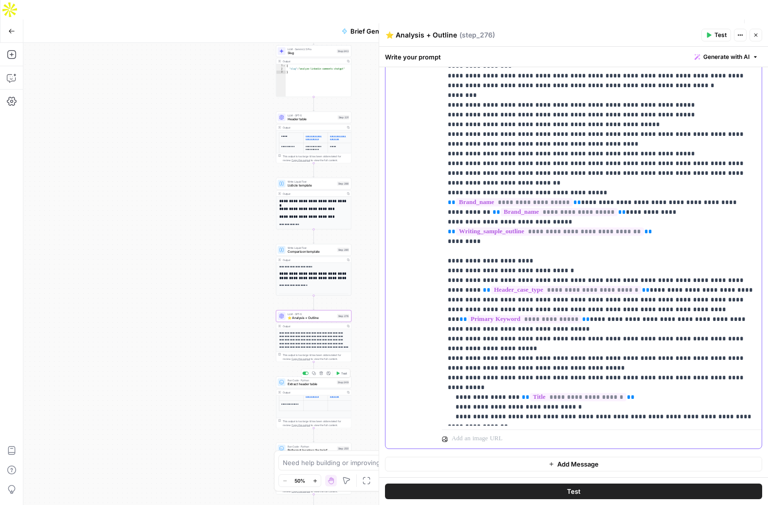
scroll to position [32, 0]
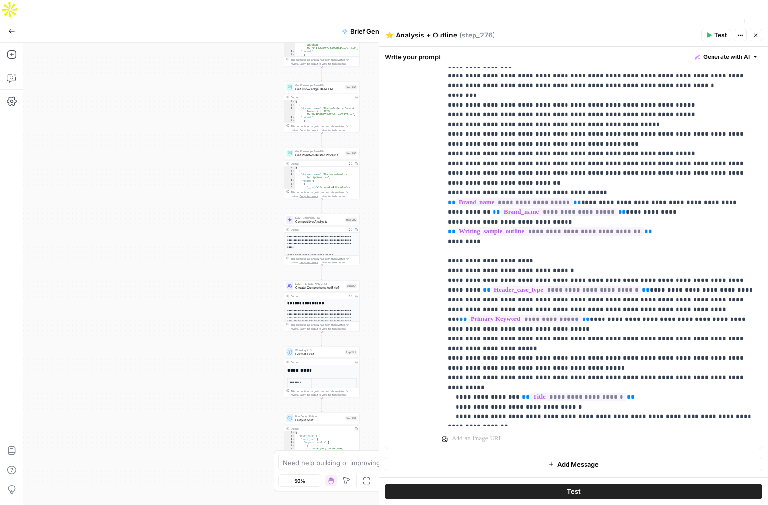
click at [323, 219] on span "Competitive Analysis" at bounding box center [319, 221] width 48 height 5
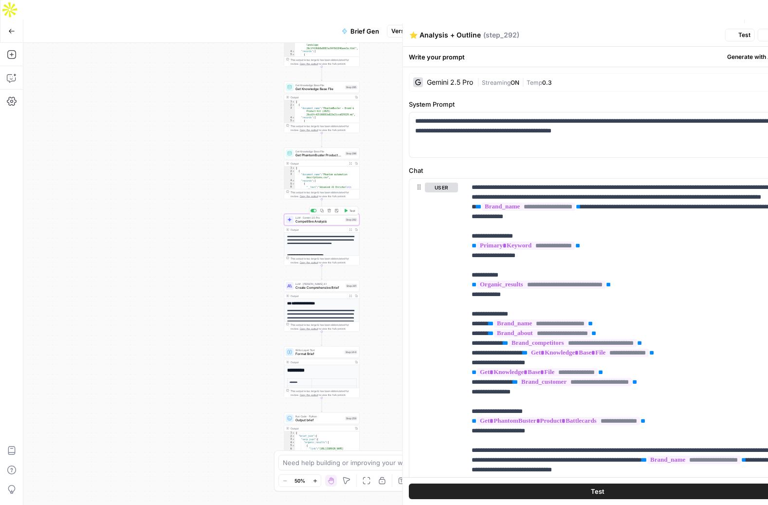
type textarea "Competitive Analysis"
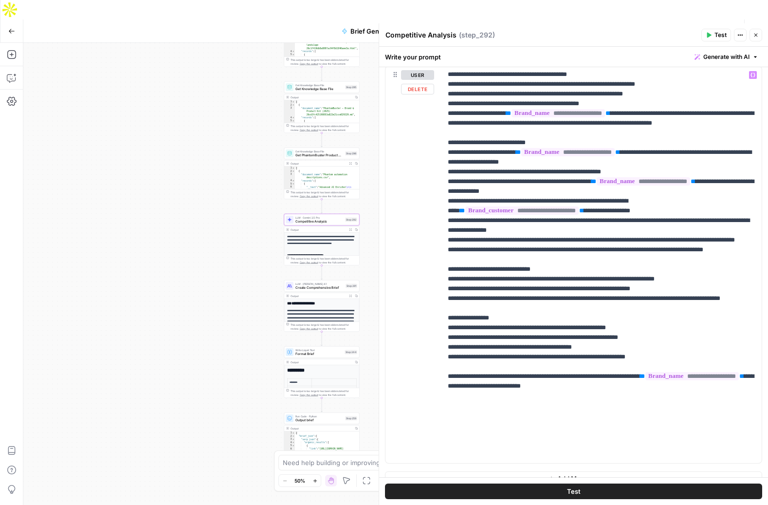
scroll to position [127, 0]
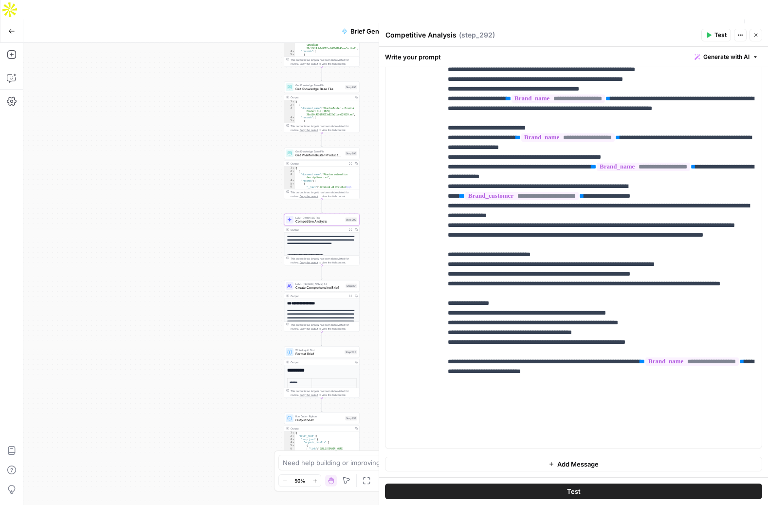
click at [310, 309] on p "**********" at bounding box center [322, 321] width 70 height 25
click at [327, 299] on div "**********" at bounding box center [321, 343] width 75 height 88
click at [350, 293] on button "Expand Output" at bounding box center [351, 296] width 6 height 6
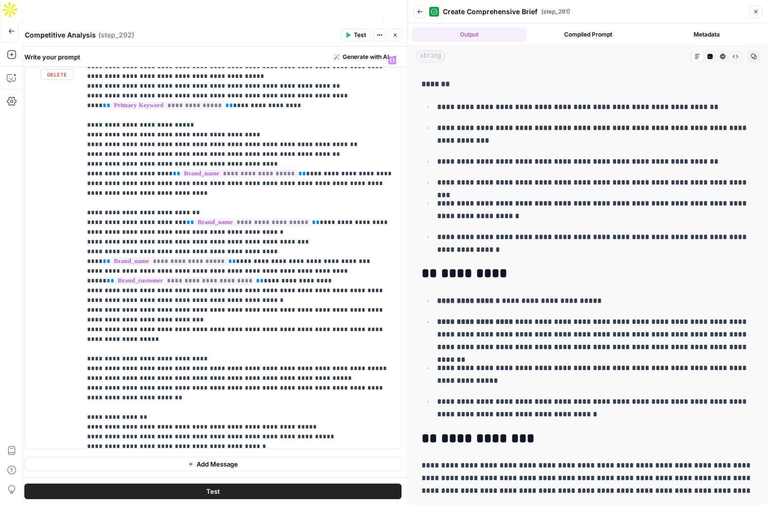
scroll to position [604, 0]
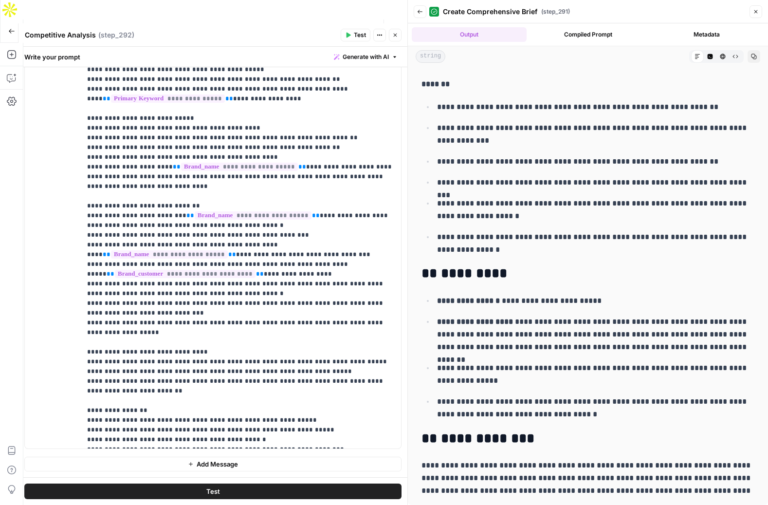
click at [419, 10] on icon "button" at bounding box center [420, 12] width 5 height 4
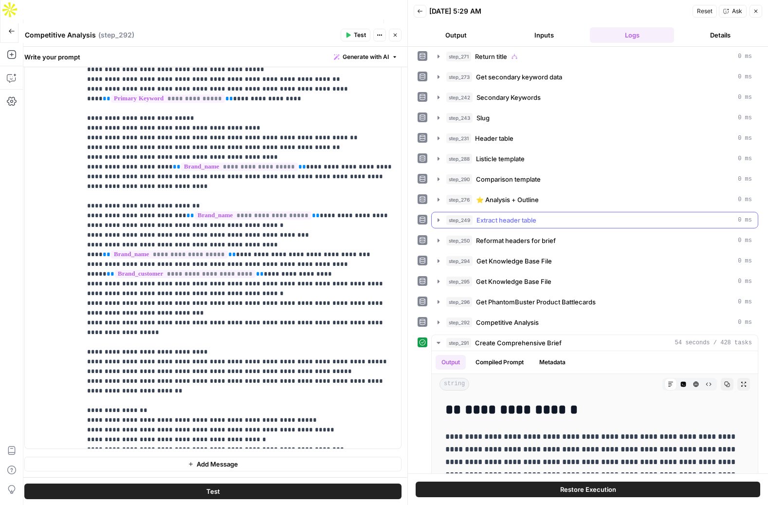
scroll to position [232, 0]
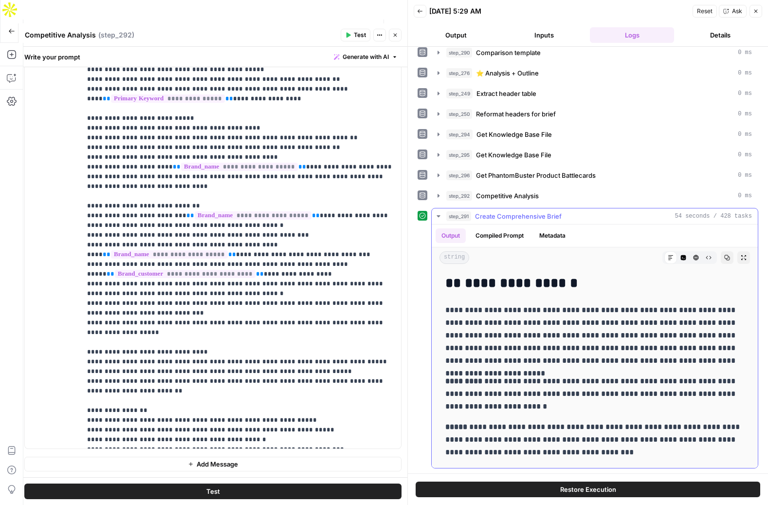
click at [437, 213] on icon "button" at bounding box center [439, 216] width 8 height 8
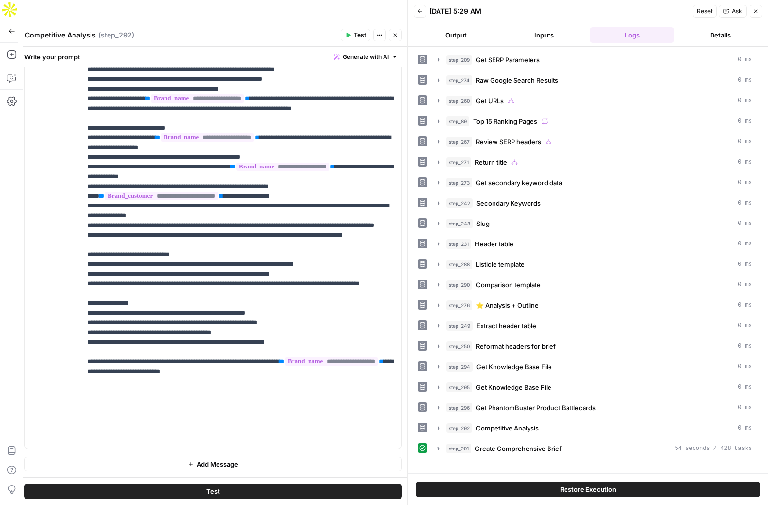
scroll to position [0, 0]
click at [439, 426] on icon "button" at bounding box center [439, 428] width 8 height 8
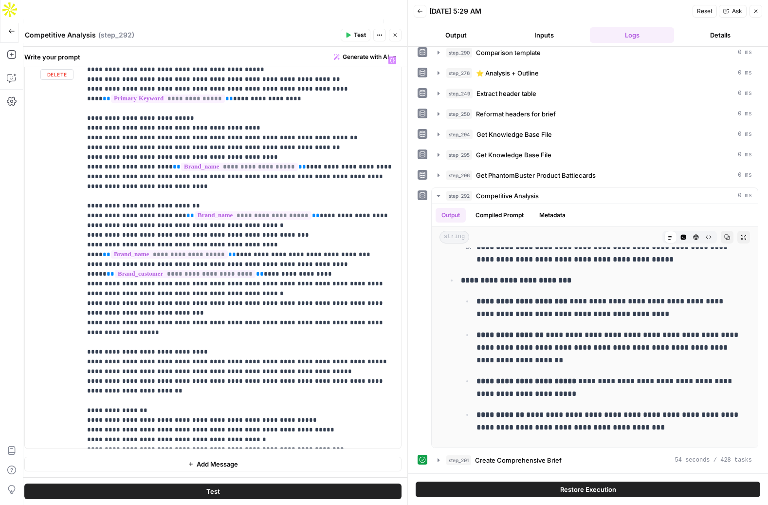
scroll to position [601, 0]
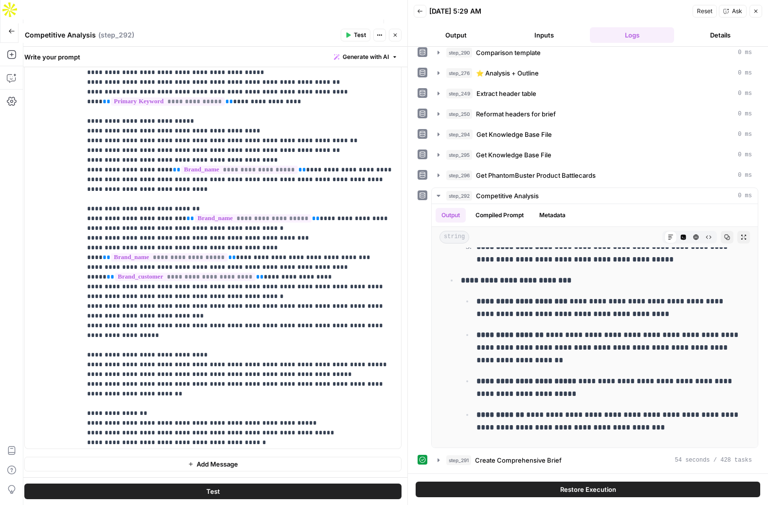
click at [396, 35] on icon "button" at bounding box center [395, 35] width 6 height 6
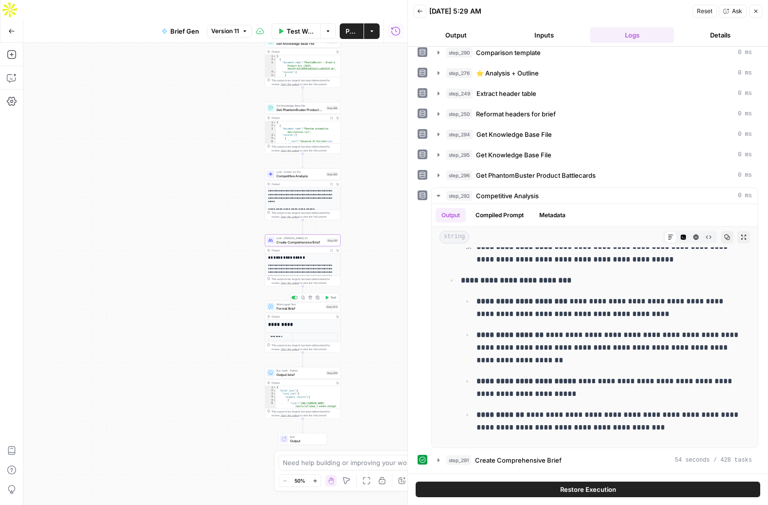
click at [283, 306] on span "Format Brief" at bounding box center [299, 308] width 47 height 5
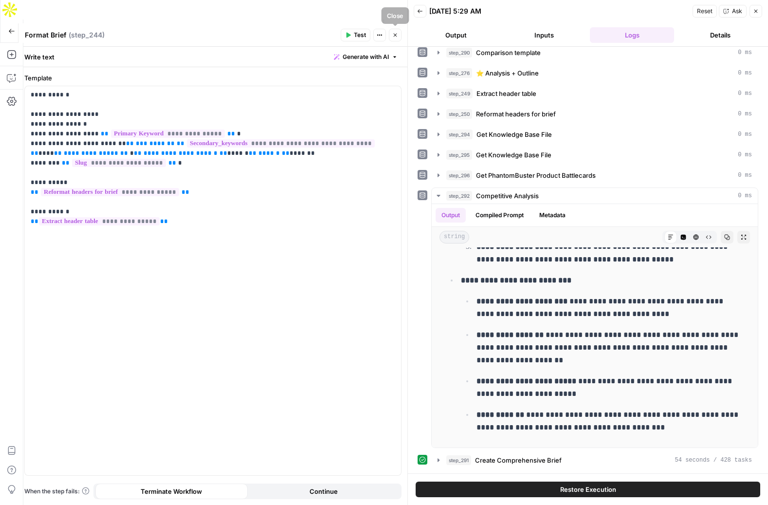
click at [396, 35] on icon "button" at bounding box center [395, 35] width 6 height 6
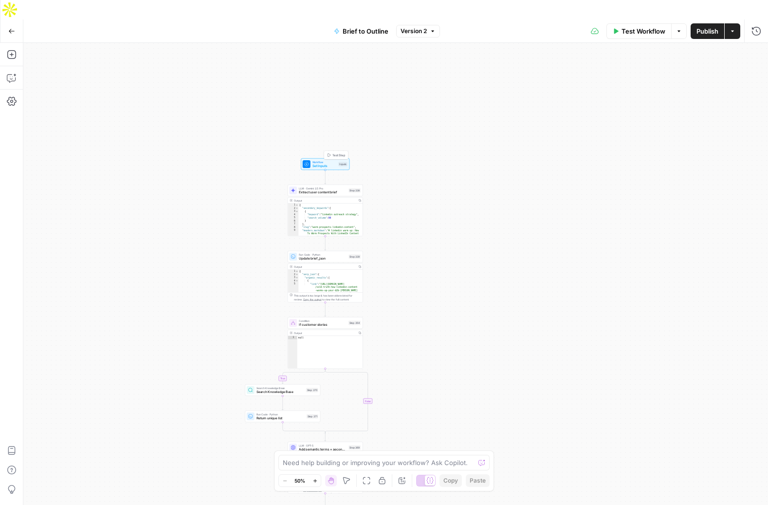
click at [318, 158] on div "Workflow Set Inputs Inputs Test Step" at bounding box center [325, 164] width 49 height 12
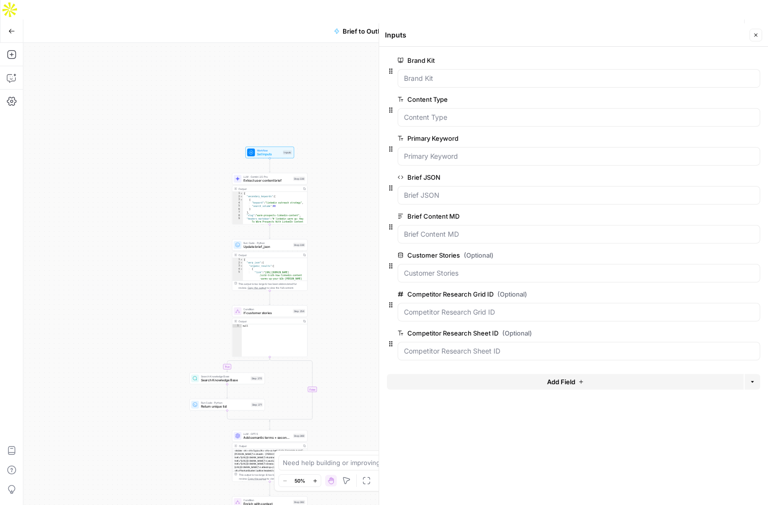
click at [267, 178] on span "Extract user content brief" at bounding box center [267, 180] width 48 height 5
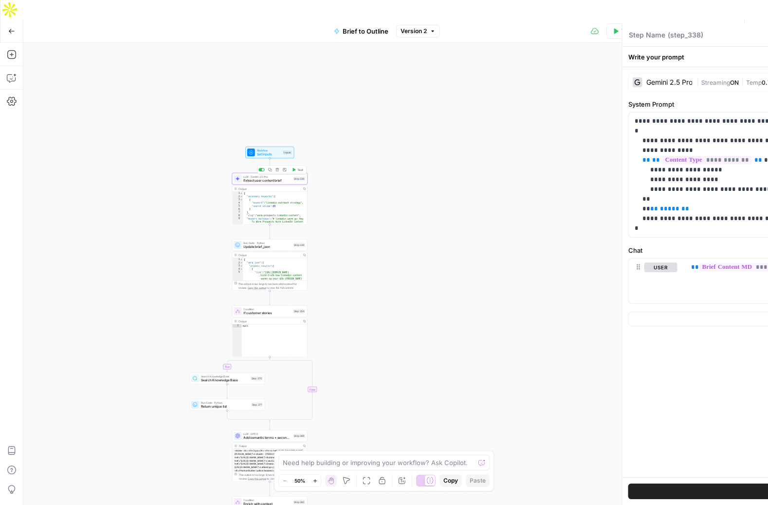
type textarea "Extract user content brief"
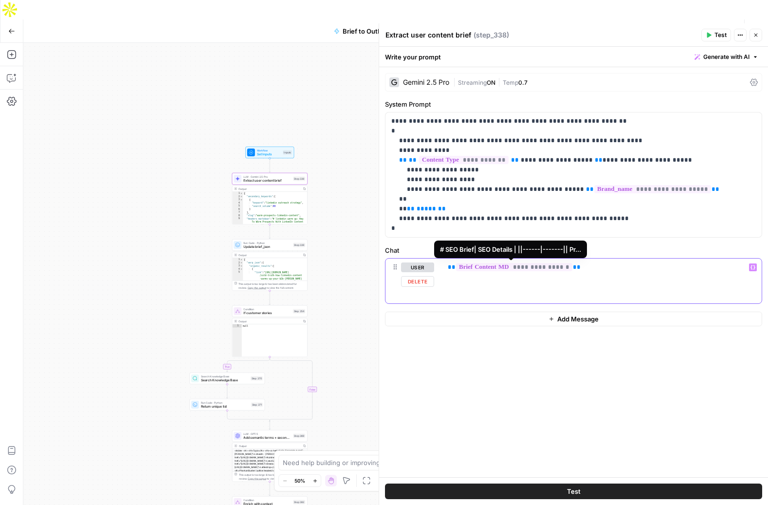
click at [497, 269] on span "**********" at bounding box center [514, 267] width 116 height 8
click at [497, 249] on div "# SEO Brief| SEO Details | ||------|-------|| Pr..." at bounding box center [510, 249] width 141 height 10
click at [496, 265] on span "**********" at bounding box center [514, 267] width 116 height 8
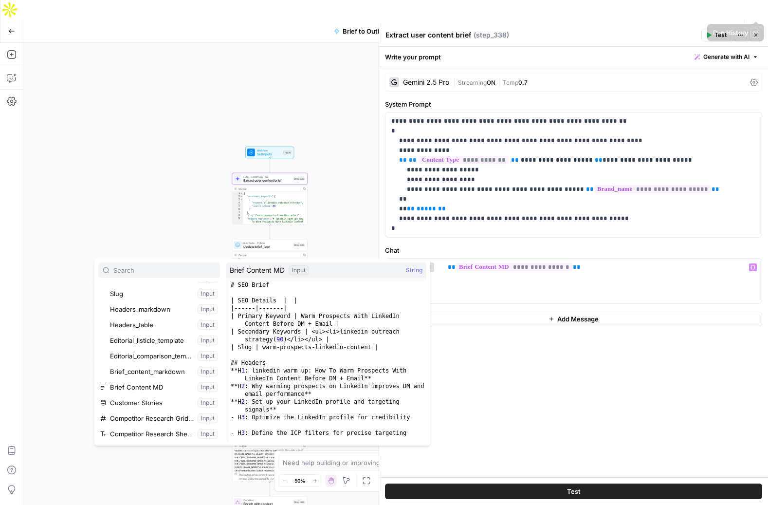
click at [758, 26] on icon "button" at bounding box center [757, 31] width 10 height 10
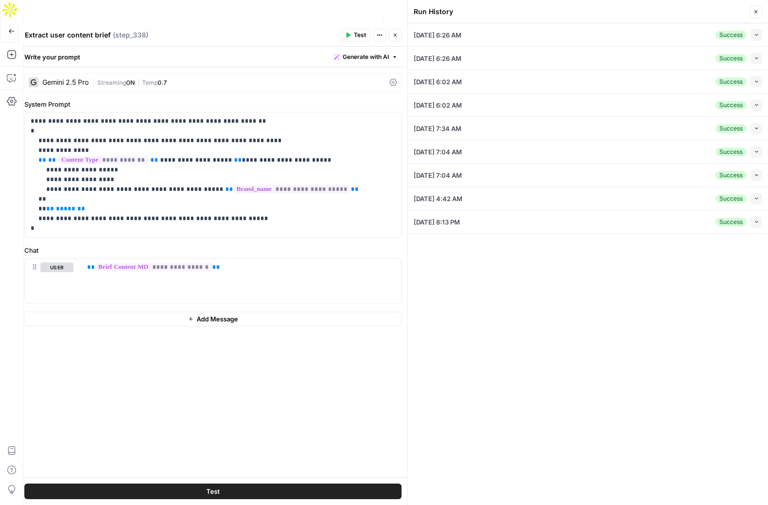
click at [757, 221] on icon "button" at bounding box center [756, 221] width 5 height 5
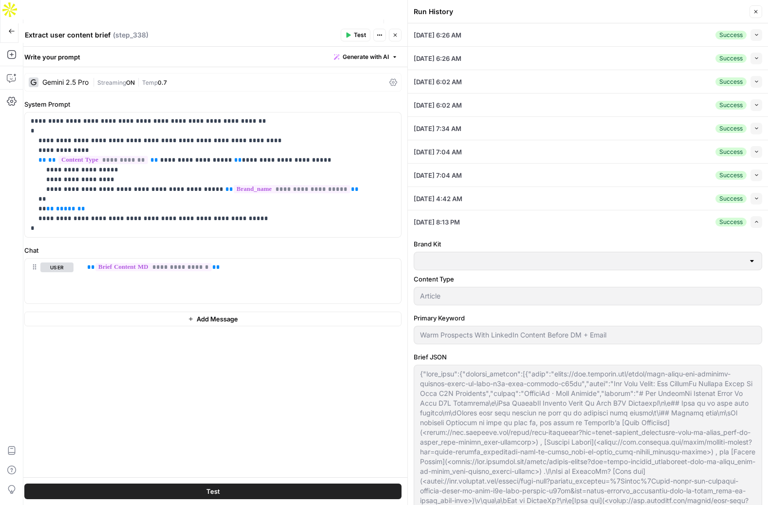
type input "PhantomBuster"
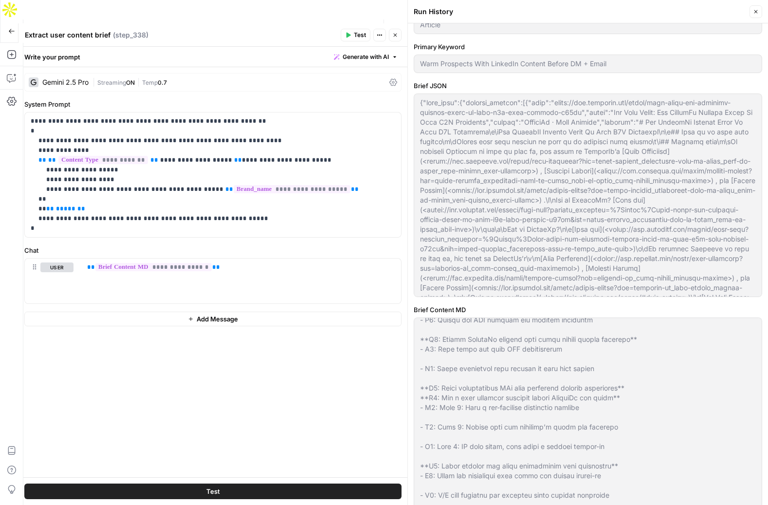
scroll to position [124, 0]
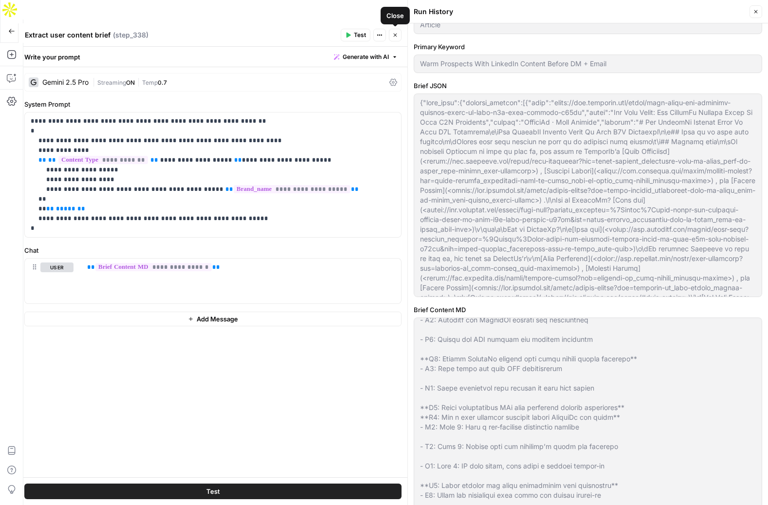
click at [394, 36] on icon "button" at bounding box center [395, 35] width 3 height 3
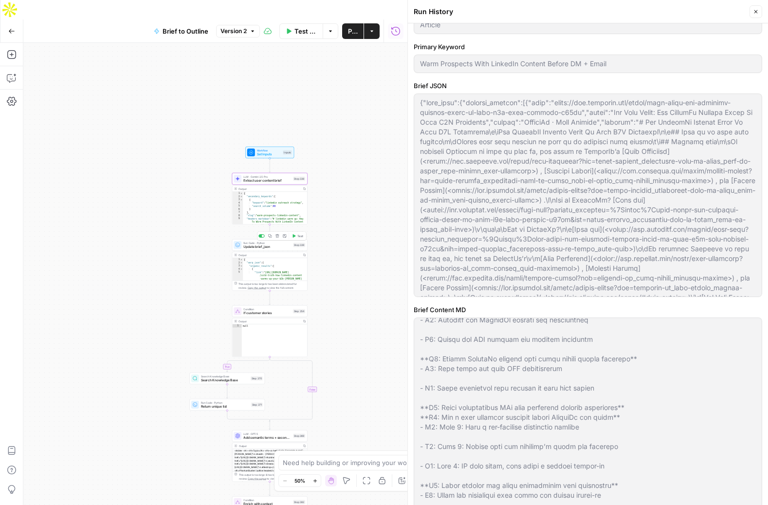
click at [254, 244] on span "Update brief_json" at bounding box center [267, 246] width 48 height 5
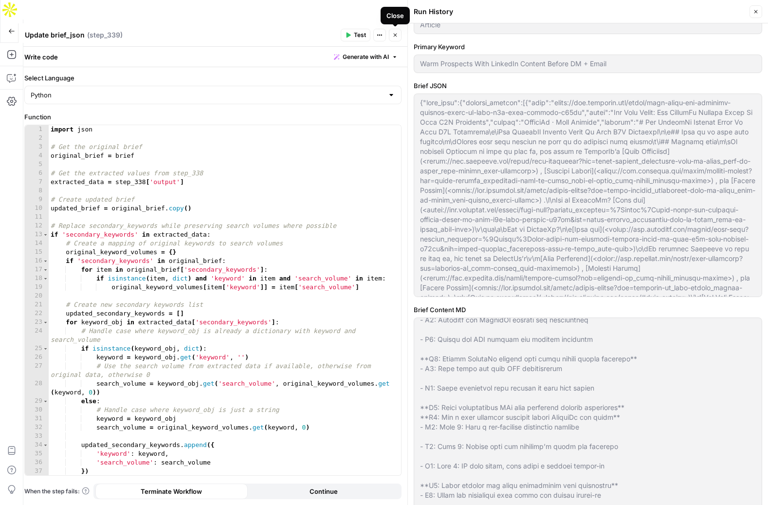
click at [394, 33] on icon "button" at bounding box center [395, 35] width 6 height 6
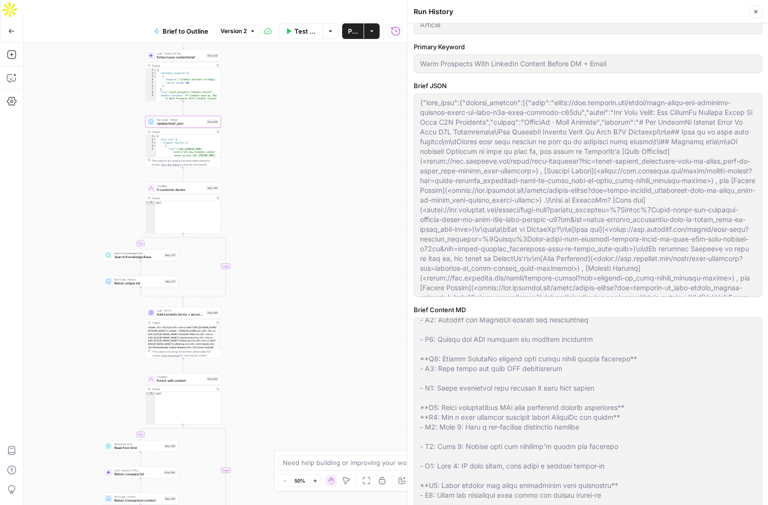
drag, startPoint x: 357, startPoint y: 347, endPoint x: 270, endPoint y: 221, distance: 153.3
click at [270, 221] on div "true true true false true false false false Workflow Set Inputs Inputs LLM · Ge…" at bounding box center [215, 283] width 384 height 481
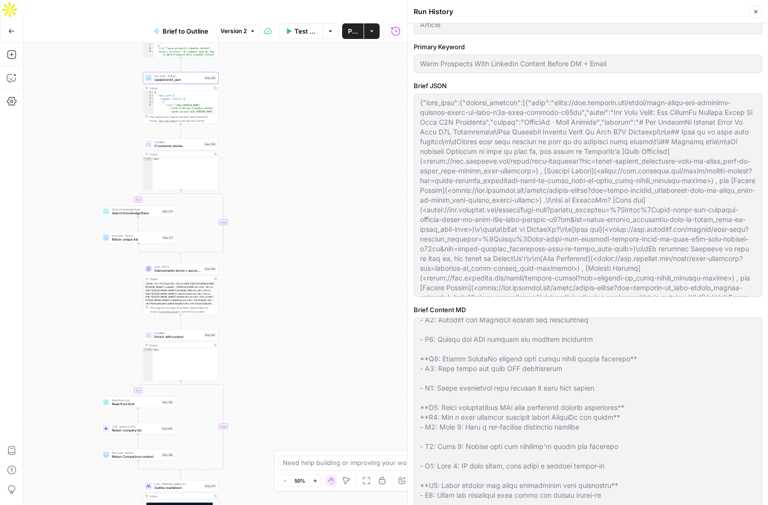
drag, startPoint x: 274, startPoint y: 379, endPoint x: 268, endPoint y: 296, distance: 83.0
click at [268, 296] on div "true true true false true false false false Workflow Set Inputs Inputs LLM · Ge…" at bounding box center [215, 283] width 384 height 481
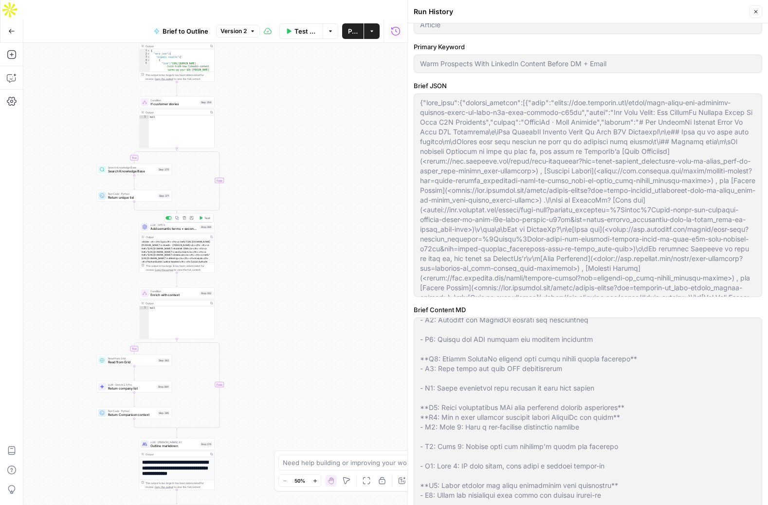
click at [161, 226] on span "Add semantic terms + secondary kw" at bounding box center [174, 228] width 48 height 5
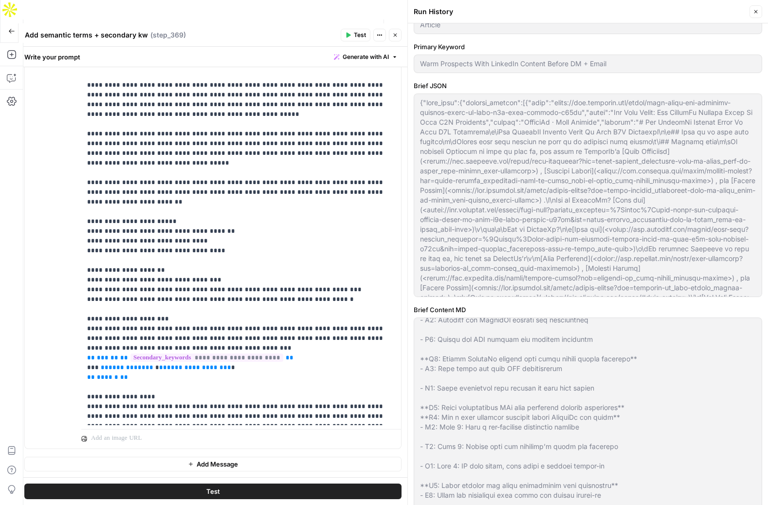
scroll to position [137, 0]
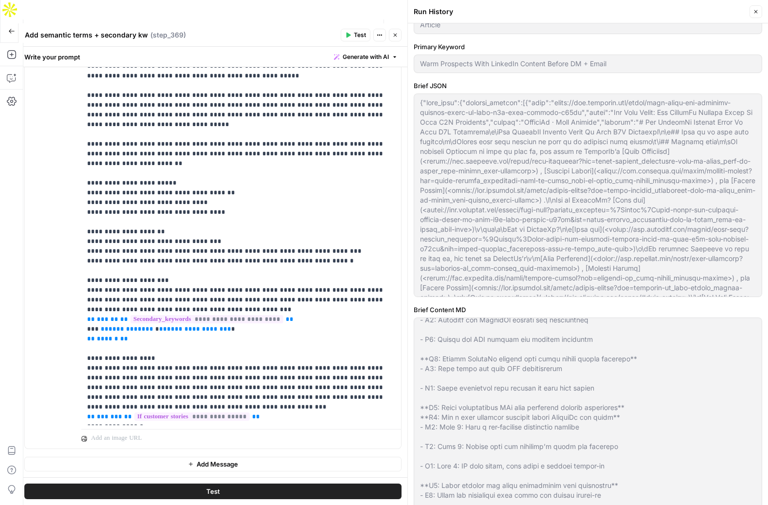
click at [399, 32] on button "Close" at bounding box center [395, 35] width 13 height 13
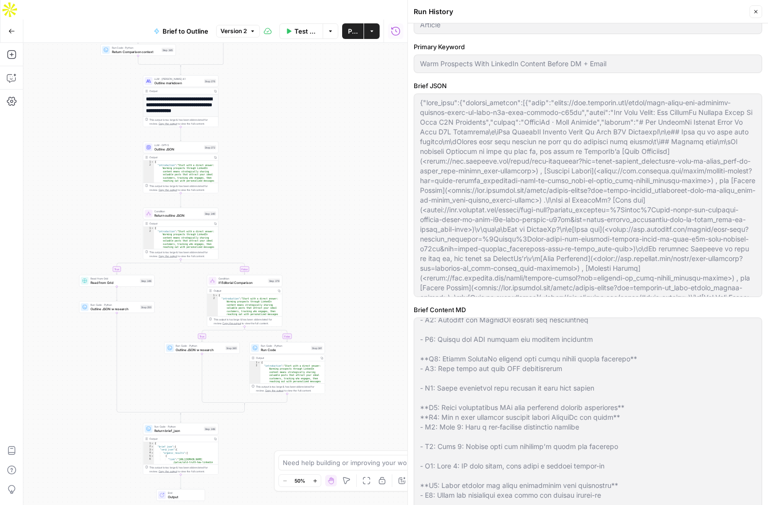
click at [171, 80] on span "Outline markdown" at bounding box center [178, 82] width 48 height 5
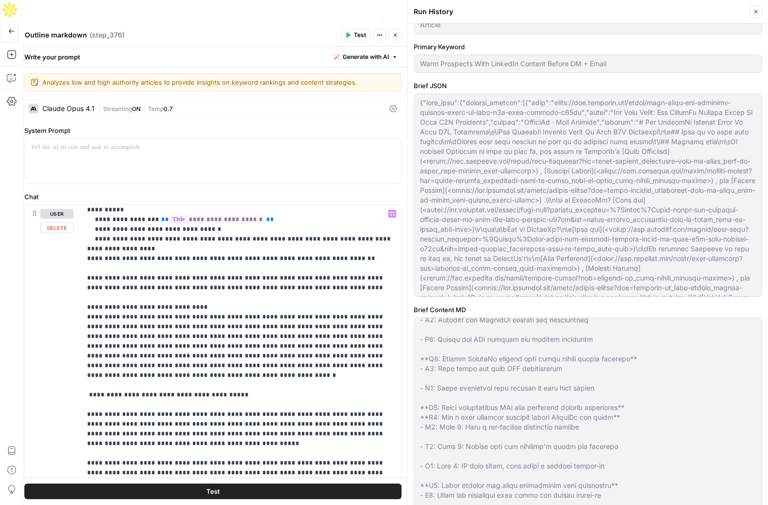
scroll to position [1500, 0]
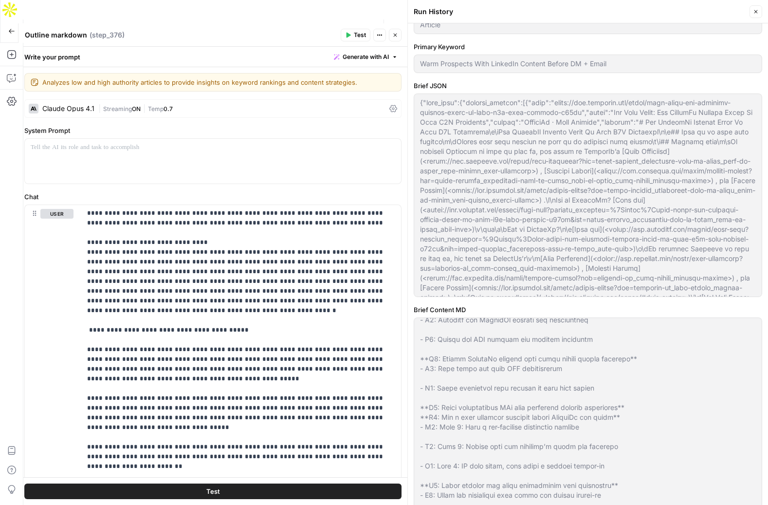
click at [756, 12] on icon "button" at bounding box center [756, 11] width 3 height 3
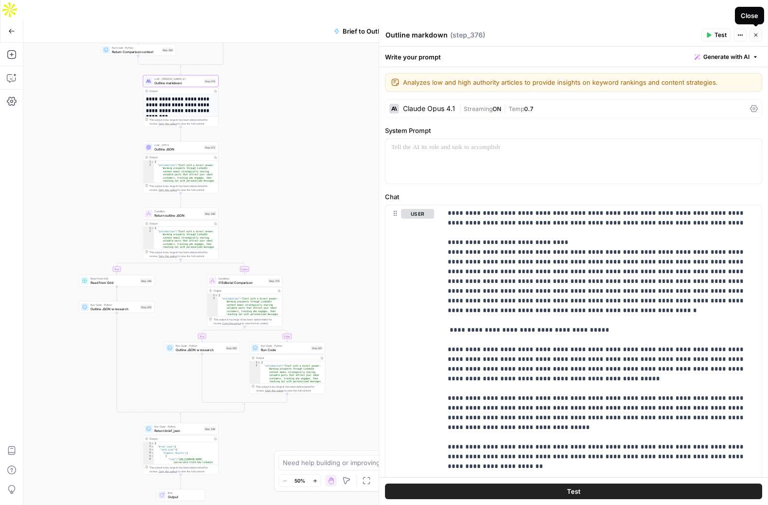
click at [760, 11] on div "Close" at bounding box center [749, 16] width 29 height 18
click at [755, 26] on icon "button" at bounding box center [757, 31] width 10 height 10
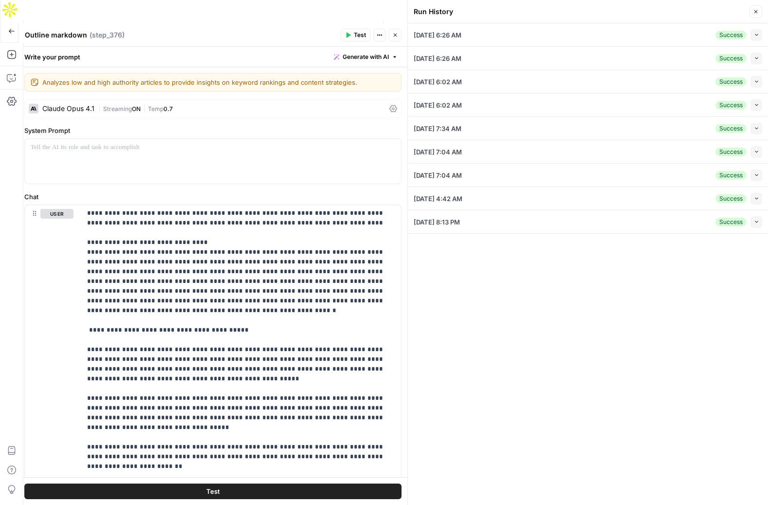
click at [758, 222] on icon "button" at bounding box center [756, 221] width 5 height 5
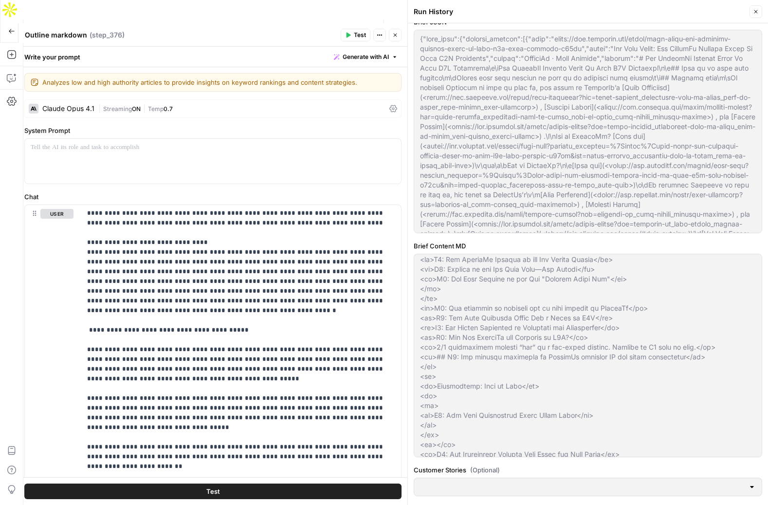
scroll to position [0, 0]
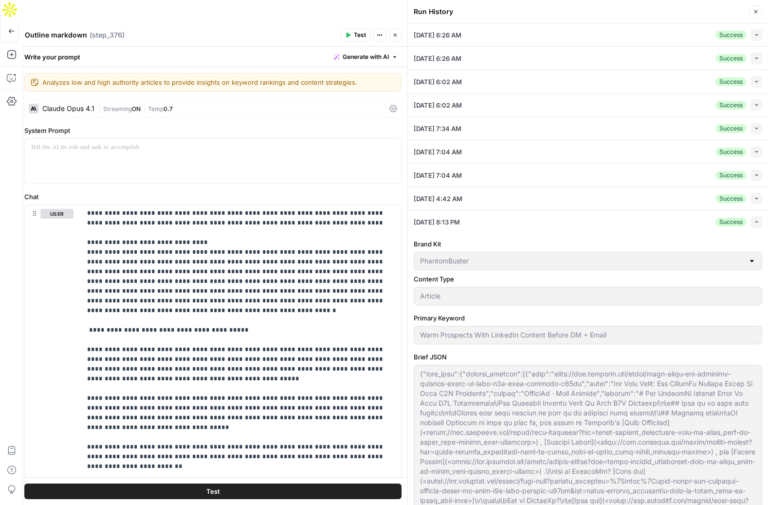
click at [445, 220] on span "09/12/25 at 8:13 PM" at bounding box center [437, 222] width 46 height 10
click at [757, 8] on button "Close" at bounding box center [756, 11] width 13 height 13
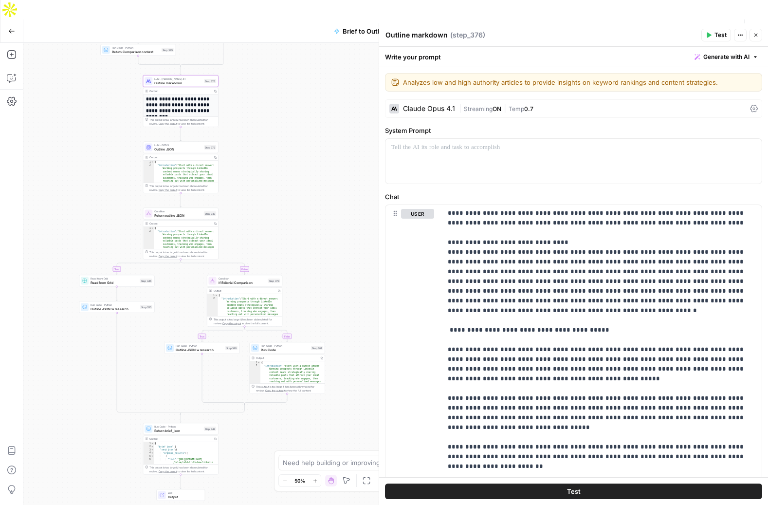
click at [215, 156] on icon "button" at bounding box center [215, 157] width 2 height 2
click at [258, 90] on div "true true true false true false false false Workflow Set Inputs Inputs LLM · Ge…" at bounding box center [395, 283] width 745 height 481
click at [633, 26] on span "Test Workflow" at bounding box center [644, 31] width 44 height 10
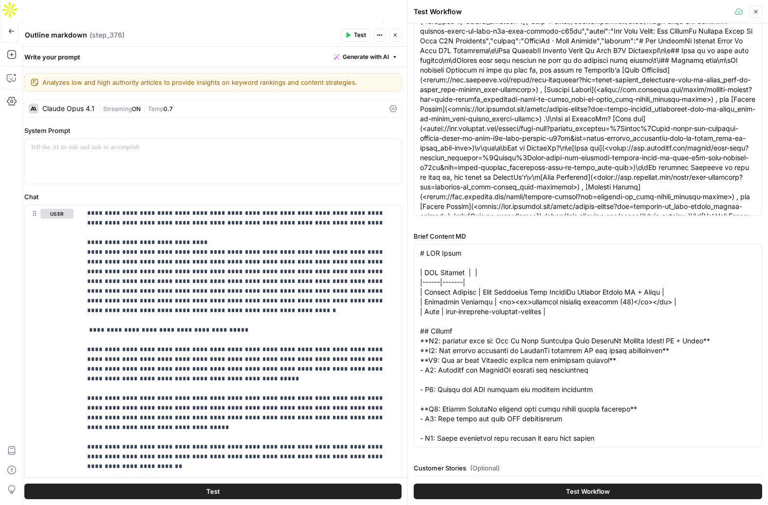
scroll to position [286, 0]
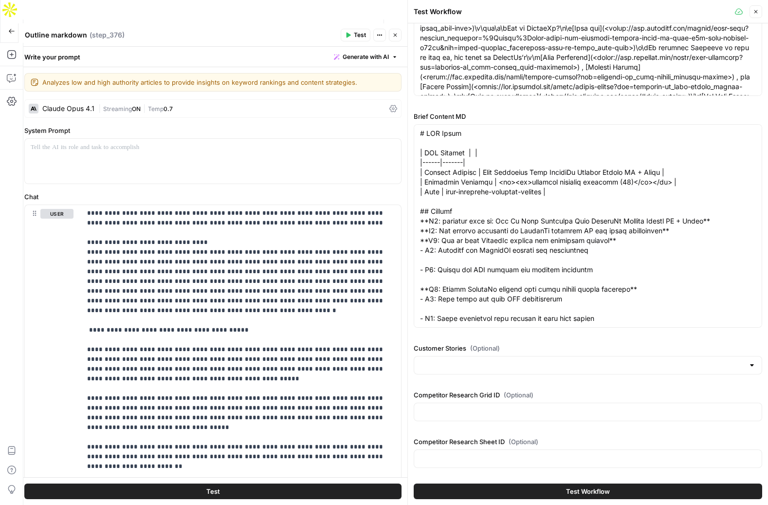
click at [586, 491] on span "Test Workflow" at bounding box center [588, 491] width 44 height 10
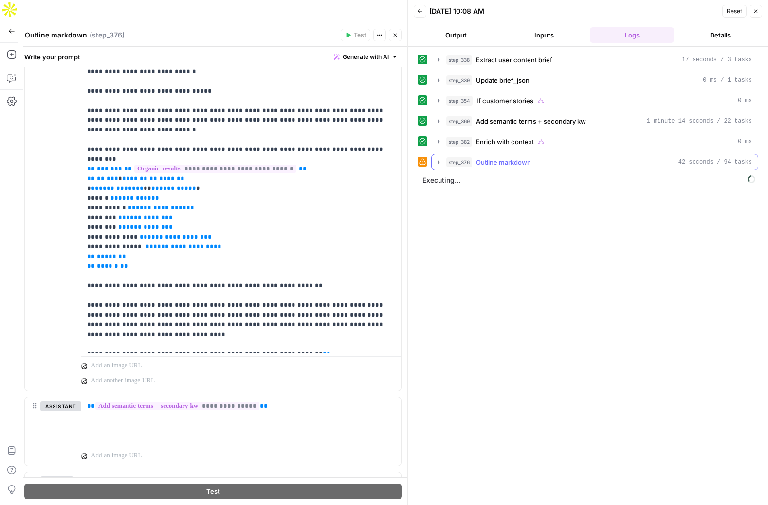
click at [435, 163] on icon "button" at bounding box center [439, 162] width 8 height 8
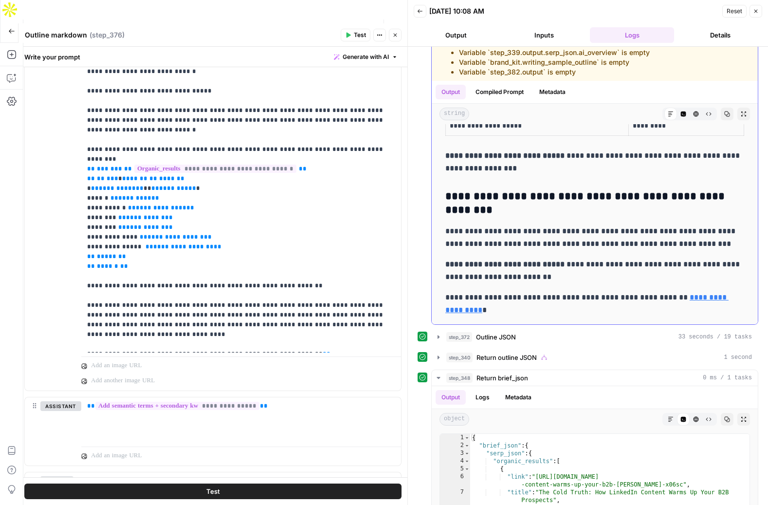
scroll to position [161, 0]
click at [438, 335] on icon "button" at bounding box center [439, 335] width 2 height 3
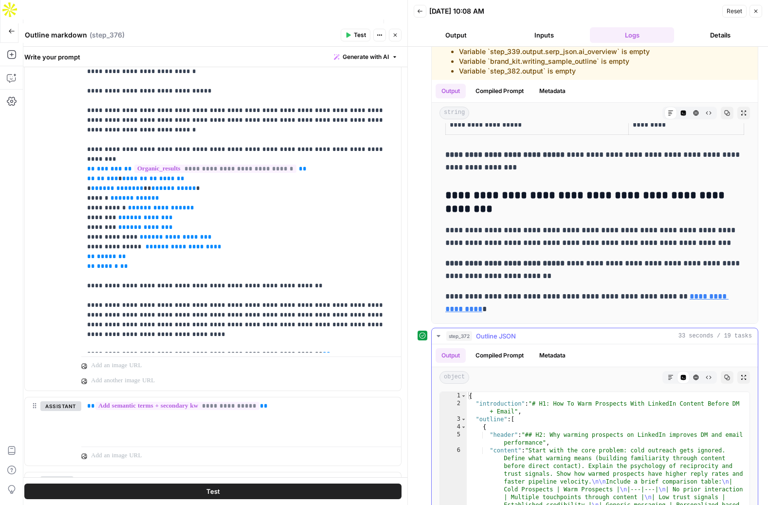
click at [438, 335] on icon "button" at bounding box center [438, 336] width 3 height 2
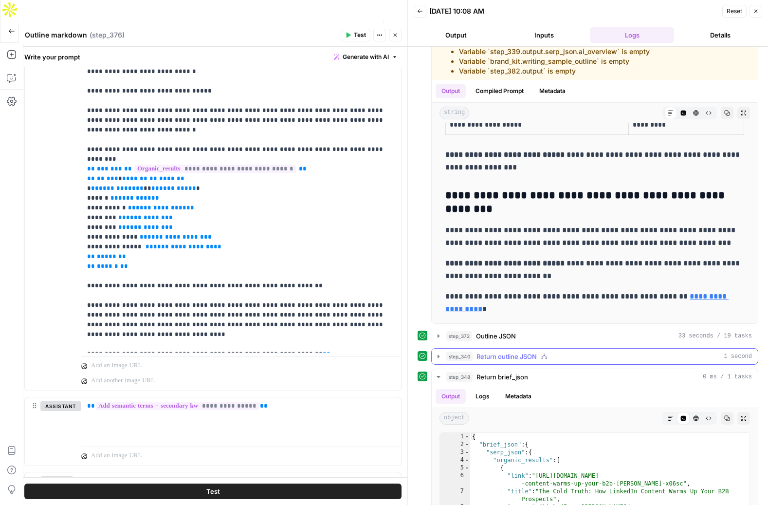
click at [436, 353] on icon "button" at bounding box center [439, 356] width 8 height 8
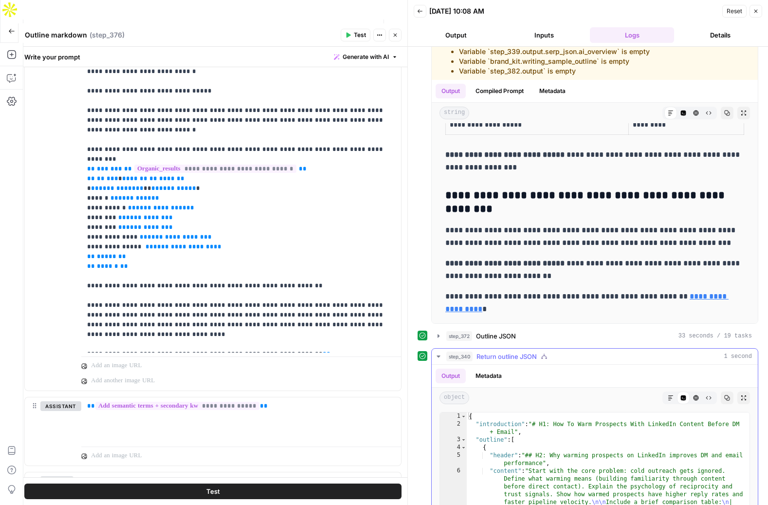
click at [436, 353] on icon "button" at bounding box center [439, 356] width 8 height 8
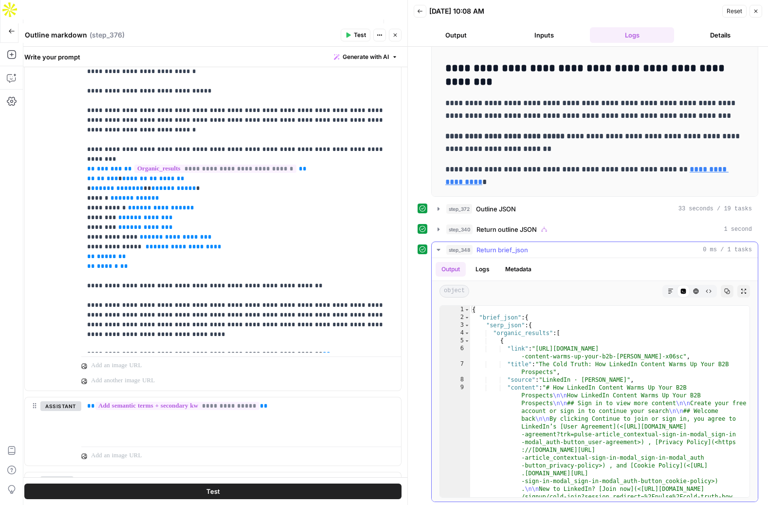
scroll to position [290, 0]
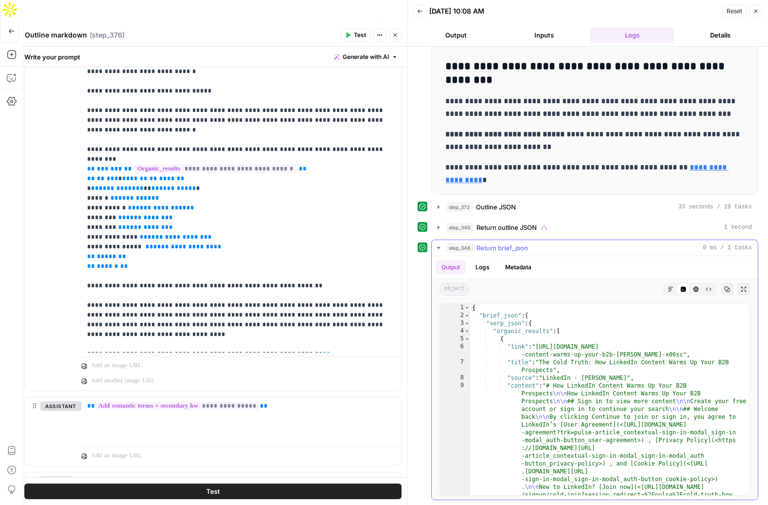
click at [440, 247] on icon "button" at bounding box center [438, 248] width 3 height 2
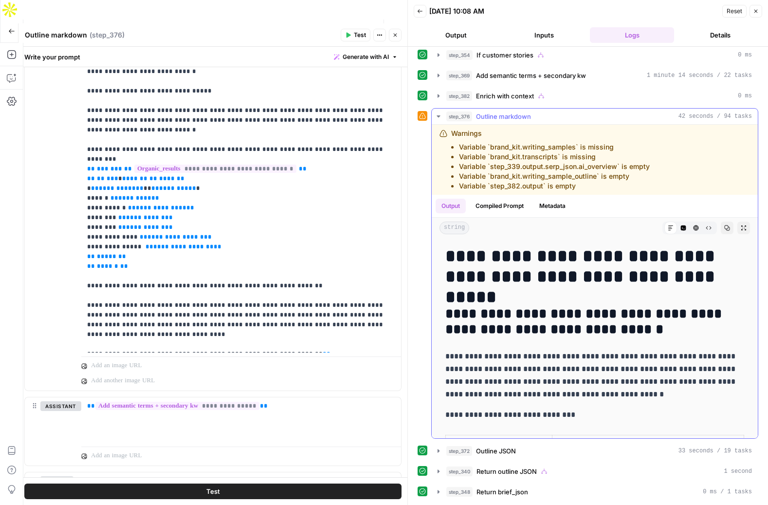
scroll to position [0, 0]
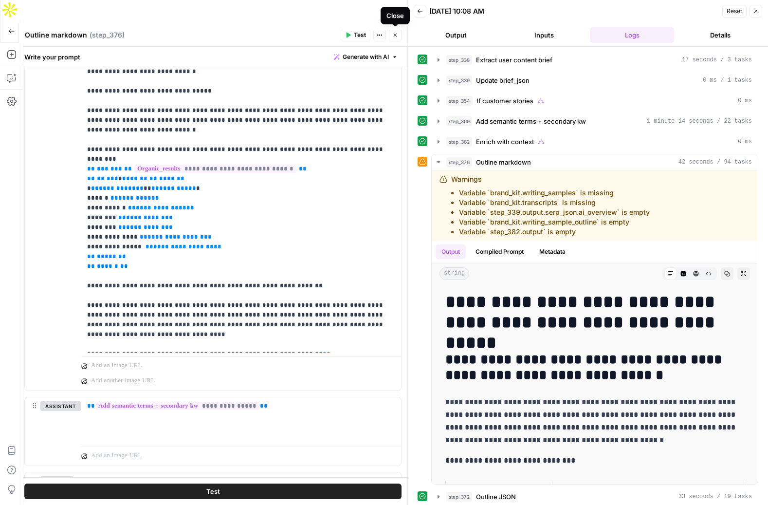
click at [399, 33] on button "Close" at bounding box center [395, 35] width 13 height 13
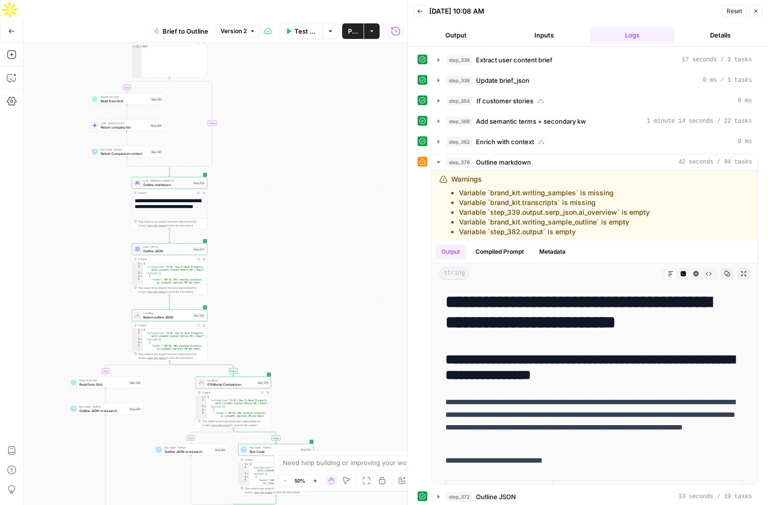
drag, startPoint x: 332, startPoint y: 149, endPoint x: 321, endPoint y: 251, distance: 102.8
click at [321, 251] on div "true true true false true false false false Workflow Set Inputs Inputs LLM · Ge…" at bounding box center [215, 283] width 384 height 481
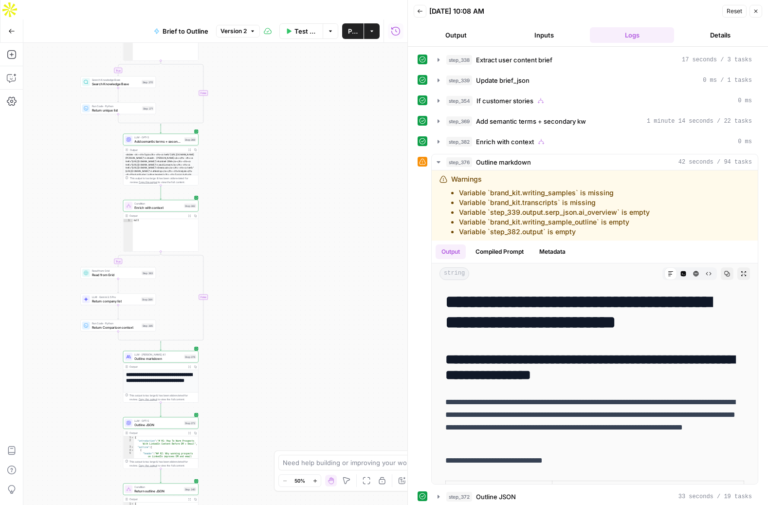
drag, startPoint x: 329, startPoint y: 170, endPoint x: 320, endPoint y: 344, distance: 174.5
click at [320, 344] on div "true true true false true false false false Workflow Set Inputs Inputs LLM · Ge…" at bounding box center [215, 283] width 384 height 481
click at [152, 205] on span "Enrich with context" at bounding box center [158, 207] width 48 height 5
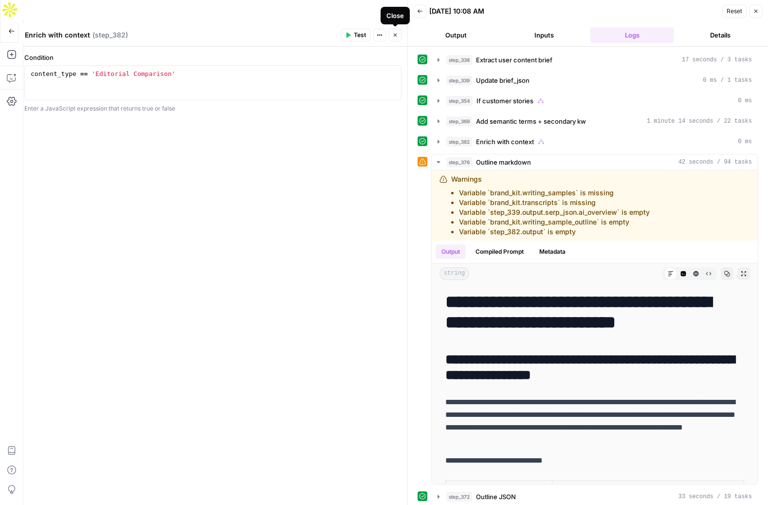
click at [398, 37] on button "Close" at bounding box center [395, 35] width 13 height 13
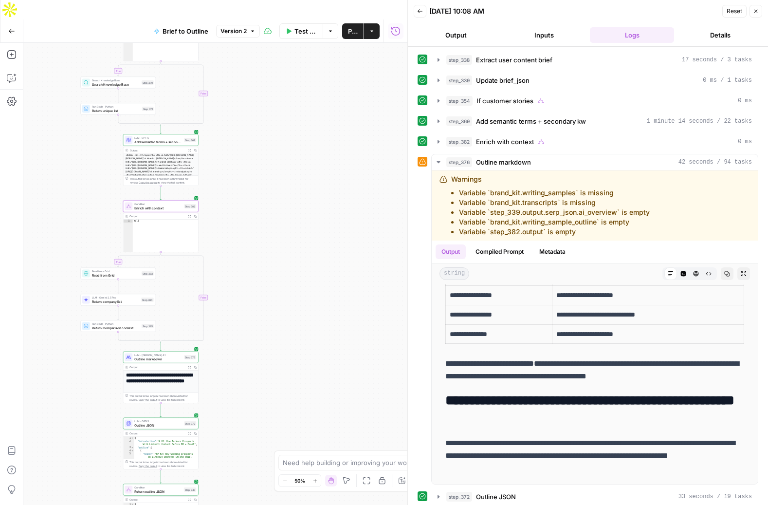
scroll to position [238, 0]
